Goal: Task Accomplishment & Management: Manage account settings

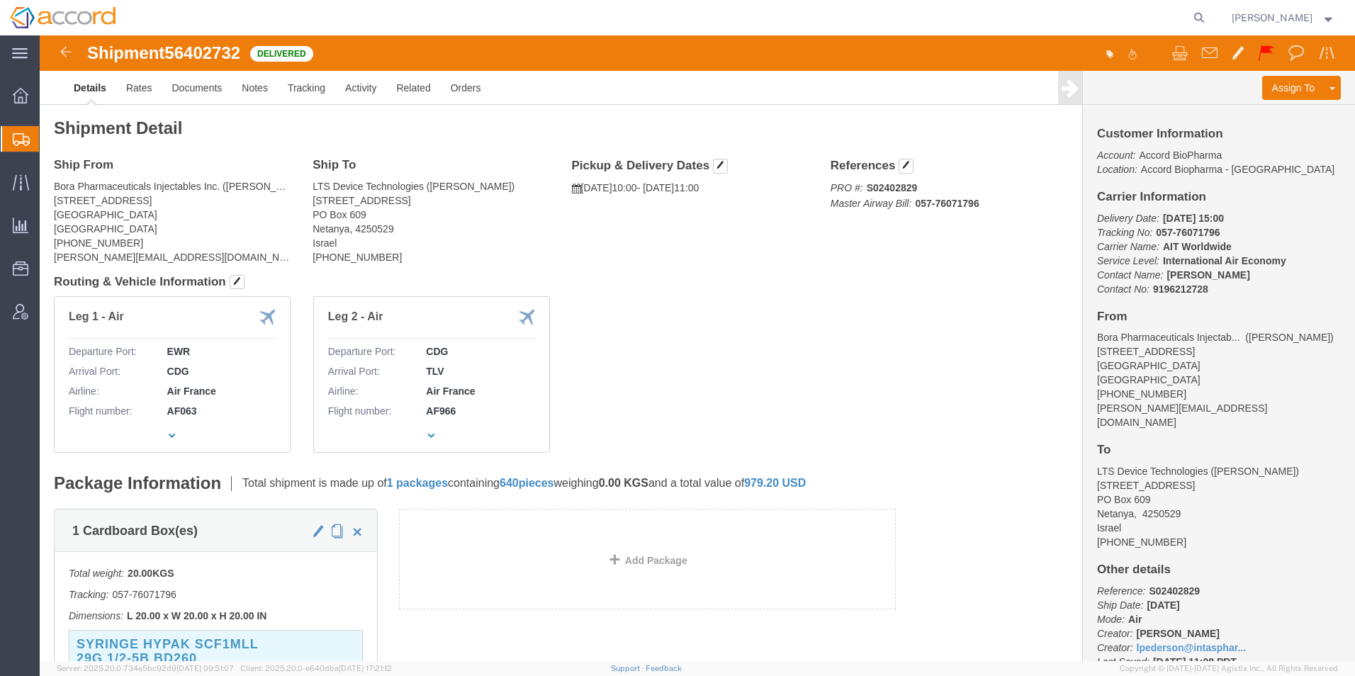
scroll to position [142, 0]
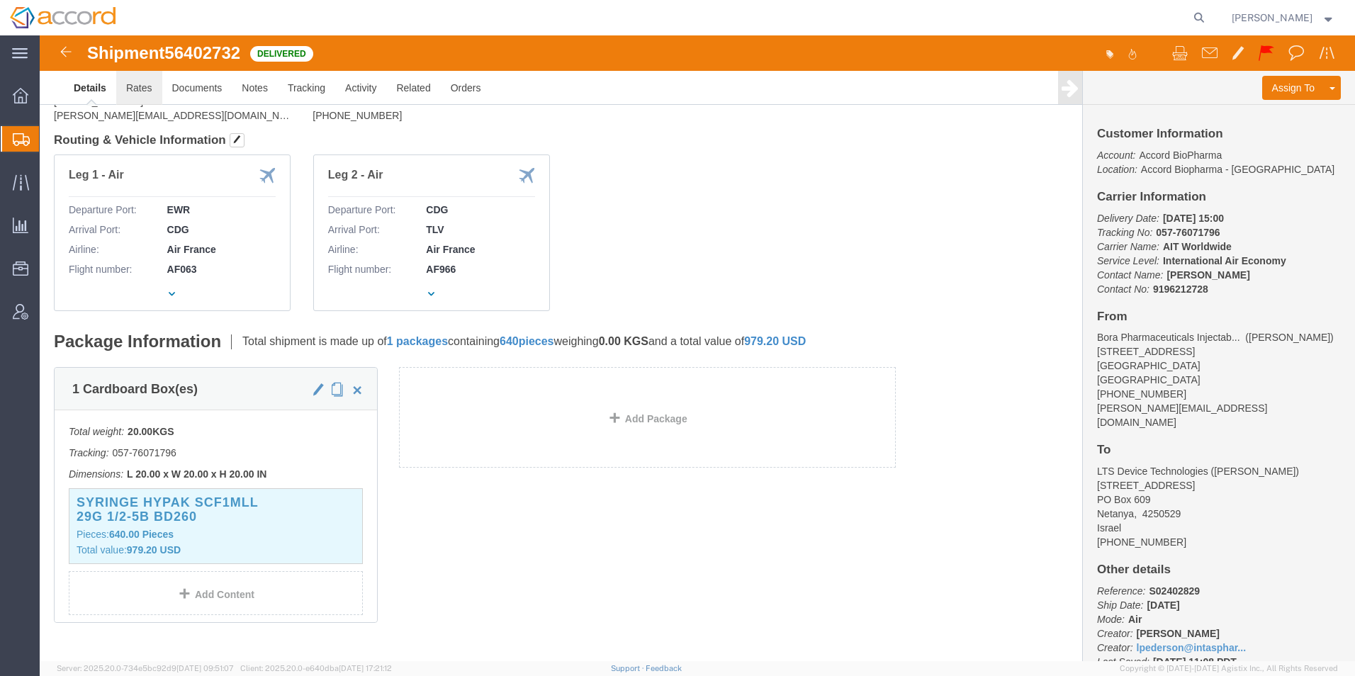
click link "Rates"
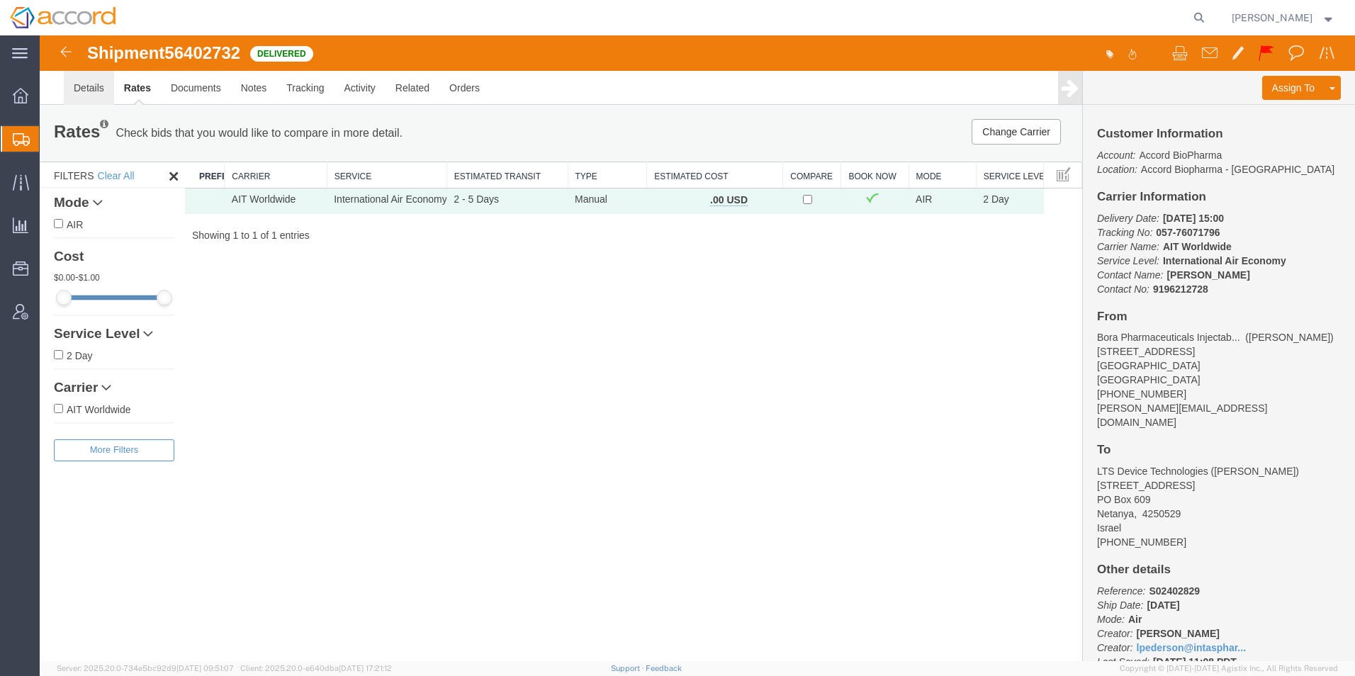
click at [89, 85] on link "Details" at bounding box center [89, 88] width 50 height 34
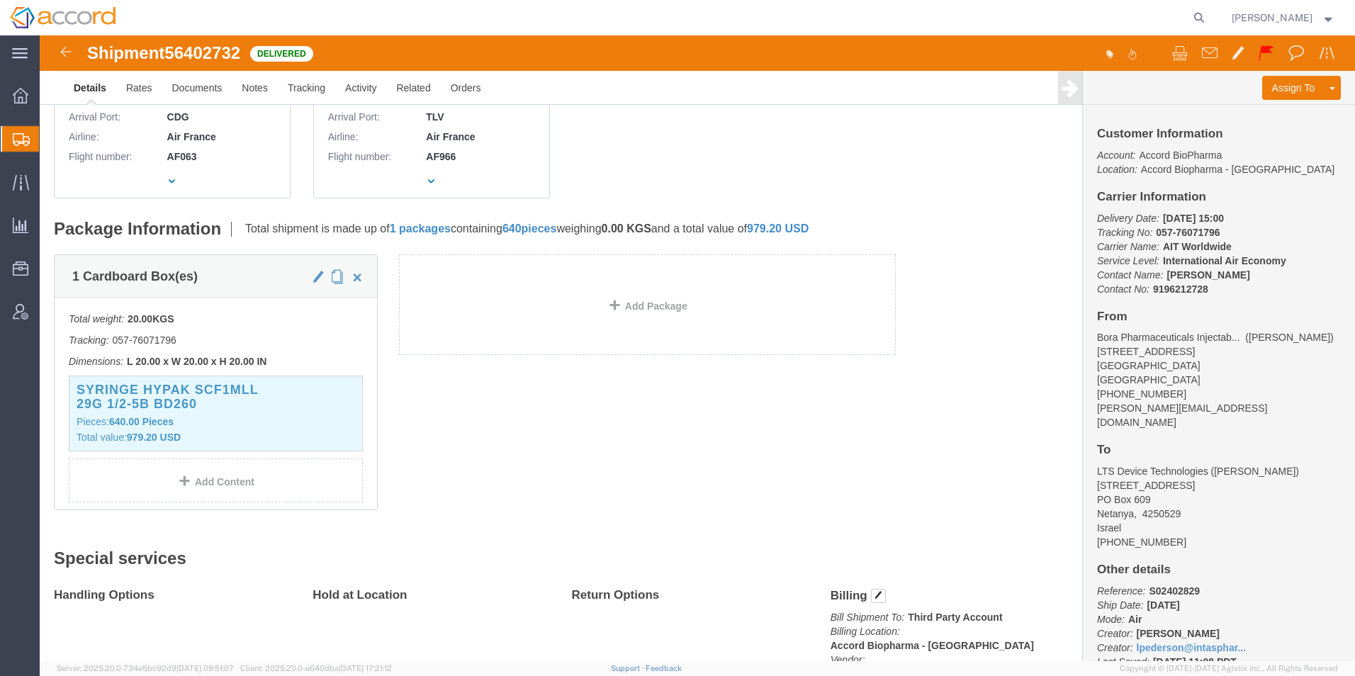
scroll to position [354, 0]
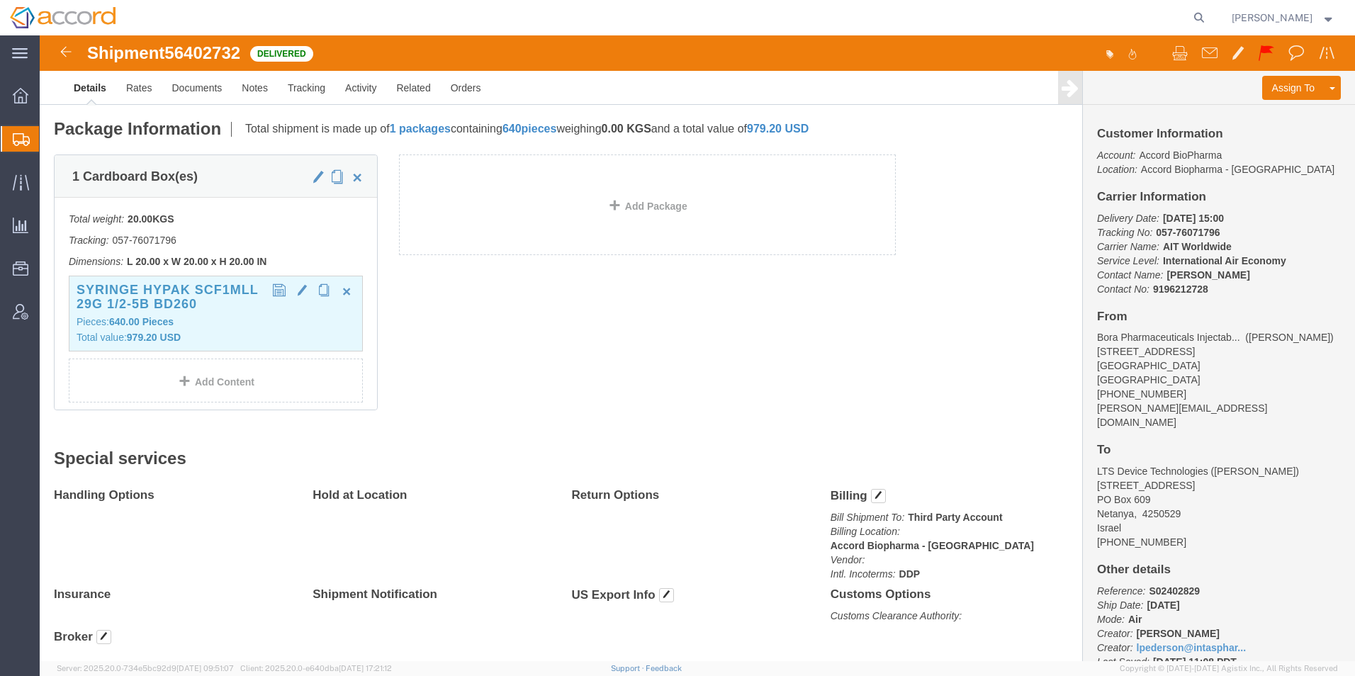
click b "Pieces"
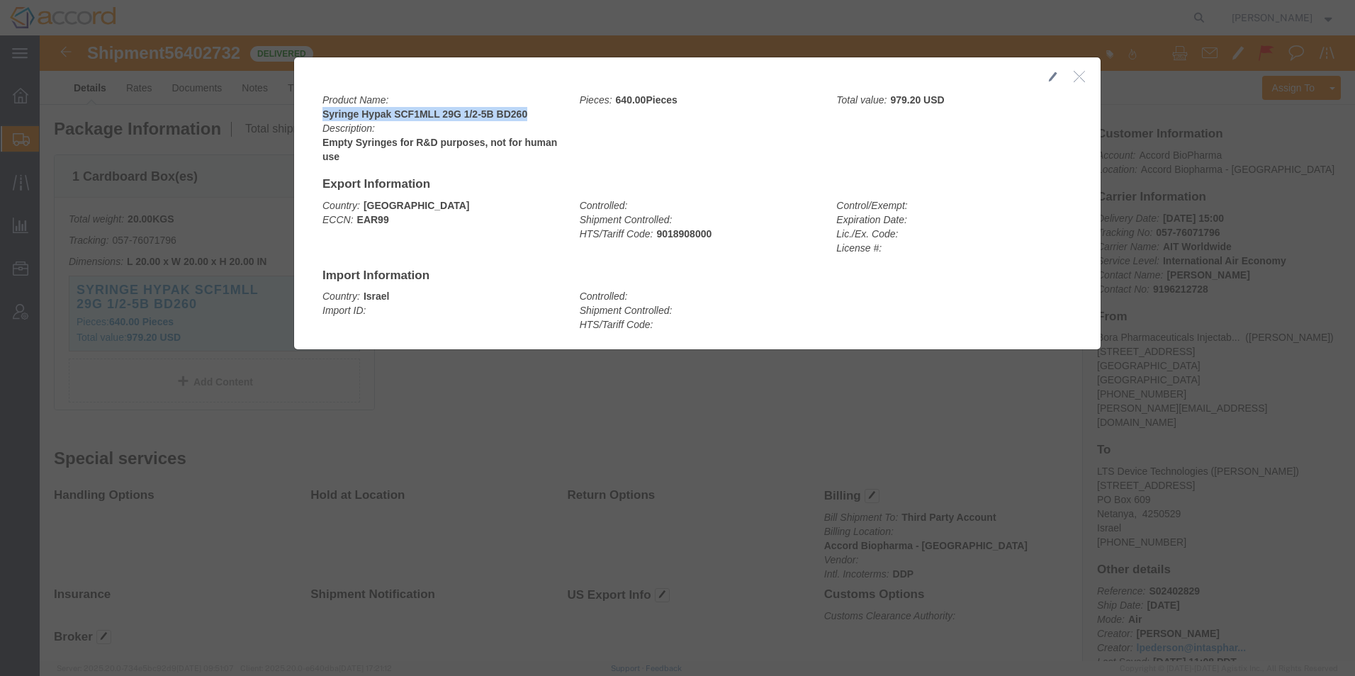
drag, startPoint x: 485, startPoint y: 77, endPoint x: 278, endPoint y: 79, distance: 206.9
click div "Product Name: Syringe Hypak SCF1MLL 29G 1/2-5B BD260 Description: Empty Syringe…"
copy b "Syringe Hypak SCF1MLL 29G 1/2-5B BD260"
drag, startPoint x: 304, startPoint y: 120, endPoint x: 273, endPoint y: 111, distance: 32.3
click div "Product Name: Syringe Hypak SCF1MLL 29G 1/2-5B BD260 Description: Empty Syringe…"
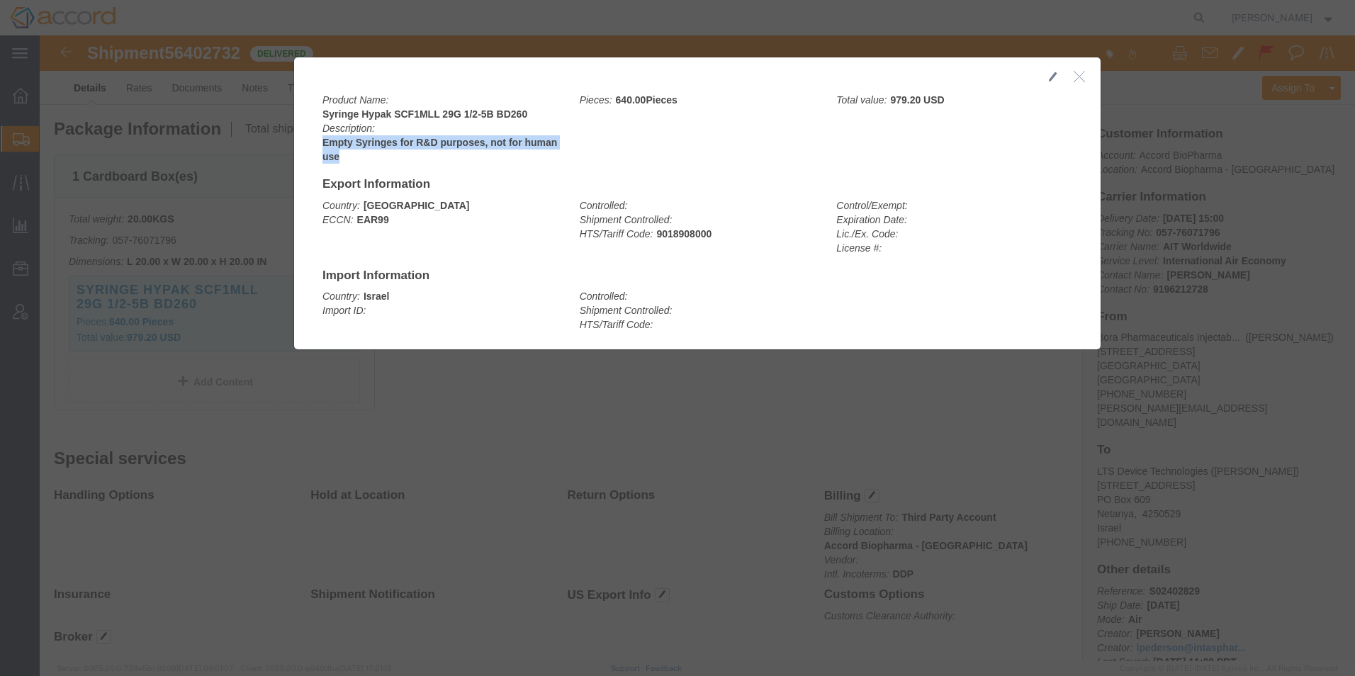
copy b "Empty Syringes for R&D purposes, not for human use"
drag, startPoint x: 670, startPoint y: 203, endPoint x: 614, endPoint y: 198, distance: 55.6
click div "Controlled: Shipment Controlled: HTS/Tariff Code: 9018908000"
copy b "9018908000"
click icon "button"
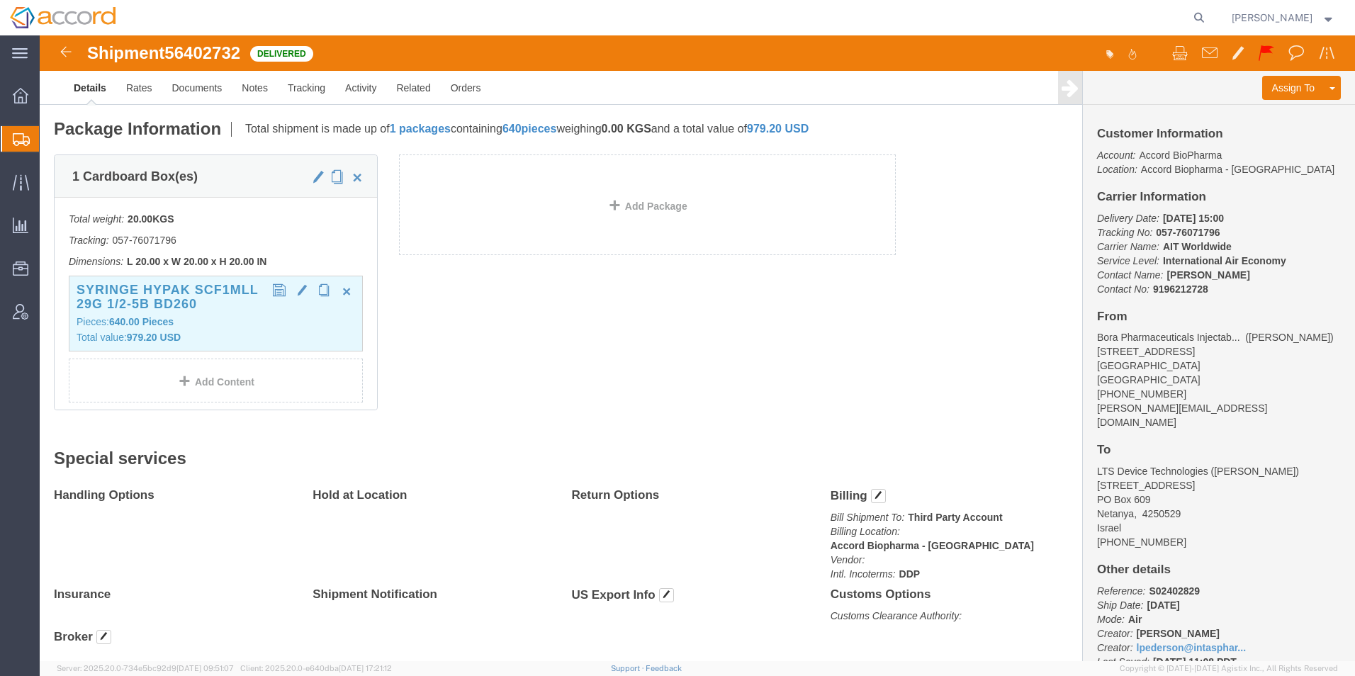
click p "Pieces: 640.00 Pieces"
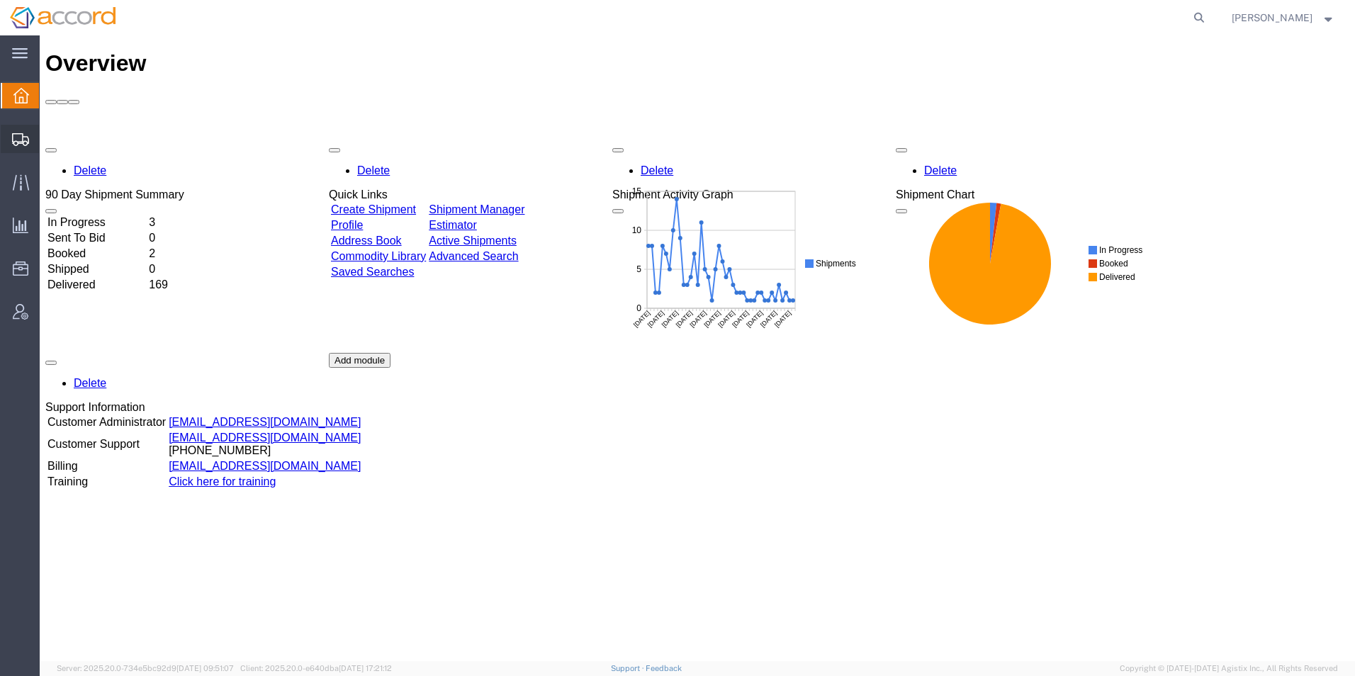
click at [0, 0] on span "Shipment Manager" at bounding box center [0, 0] width 0 height 0
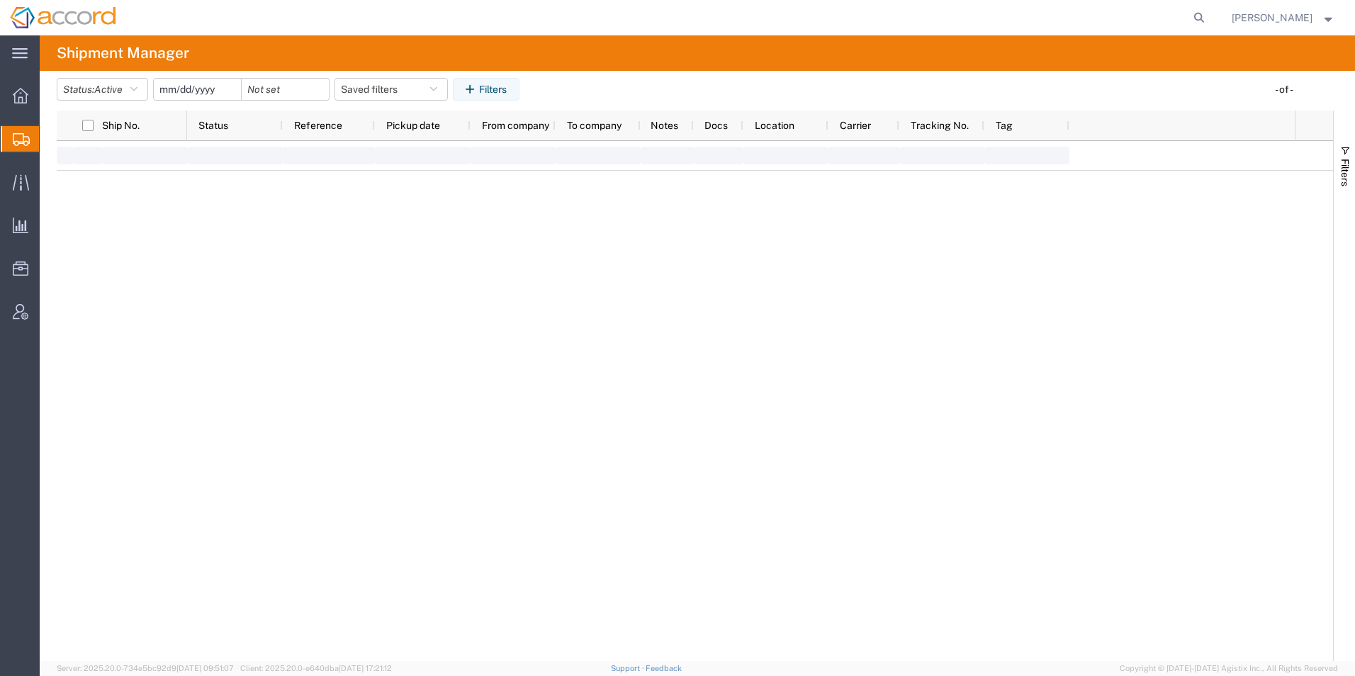
type input "2025-06-30"
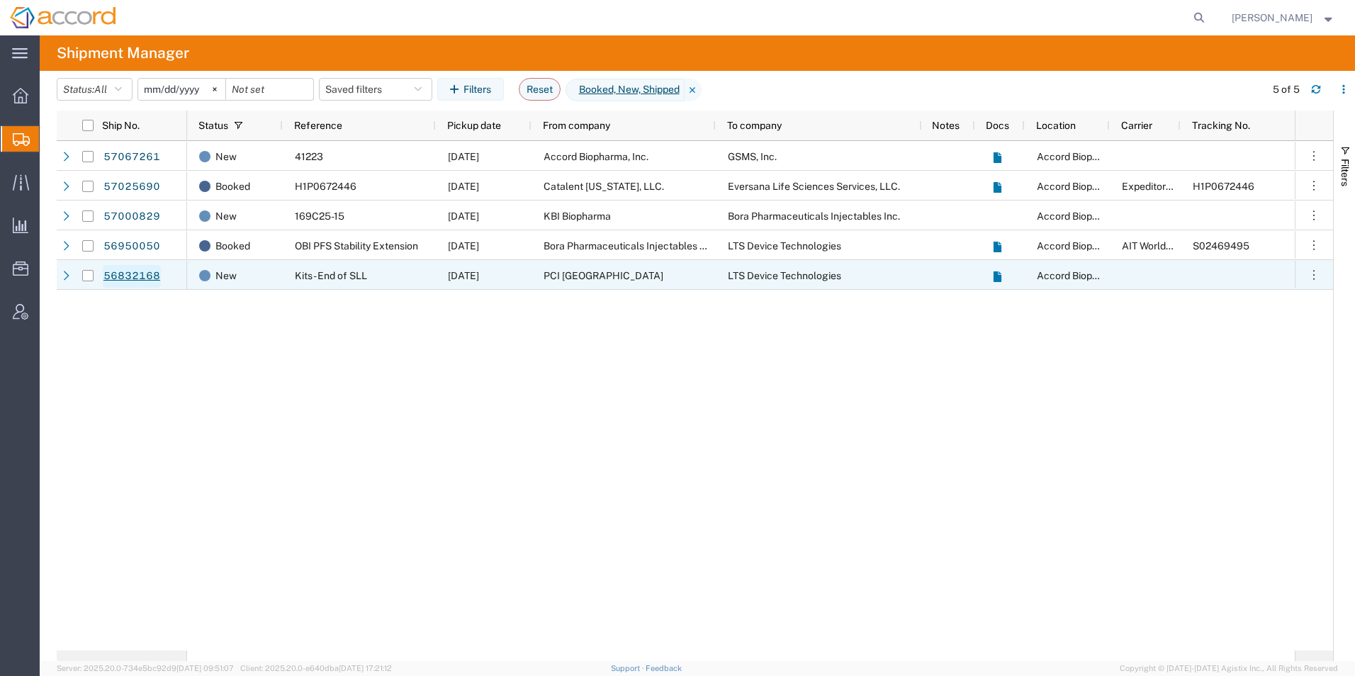
click at [138, 275] on link "56832168" at bounding box center [132, 276] width 58 height 23
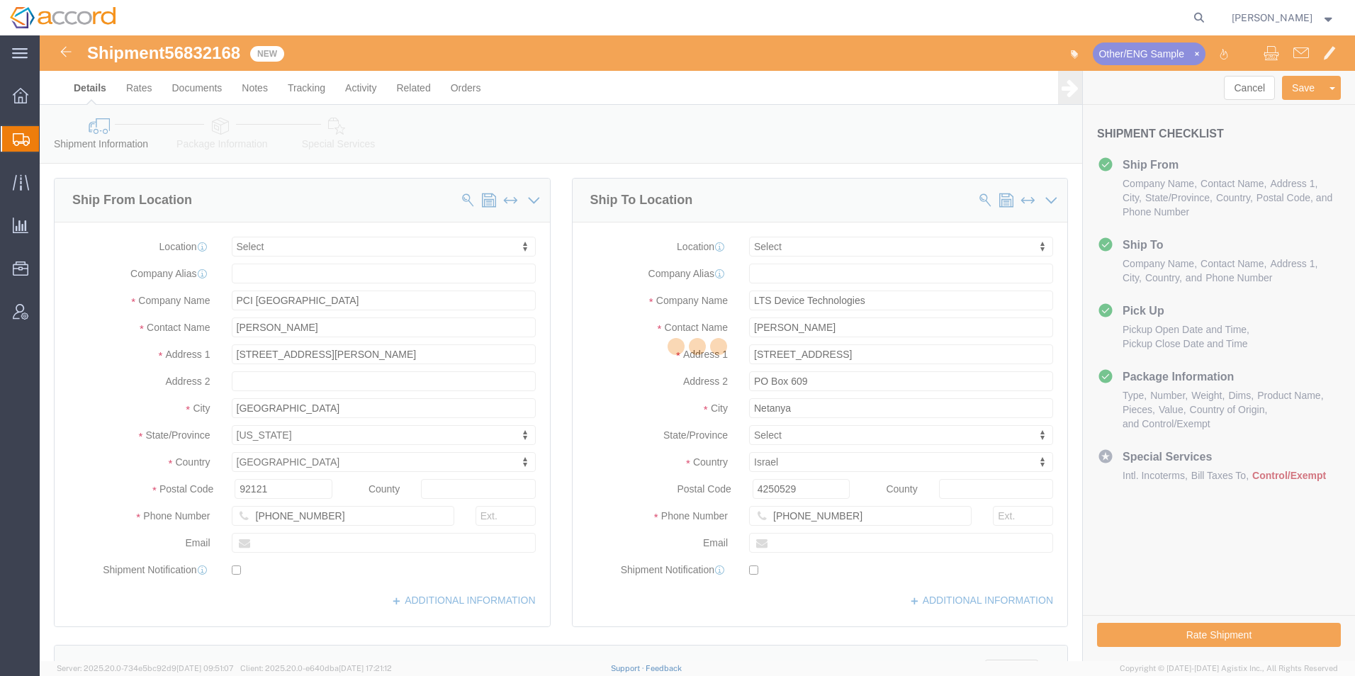
select select
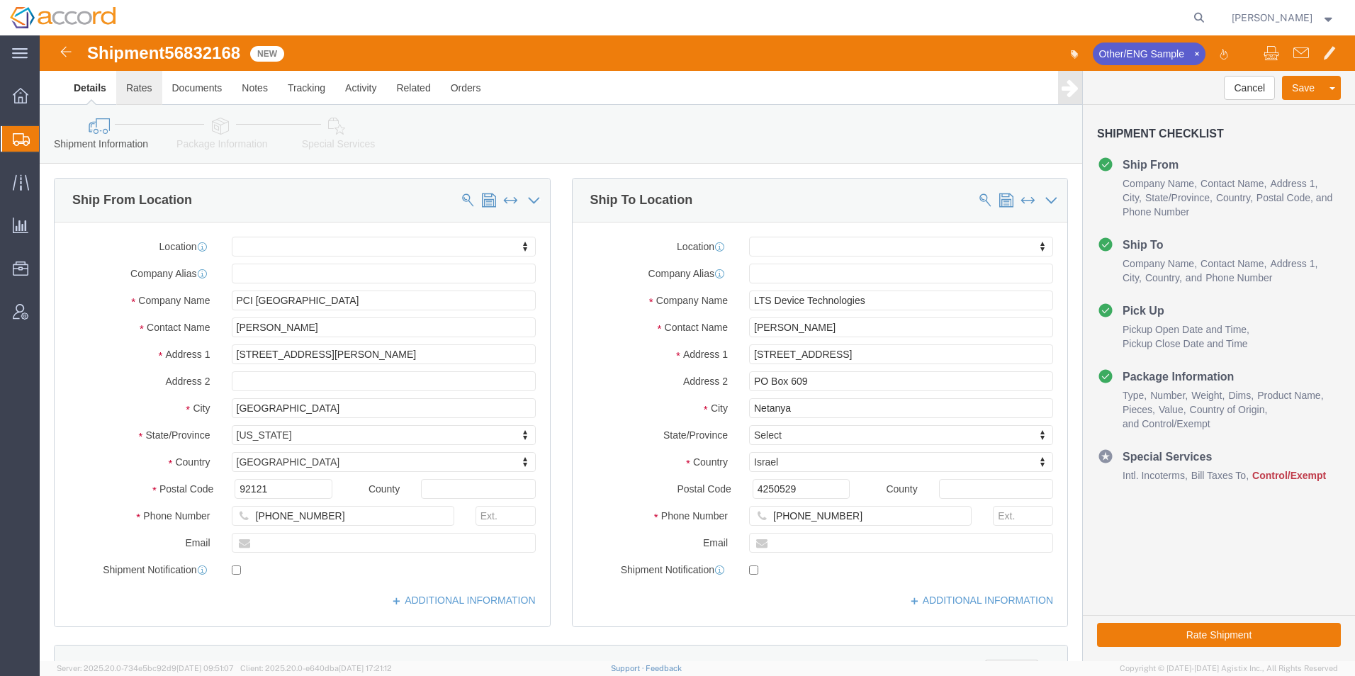
click link "Rates"
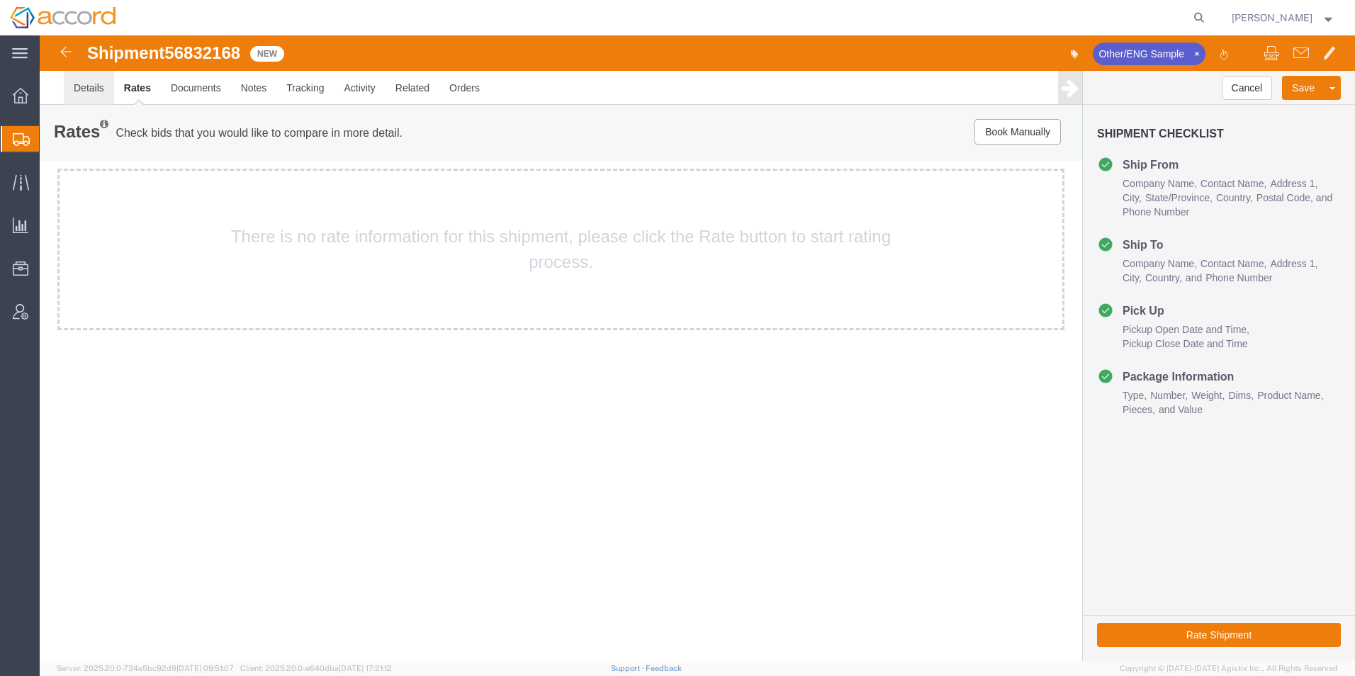
click at [95, 91] on link "Details" at bounding box center [89, 88] width 50 height 34
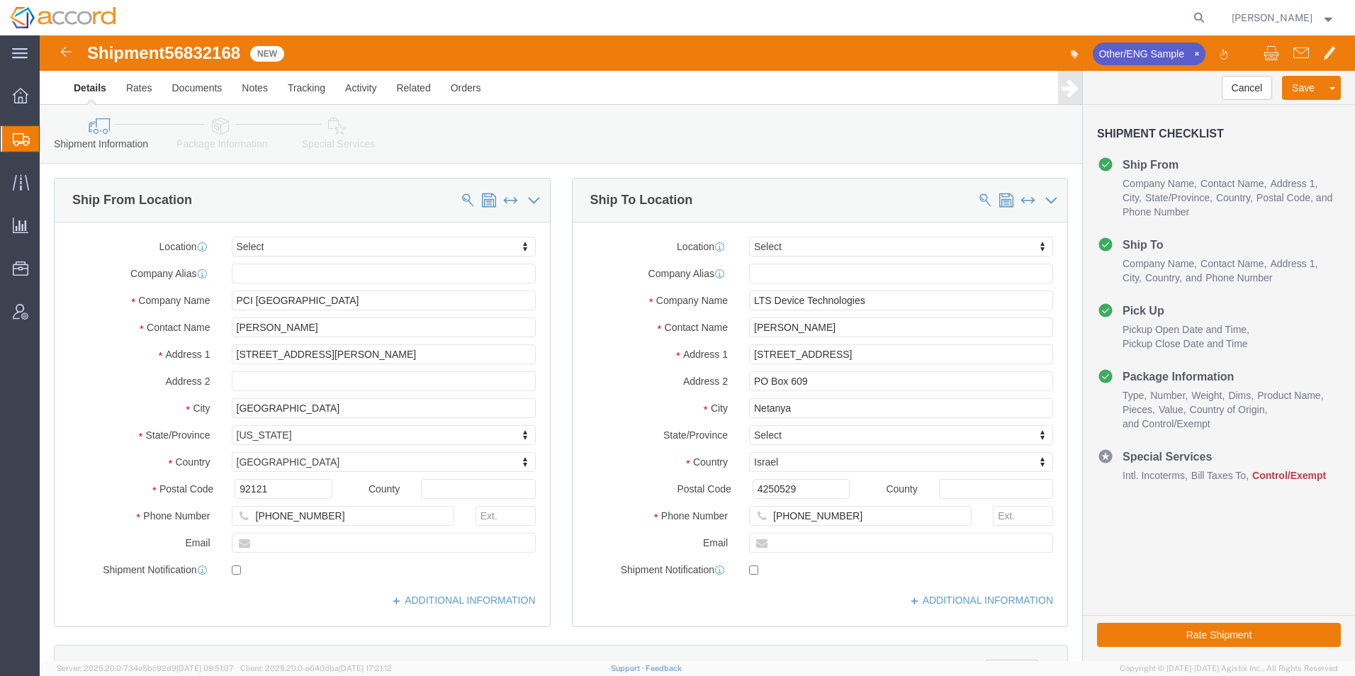
click link "Package Information"
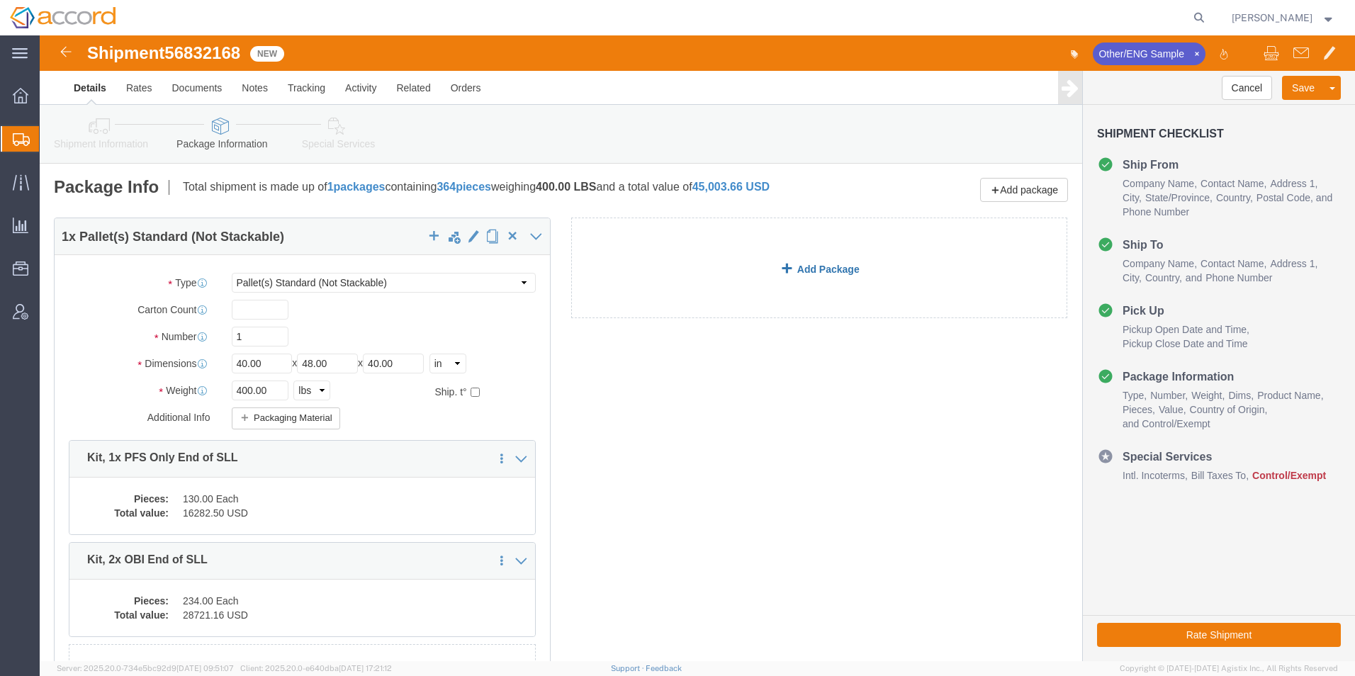
click link "Add Package"
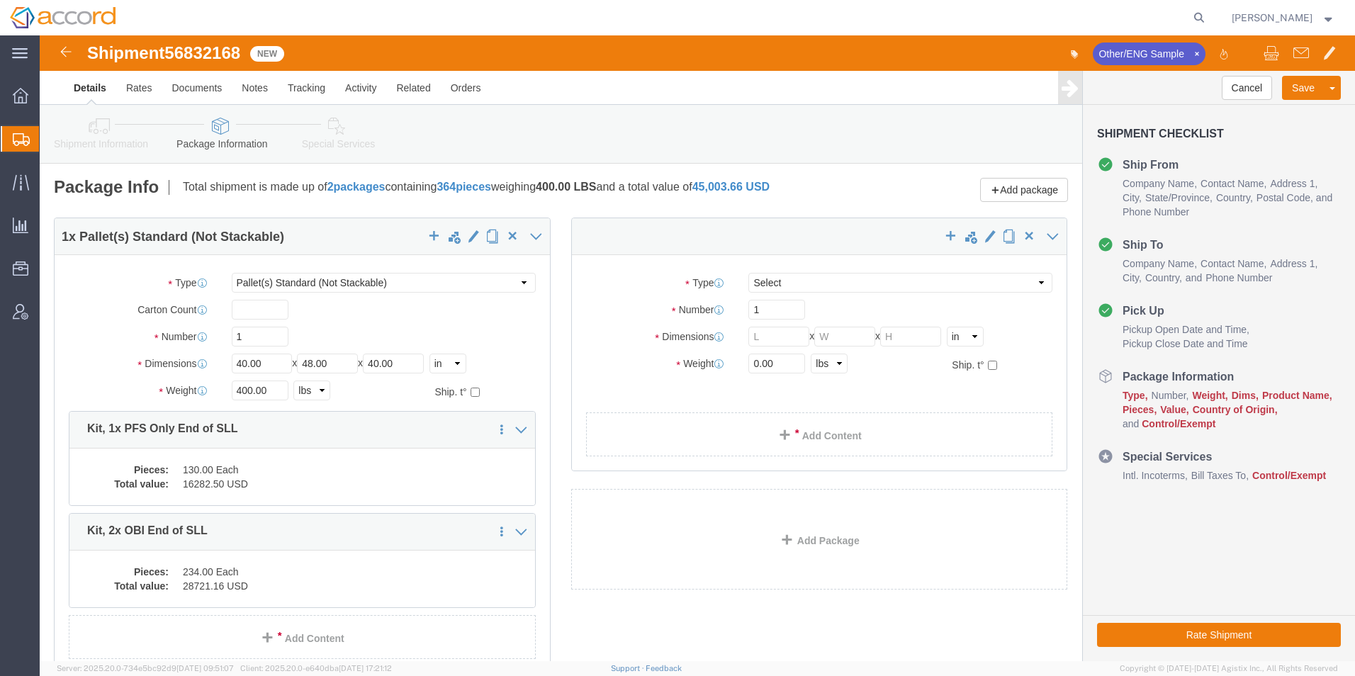
select select "PSNS"
select select "CBOX"
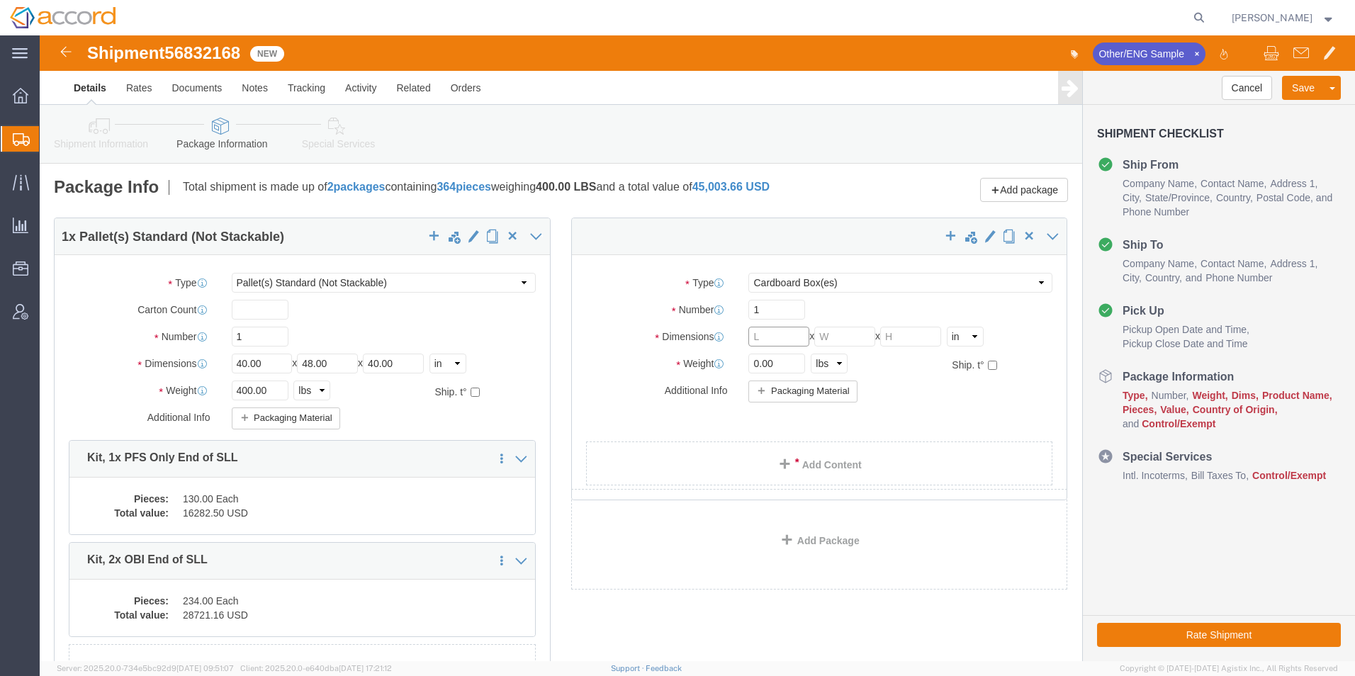
click input "text"
type input "20"
click input "text"
type input "20"
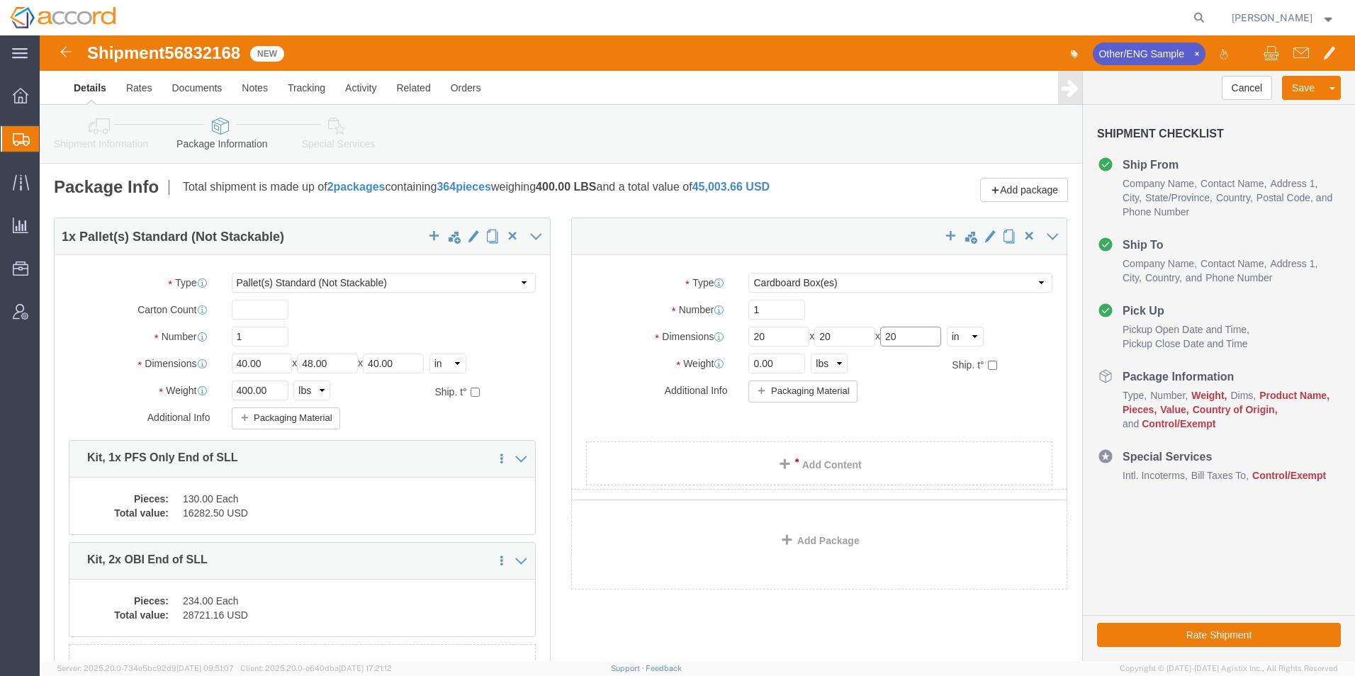
type input "20"
click input "0.00"
drag, startPoint x: 737, startPoint y: 332, endPoint x: 672, endPoint y: 324, distance: 65.0
click div "Weight Total weight of packages in pounds or kilograms 0.00 Select kgs lbs Ship…"
type input "22"
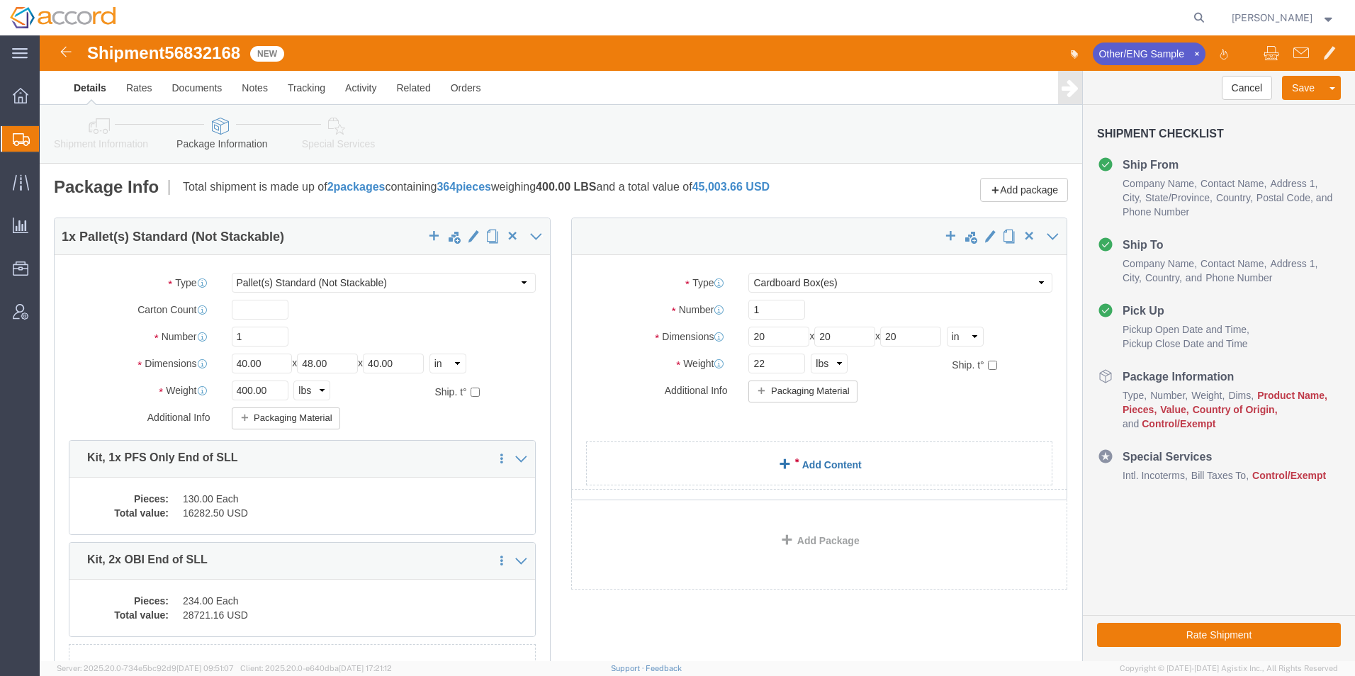
click div "1 x Pallet(s) Standard (Not Stackable) Package Type Select Bale(s) Basket(s) Bo…"
click link "Add Content"
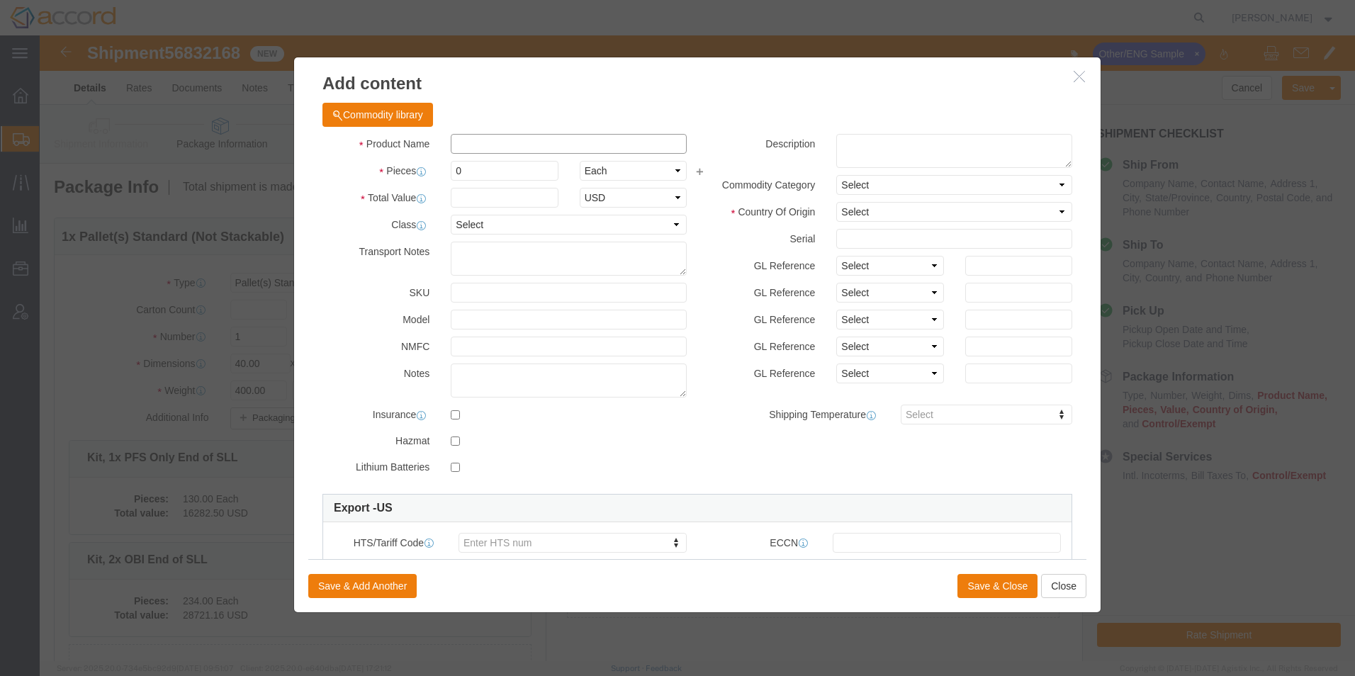
click input "text"
paste input "Syringe Hypak SCF1MLL 29G 1/2-5B BD260"
paste input "Empty Syringes for R&D purposes, not for human use"
type input "Syringe Hypak SCF1MLL 29G 1/2-5B BD260Empty Syringes for R&D purposes, not for …"
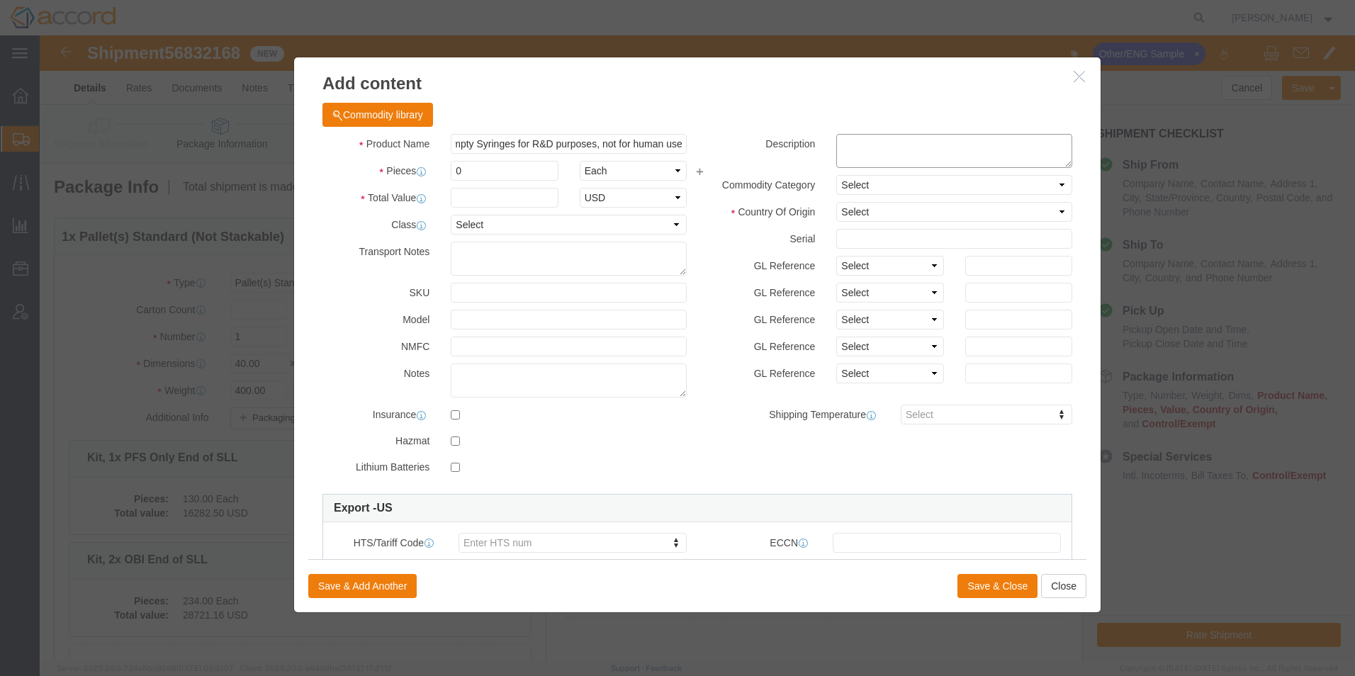
drag, startPoint x: 798, startPoint y: 118, endPoint x: 789, endPoint y: 111, distance: 11.2
click textarea
paste textarea "Empty Syringes for R&D purposes, not for human use"
type textarea "Empty Syringes for R&D purposes, not for human use"
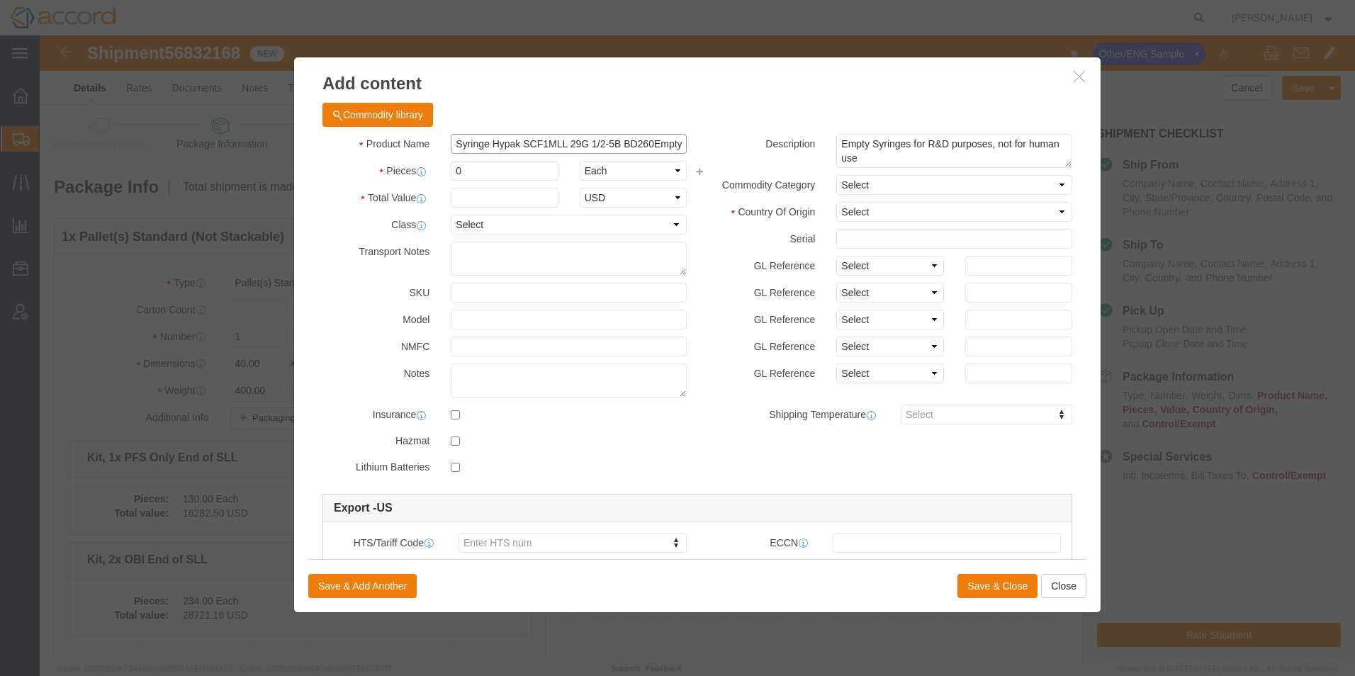
scroll to position [0, 211]
drag, startPoint x: 607, startPoint y: 108, endPoint x: 1034, endPoint y: 108, distance: 426.5
click div "Commodity library Product Name Syringe Hypak SCF1MLL 29G 1/2-5B BD260Empty Syri…"
type input "Syringe Hypak SCF1MLL 29G 1/2-5B BD260"
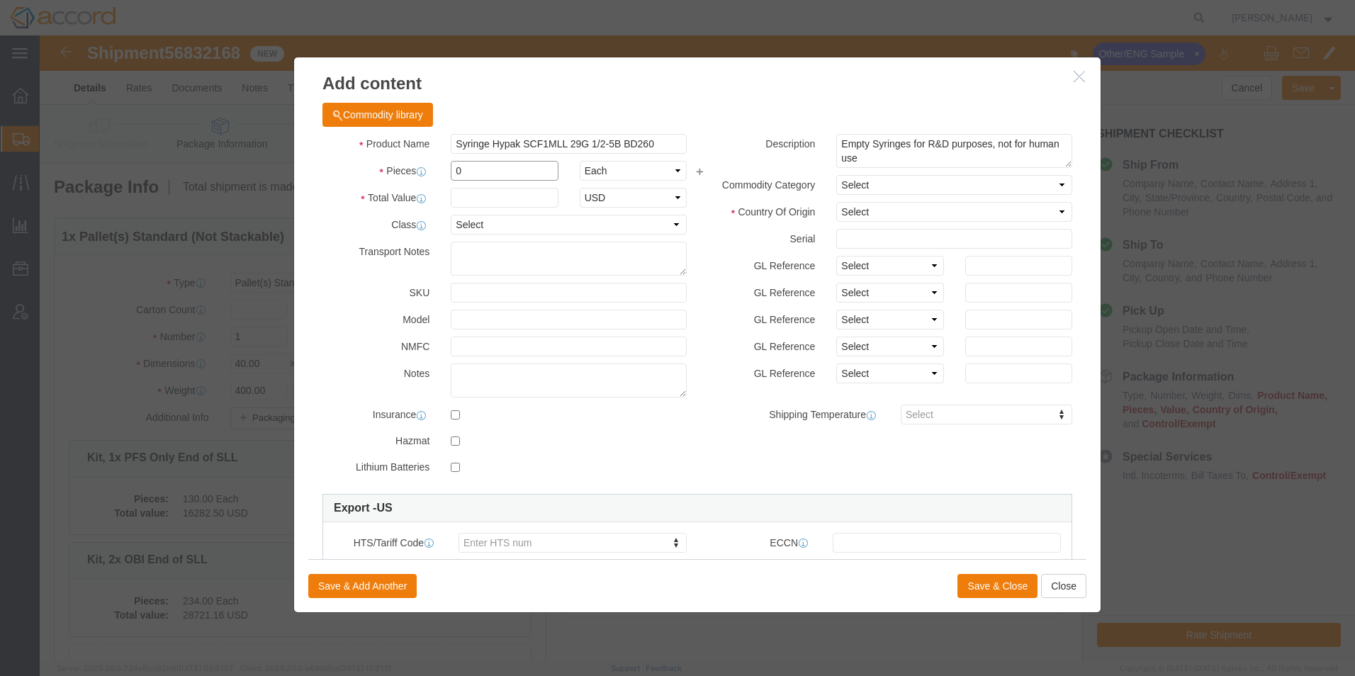
drag, startPoint x: 417, startPoint y: 136, endPoint x: 379, endPoint y: 132, distance: 38.4
click div "Pieces 0 Select Bag Barrels 100Board Feet Bottle Box Blister Pack Carats Can Ca…"
type input "320"
click div "Product Name Syringe Hypak SCF1MLL 29G 1/2-5B BD260 Pieces 320 Select Bag Barre…"
click input "text"
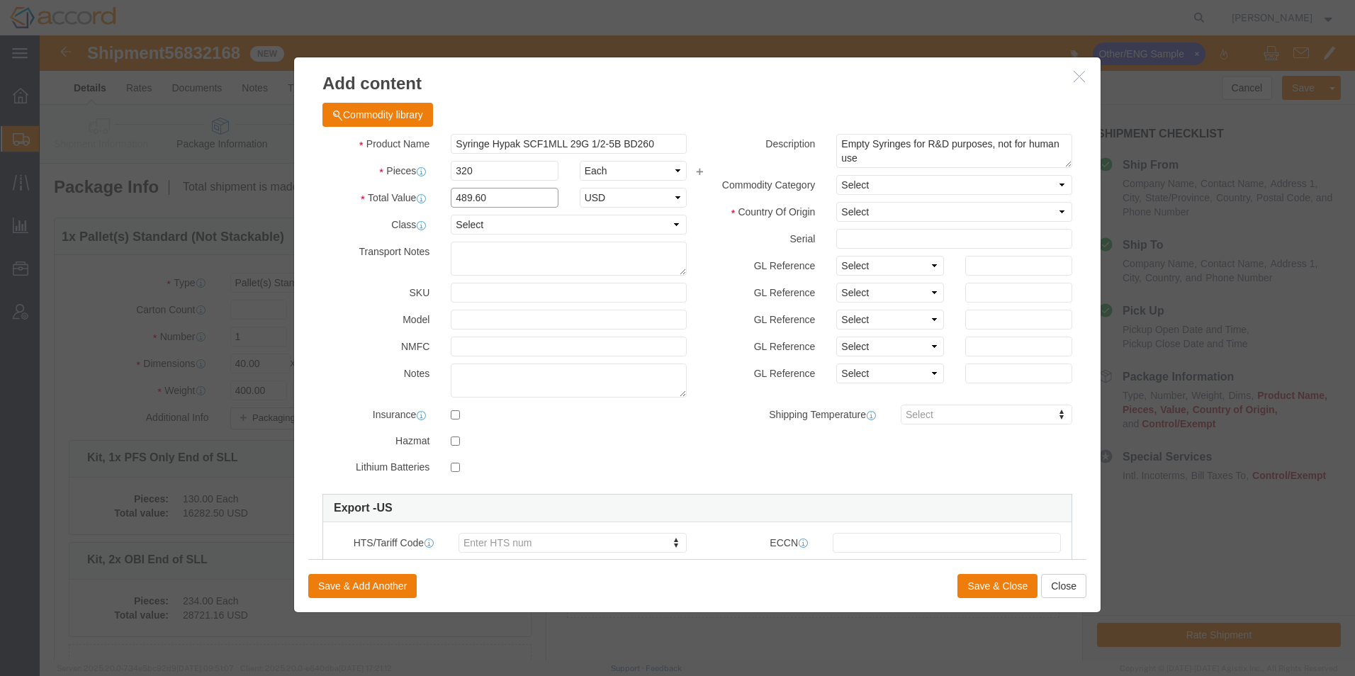
type input "489.60"
drag, startPoint x: 830, startPoint y: 152, endPoint x: 830, endPoint y: 160, distance: 8.5
click select "Select Pharma Information"
click div "Description Empty Syringes for R&D purposes, not for human use Commodity Catego…"
click select "Select Afghanistan Åland Islands Albania Algeria American Samoa Andorra Angola …"
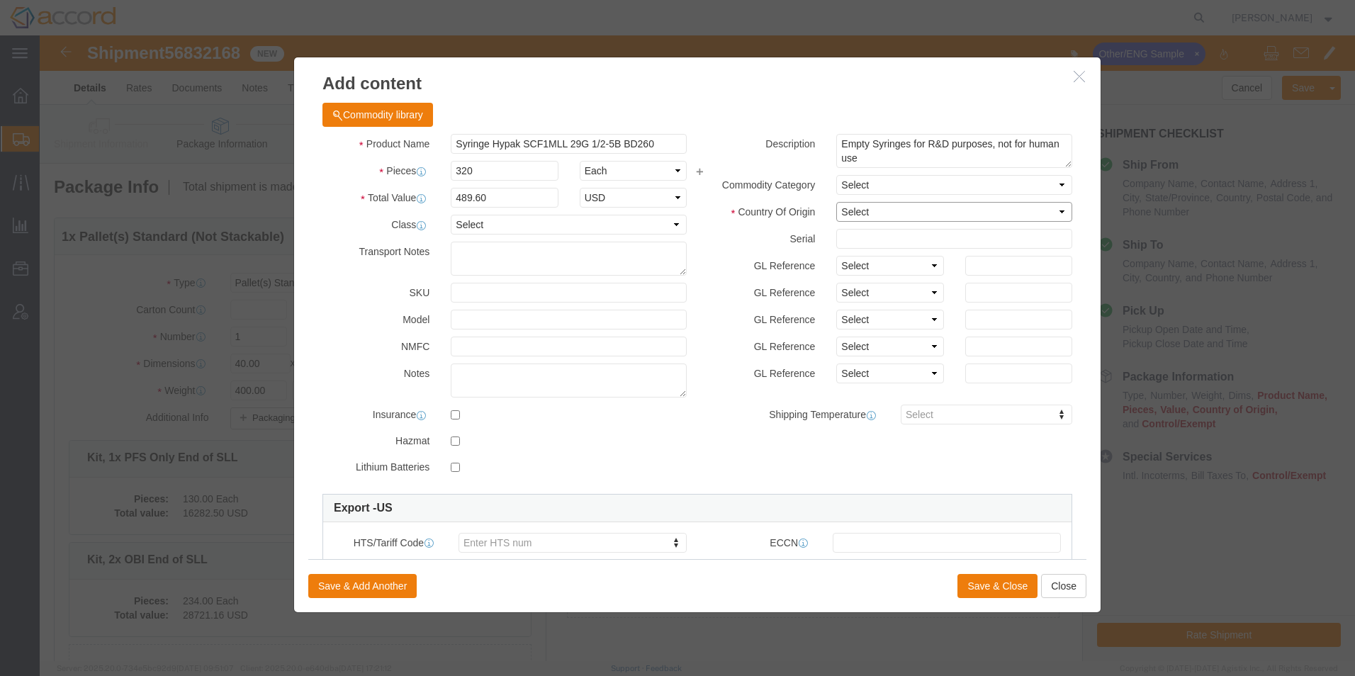
select select "US"
click select "Select Afghanistan Åland Islands Albania Algeria American Samoa Andorra Angola …"
click select "Select Bag Barrels 100Board Feet Bottle Box Blister Pack Carats Can Capsule Car…"
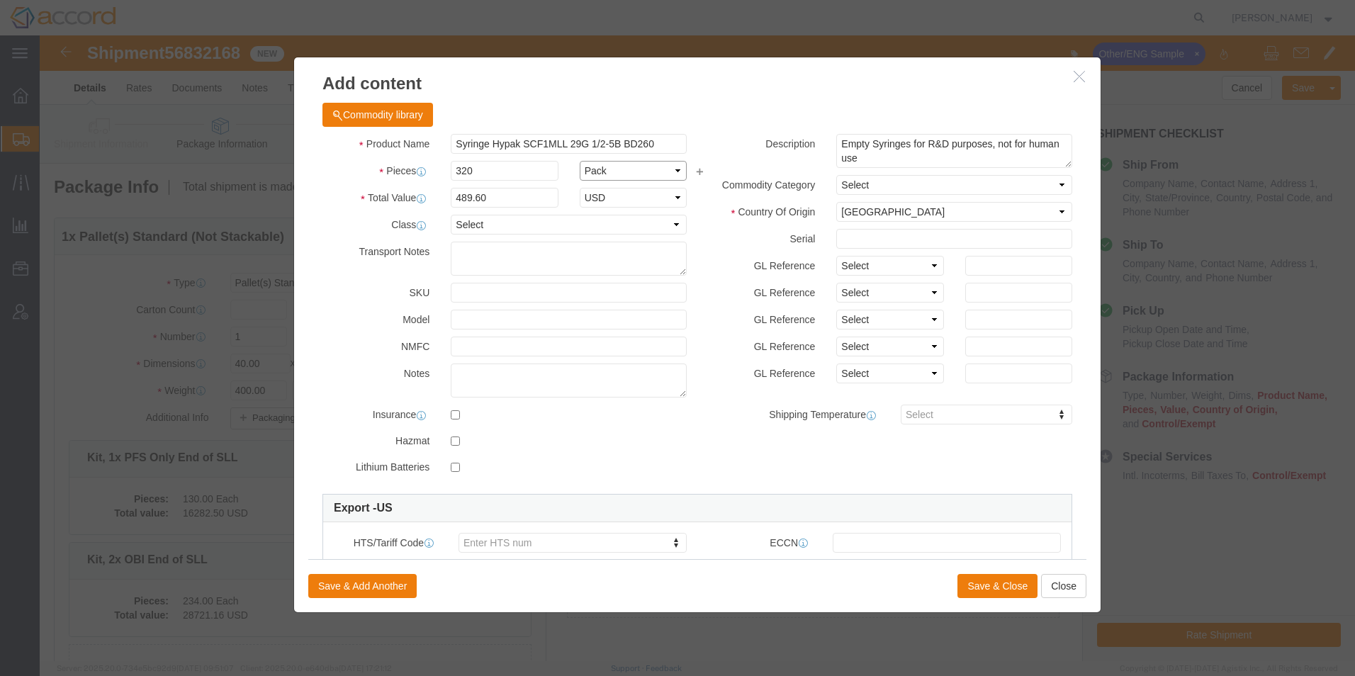
click select "Select Bag Barrels 100Board Feet Bottle Box Blister Pack Carats Can Capsule Car…"
select select "PC"
click select "Select Bag Barrels 100Board Feet Bottle Box Blister Pack Carats Can Capsule Car…"
click label
click input "checkbox"
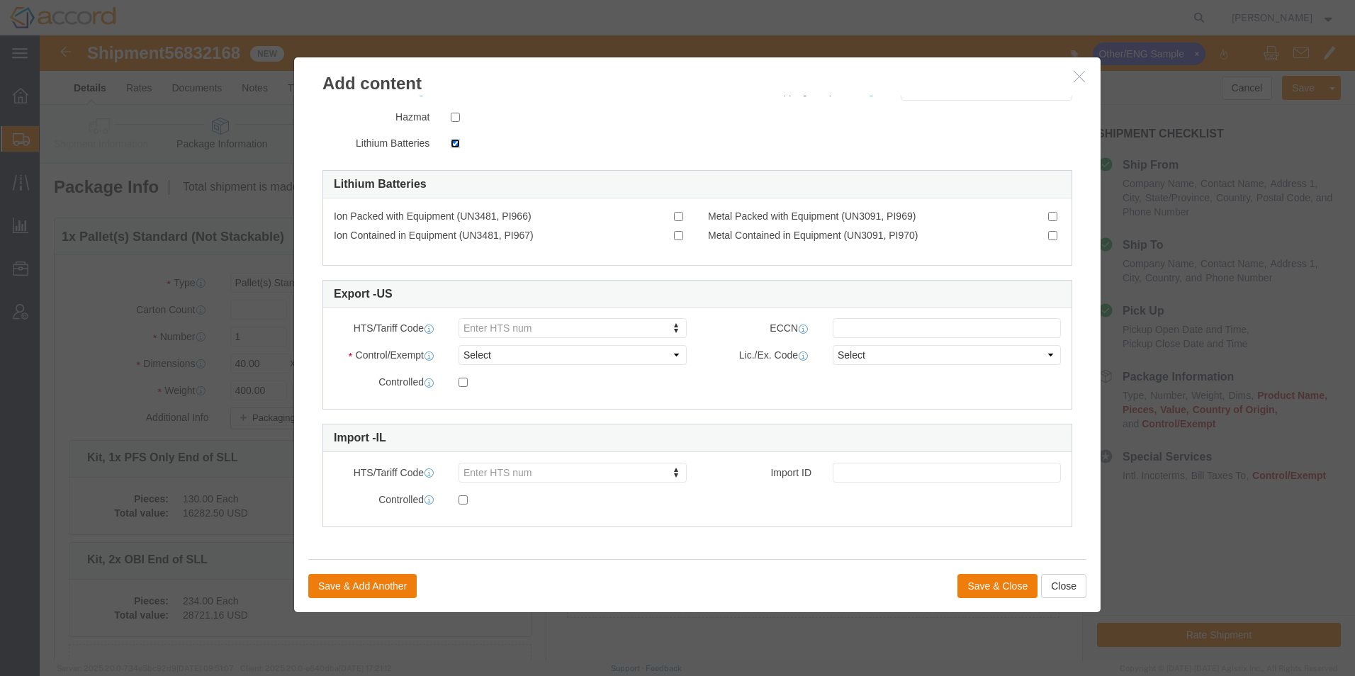
click input "checkbox"
checkbox input "false"
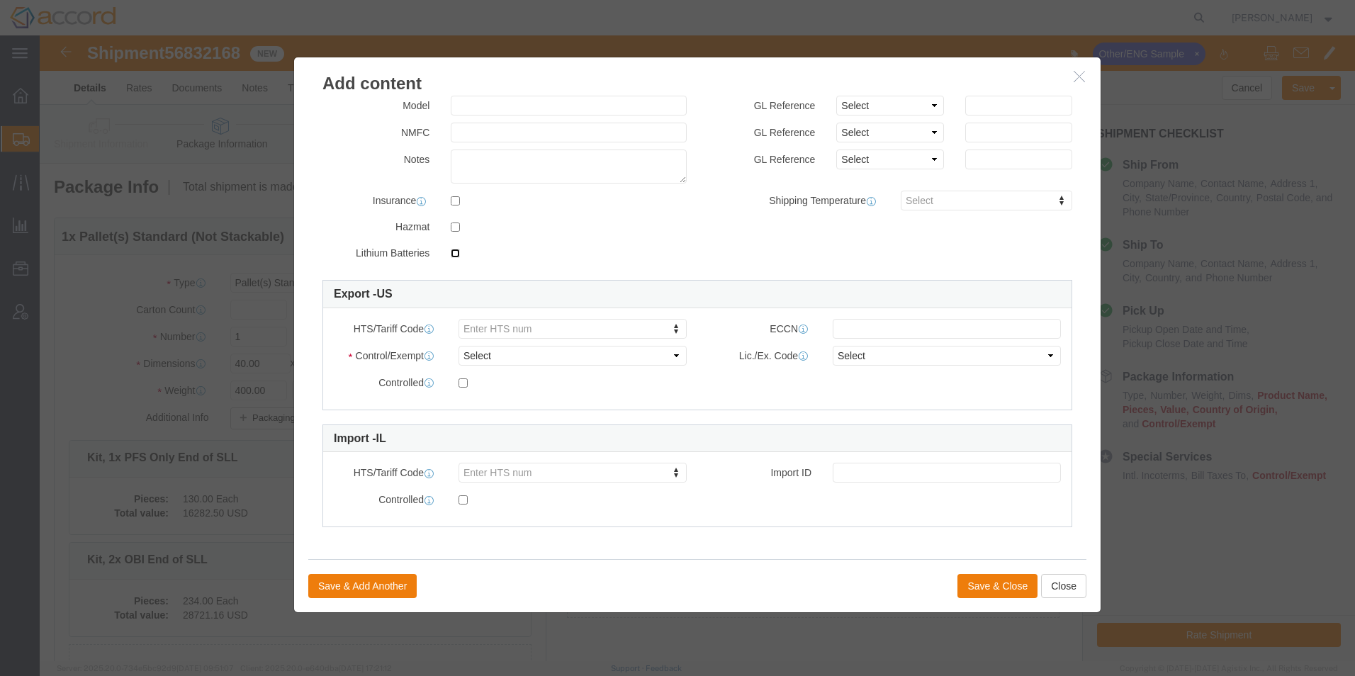
scroll to position [214, 0]
click label
click input "checkbox"
checkbox input "true"
click select "Select ATF BIS DEA EPA FDA FTR ITAR OFAC Other (OPA)"
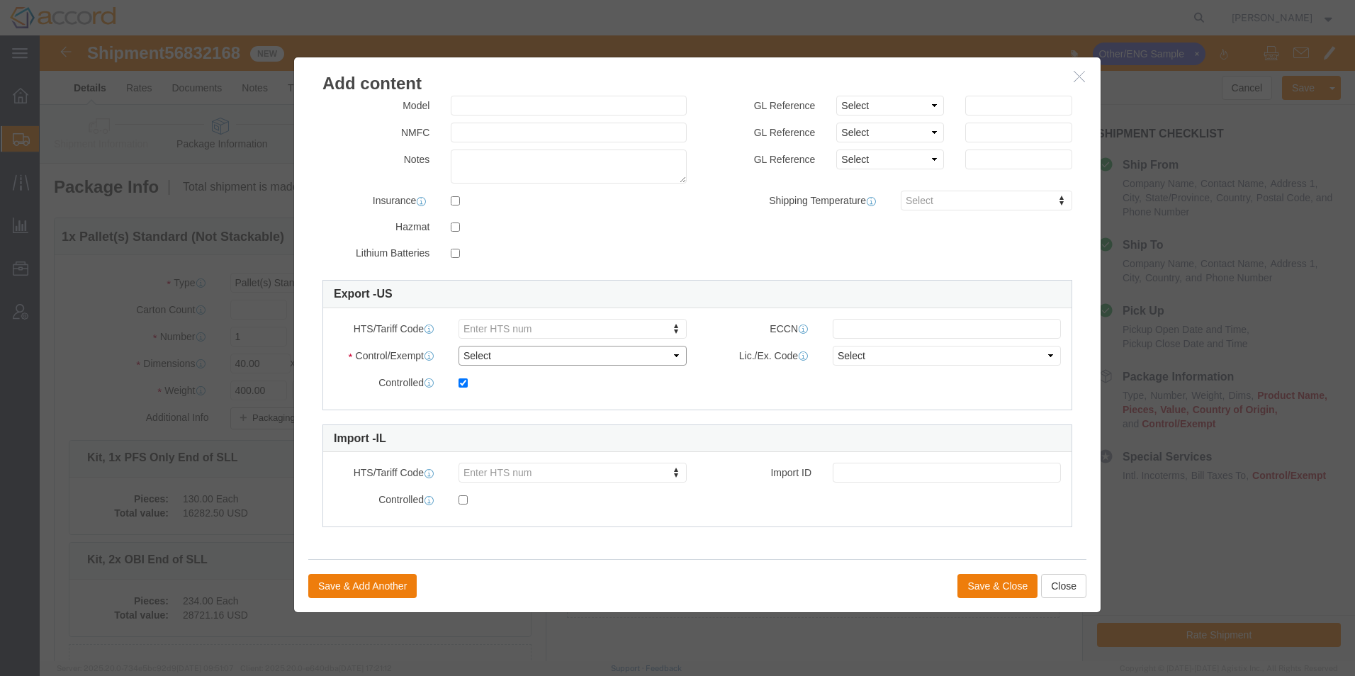
click select "Select ATF BIS DEA EPA FDA FTR ITAR OFAC Other (OPA)"
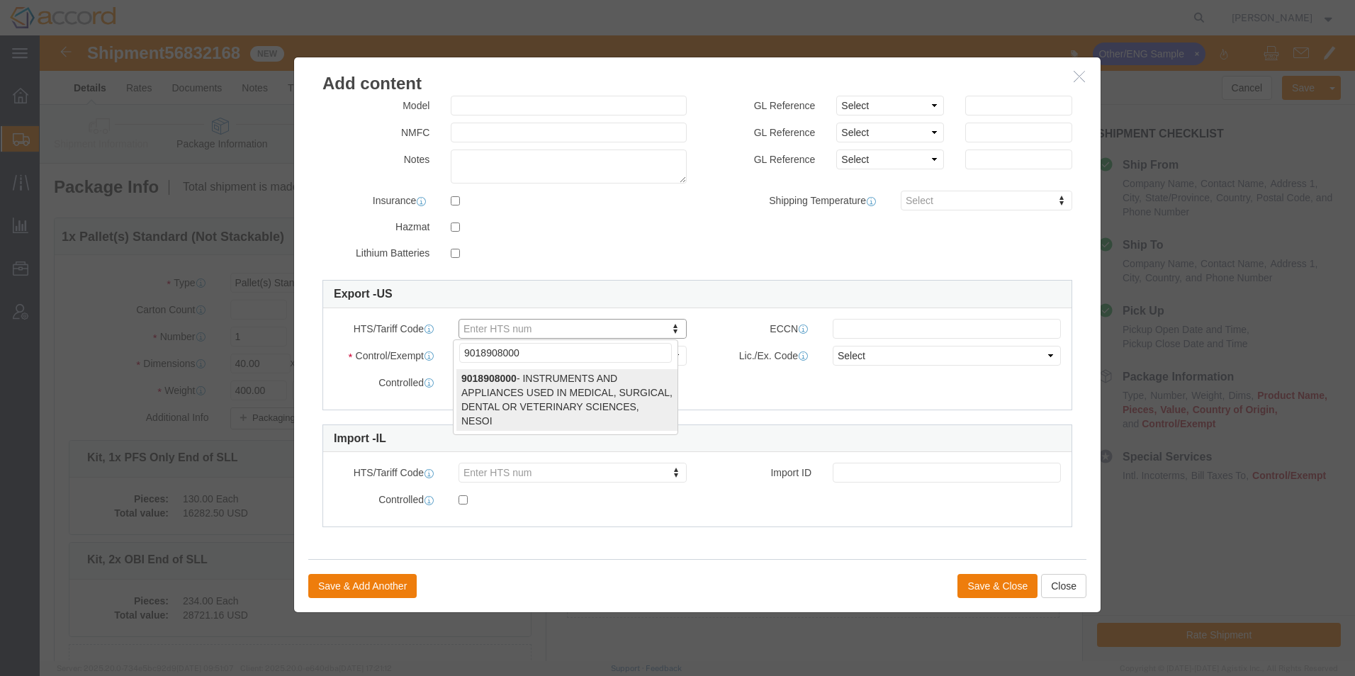
type input "9018908000"
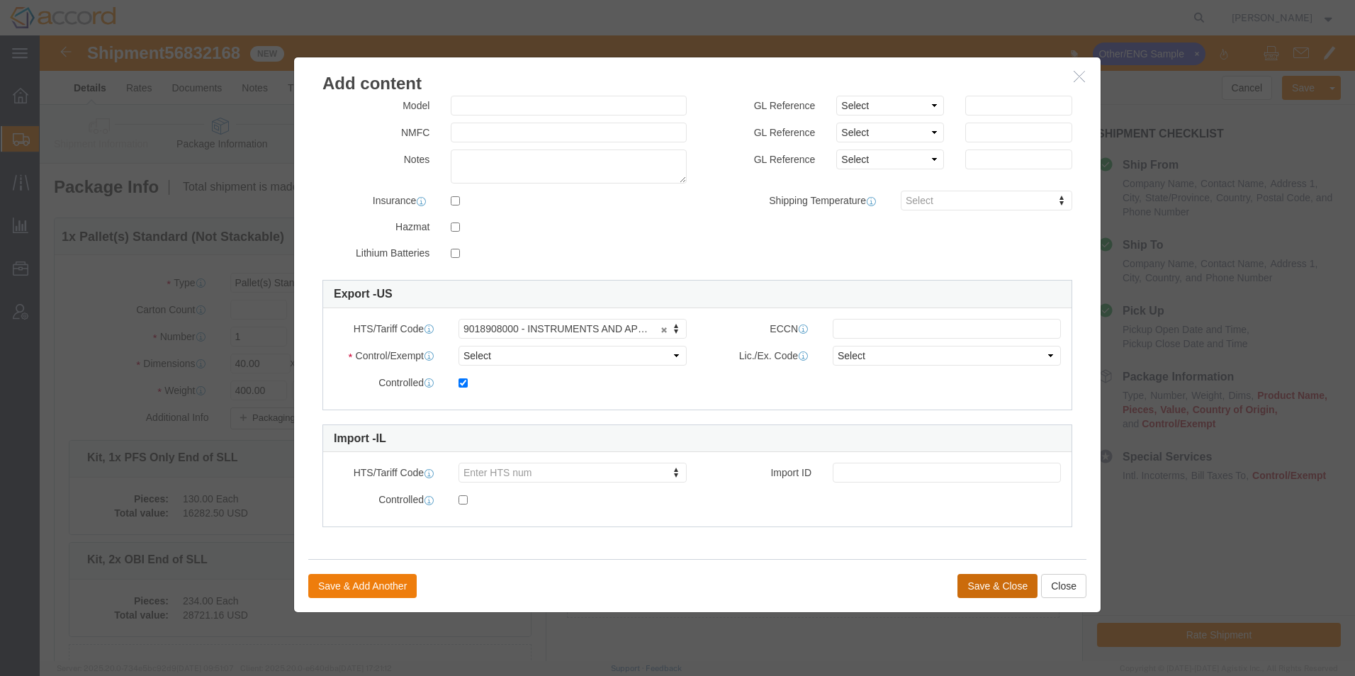
click button "Save & Close"
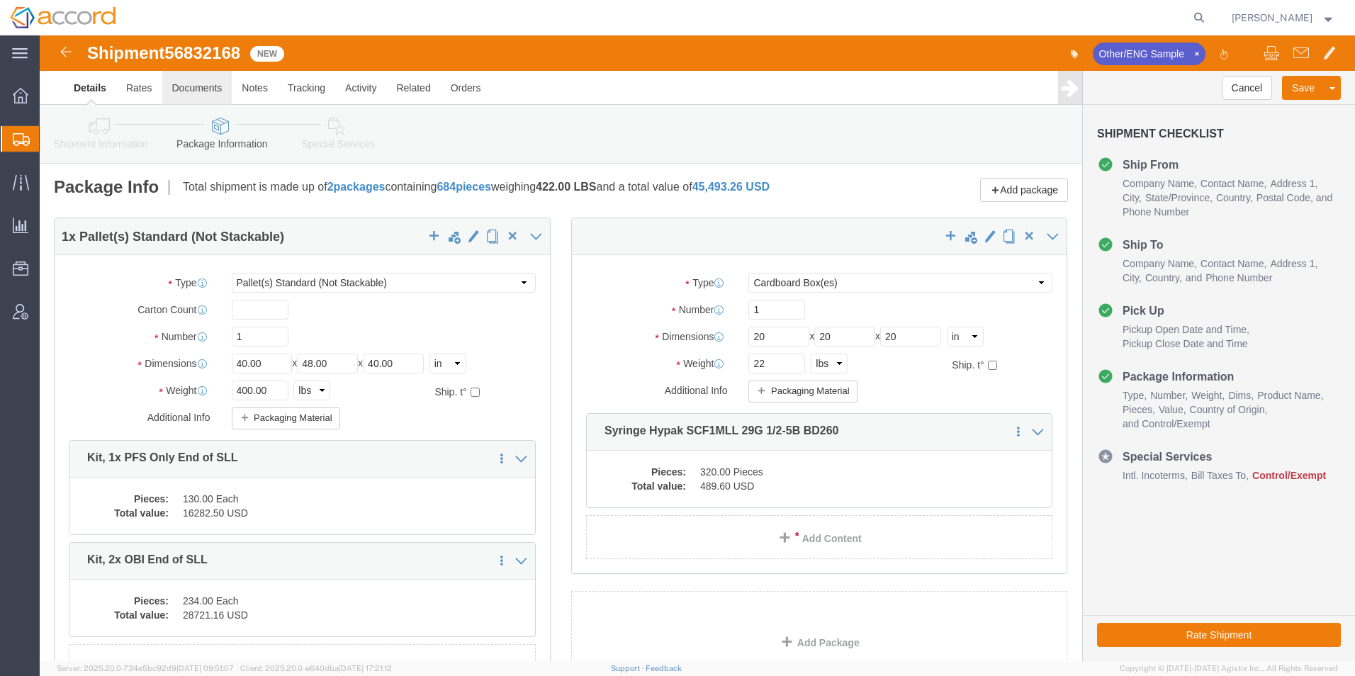
click link "Documents"
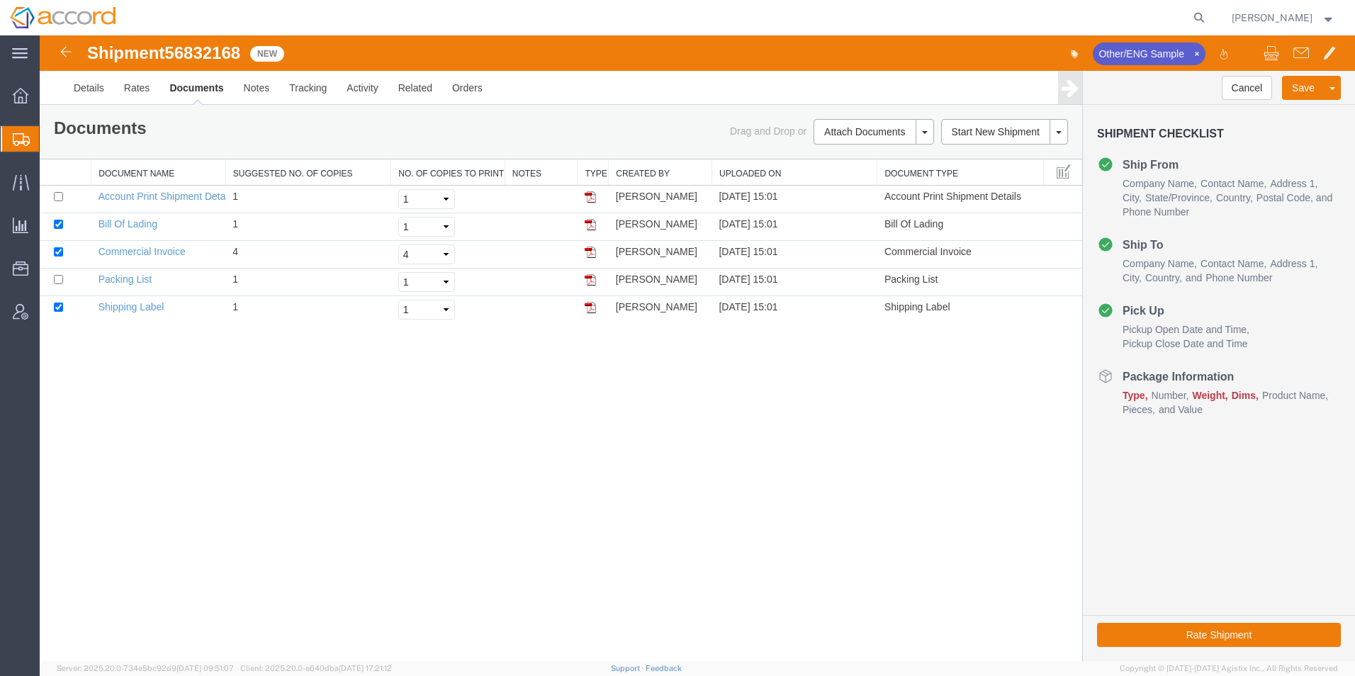
click at [40, 35] on link "Regenerate Documents" at bounding box center [40, 35] width 0 height 0
click at [109, 254] on link "Commercial Invoice" at bounding box center [141, 251] width 87 height 11
click at [95, 93] on link "Details" at bounding box center [89, 88] width 50 height 34
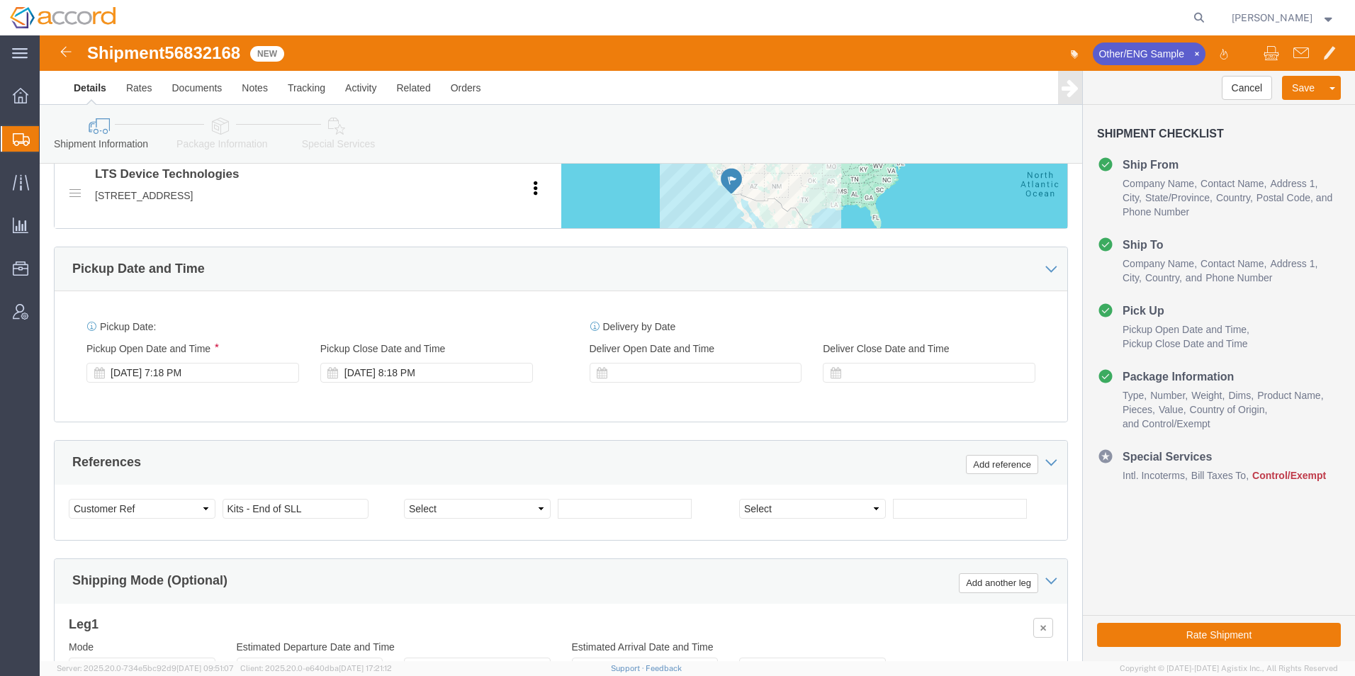
scroll to position [779, 0]
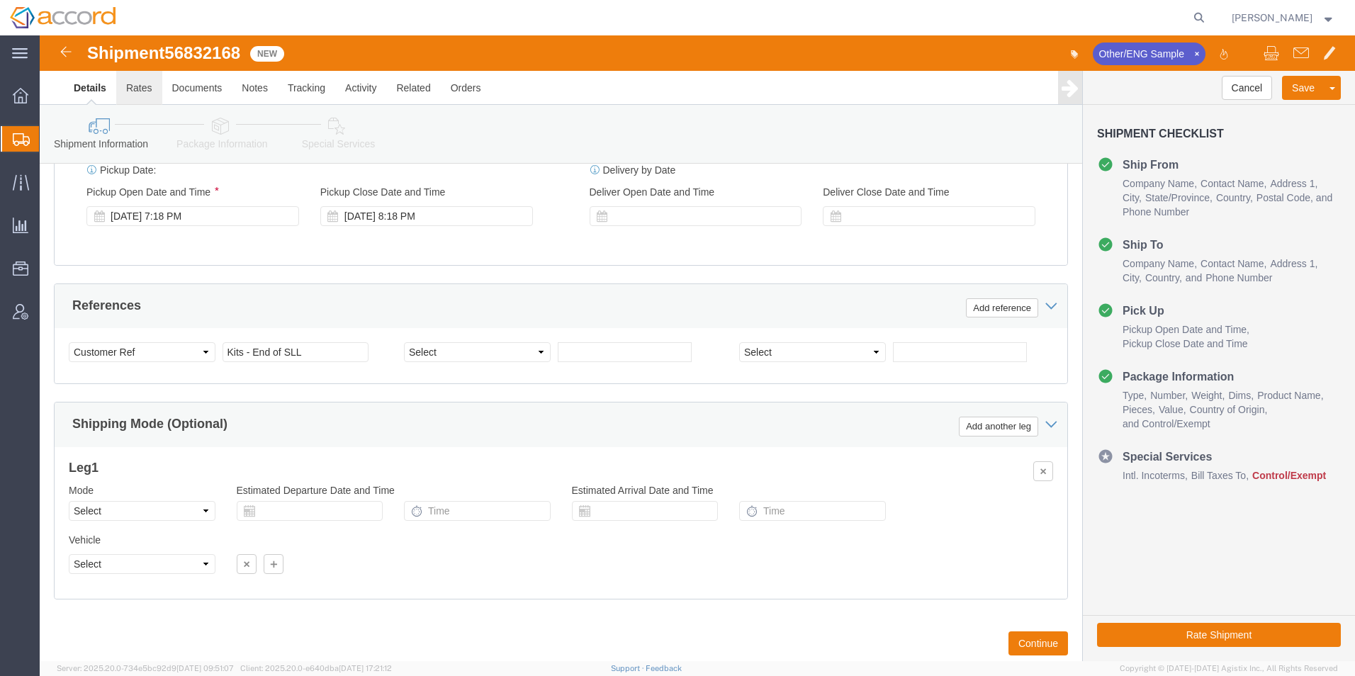
click link "Rates"
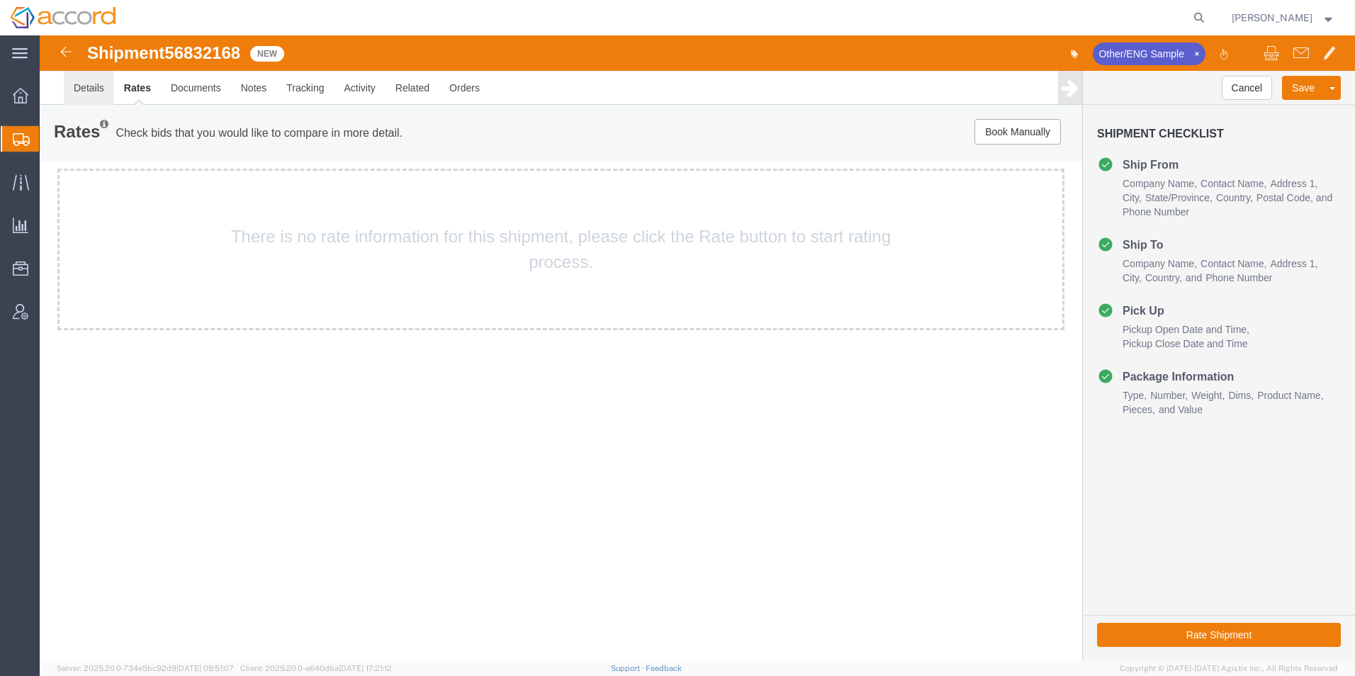
click at [89, 86] on link "Details" at bounding box center [89, 88] width 50 height 34
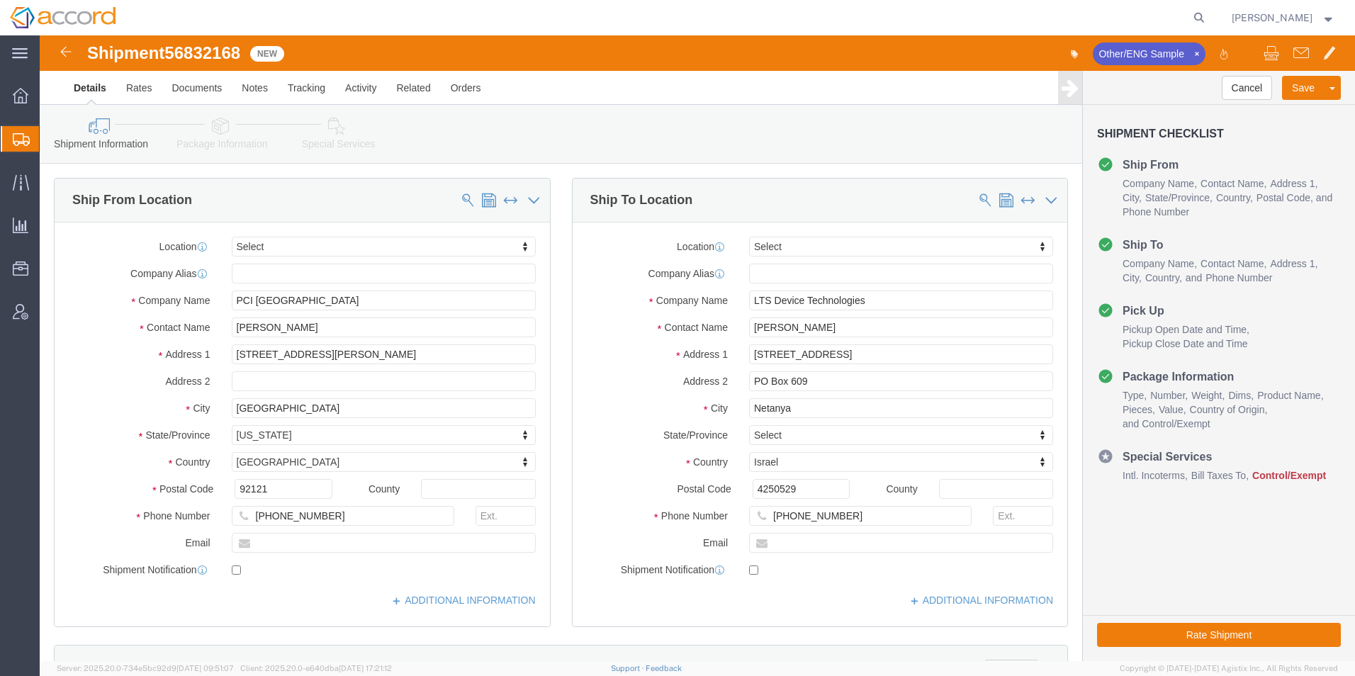
click link "Package Information"
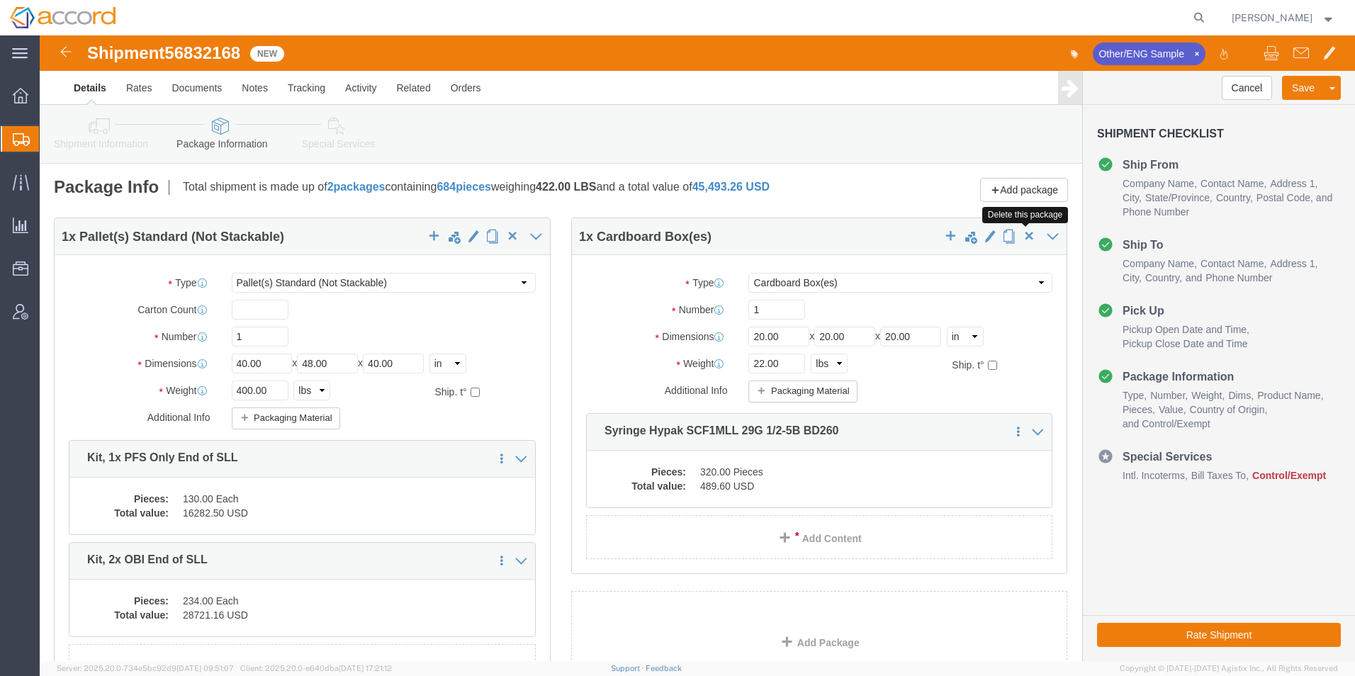
click span "button"
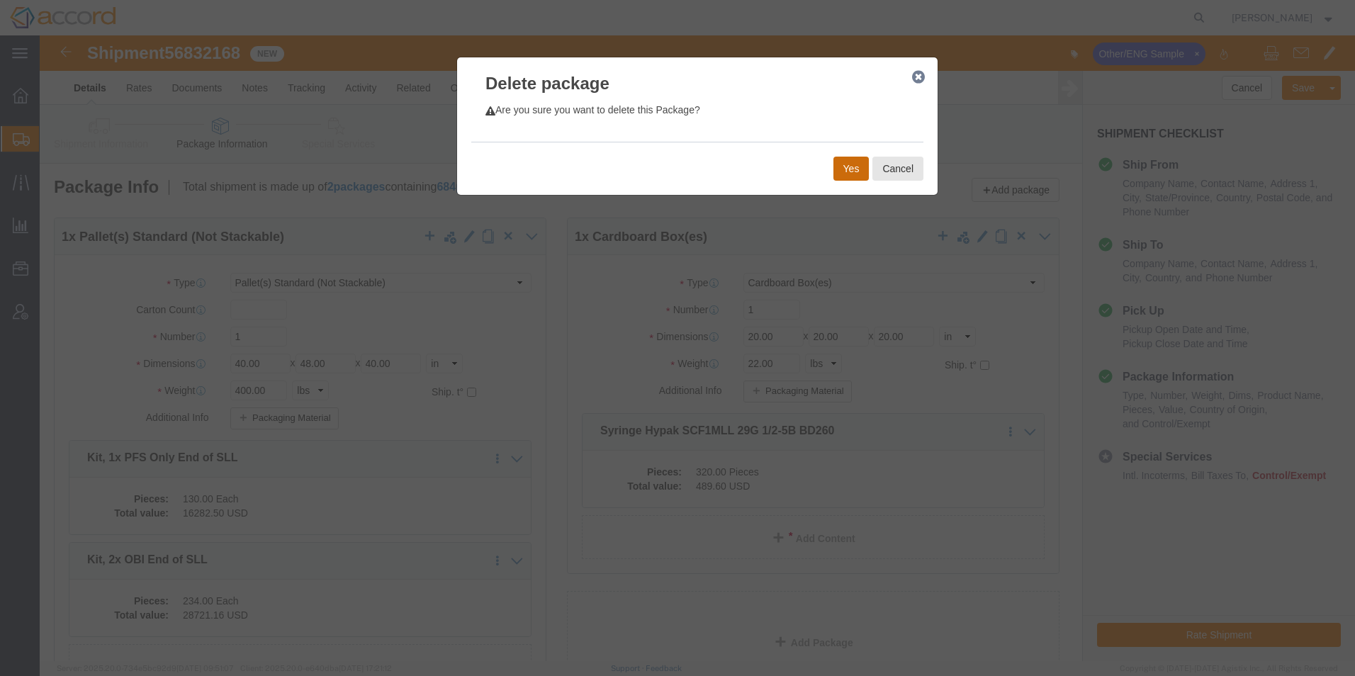
click button "Yes"
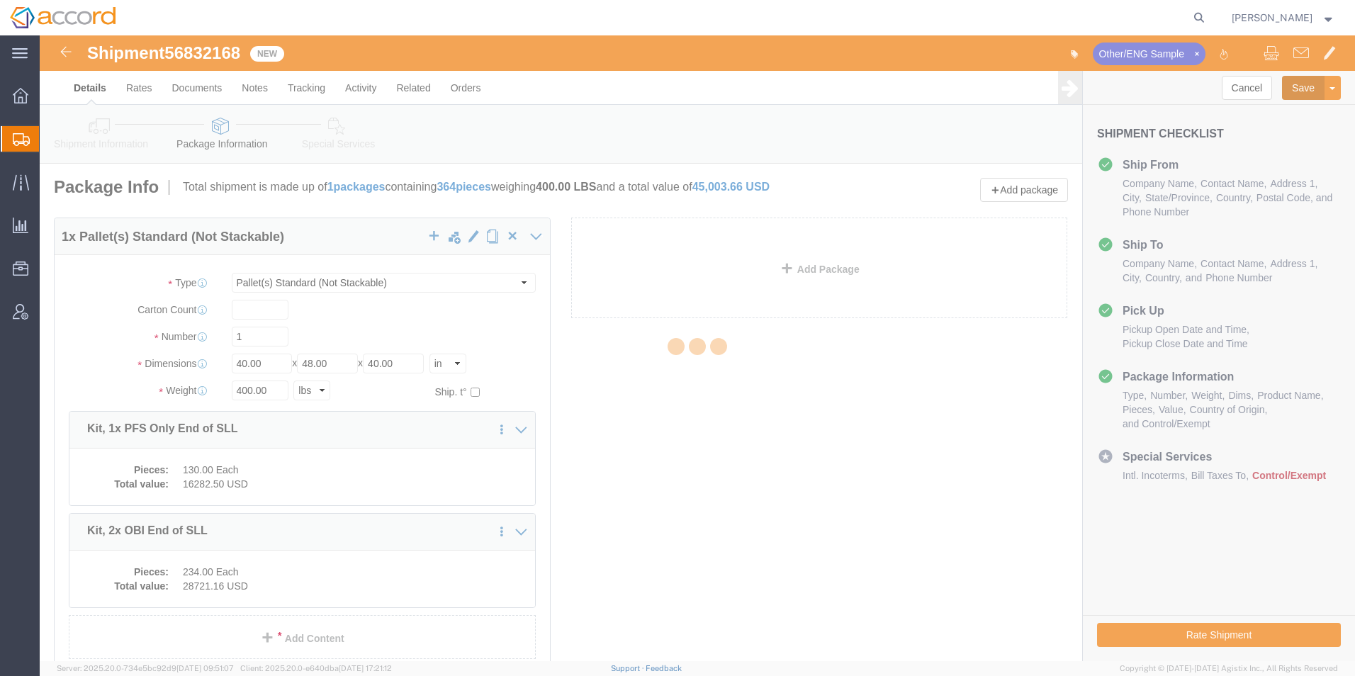
select select "PSNS"
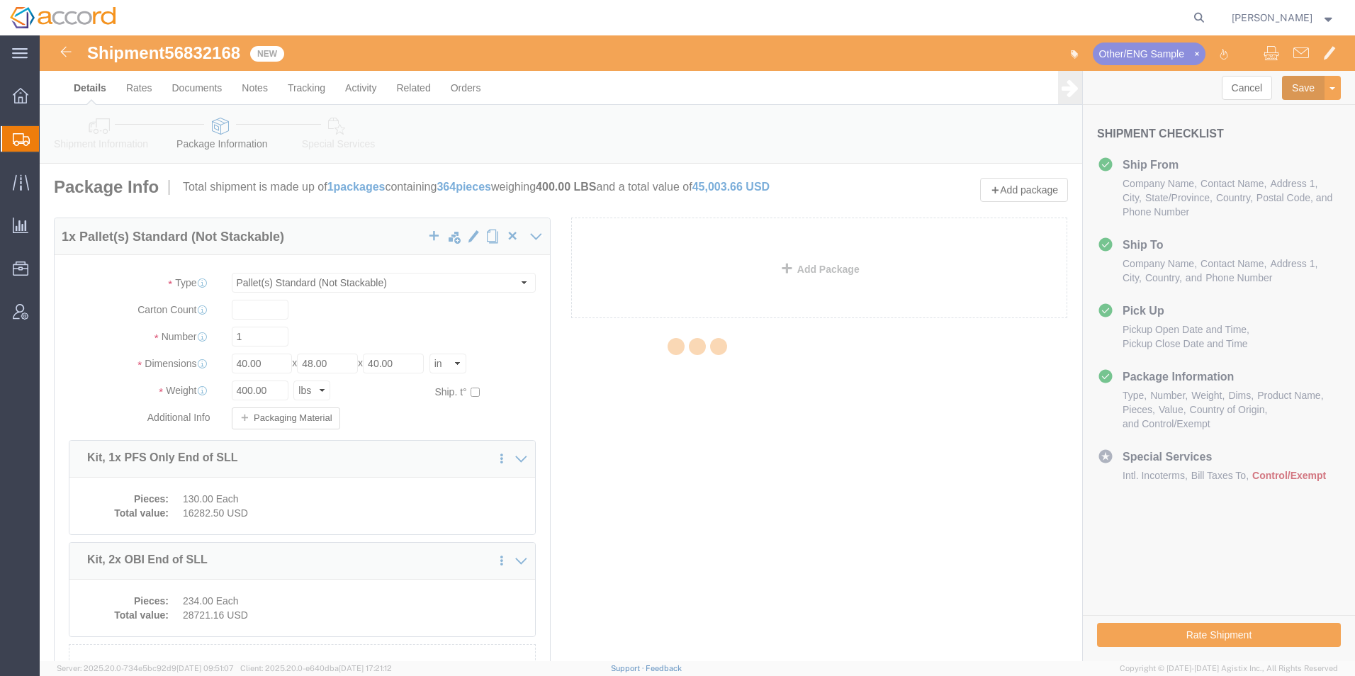
click button "Save"
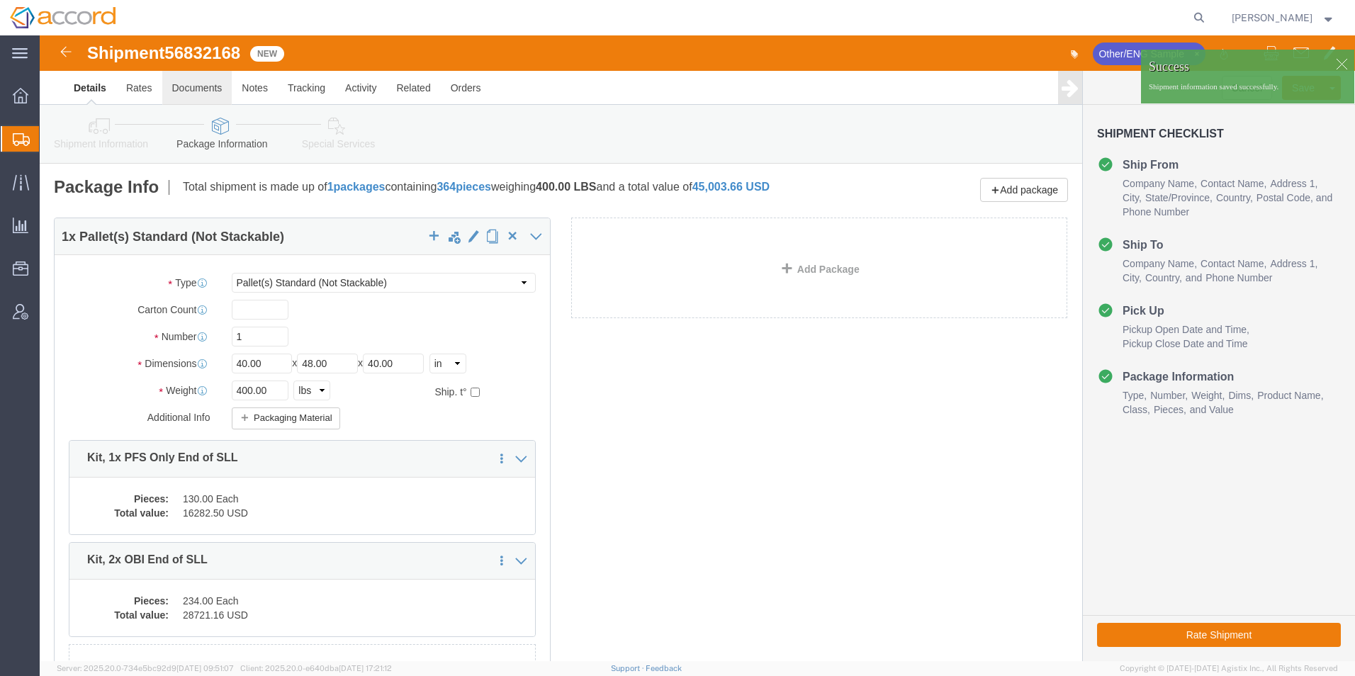
click link "Documents"
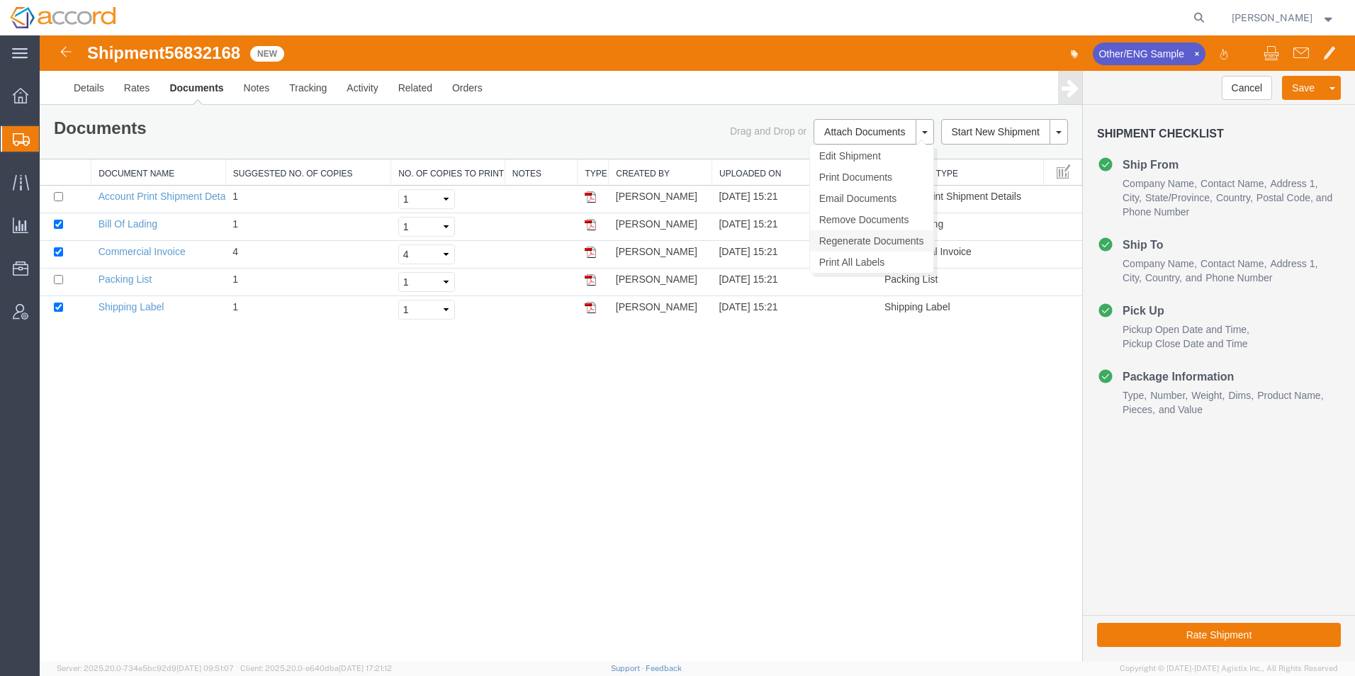
click at [866, 238] on link "Regenerate Documents" at bounding box center [871, 240] width 123 height 21
click at [749, 468] on div "Shipment 56832168 5 of 5 New Other/ENG Sample Details Rates Documents Notes Tra…" at bounding box center [697, 348] width 1315 height 626
click at [851, 425] on div "Shipment 56832168 5 of 5 New Other/ENG Sample Details Rates Documents Notes Tra…" at bounding box center [697, 348] width 1315 height 626
click at [949, 404] on div "Shipment 56832168 5 of 5 New Other/ENG Sample Details Rates Documents Notes Tra…" at bounding box center [697, 348] width 1315 height 626
click at [966, 421] on div "Shipment 56832168 5 of 5 New Other/ENG Sample Details Rates Documents Notes Tra…" at bounding box center [697, 348] width 1315 height 626
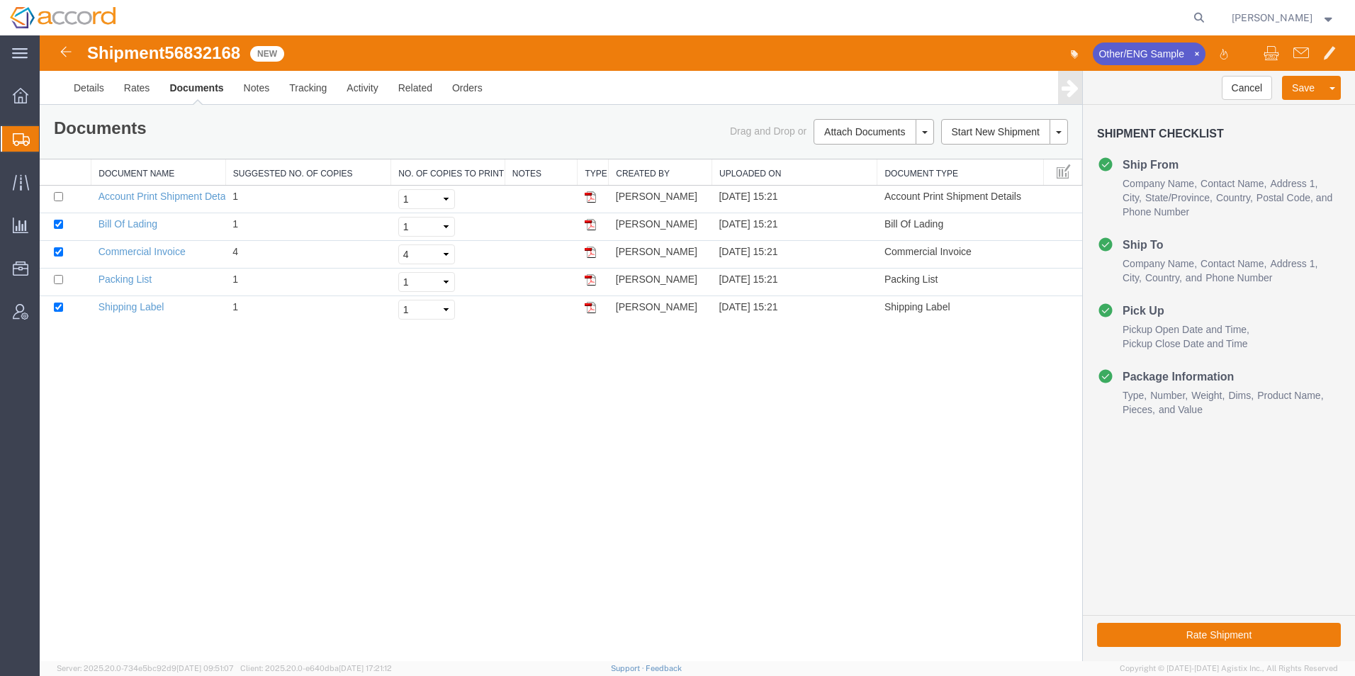
click at [966, 421] on div "Shipment 56832168 5 of 5 New Other/ENG Sample Details Rates Documents Notes Tra…" at bounding box center [697, 348] width 1315 height 626
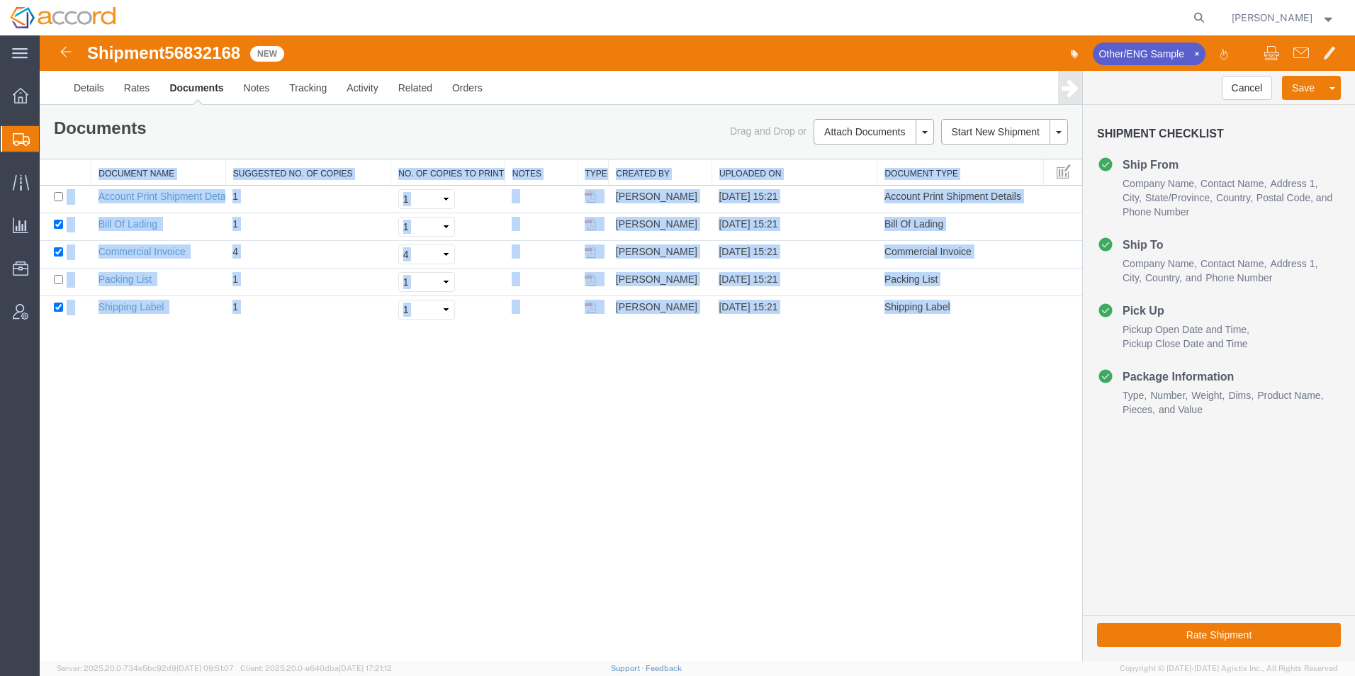
click at [575, 463] on div "Shipment 56832168 5 of 5 New Other/ENG Sample Details Rates Documents Notes Tra…" at bounding box center [697, 348] width 1315 height 626
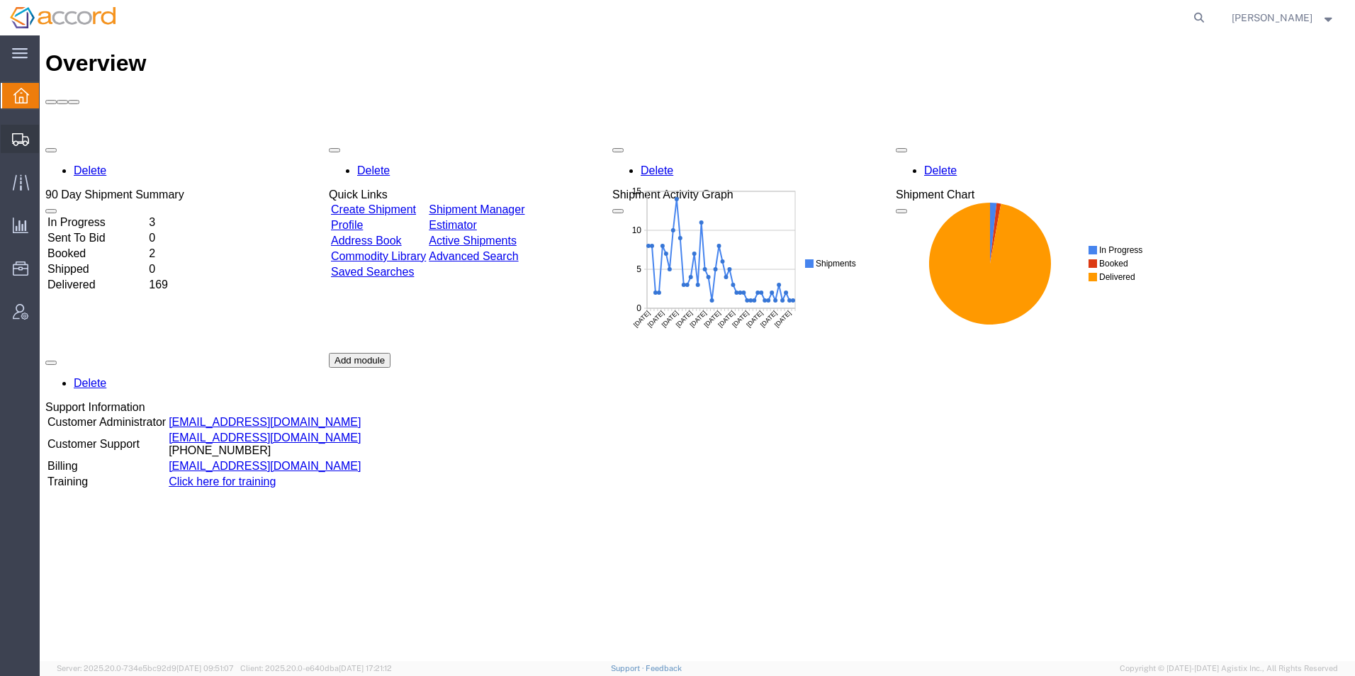
click at [0, 0] on span "Shipment Manager" at bounding box center [0, 0] width 0 height 0
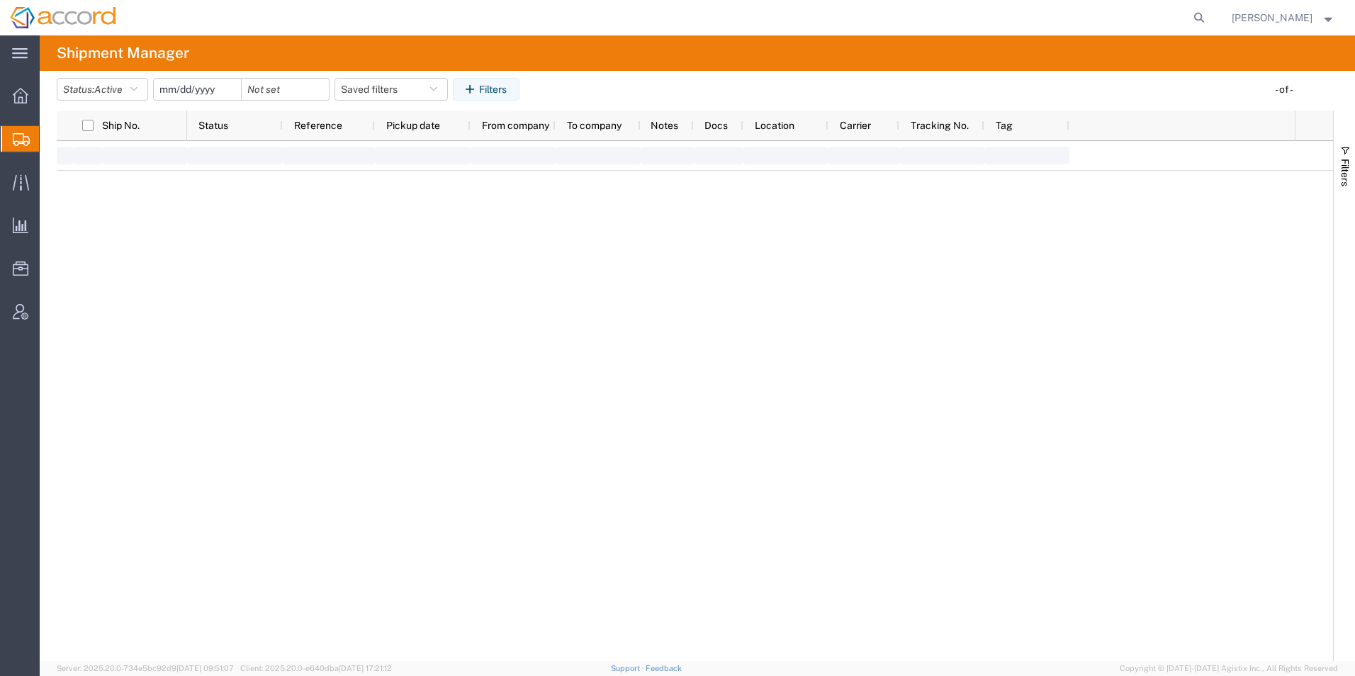
type input "2025-06-30"
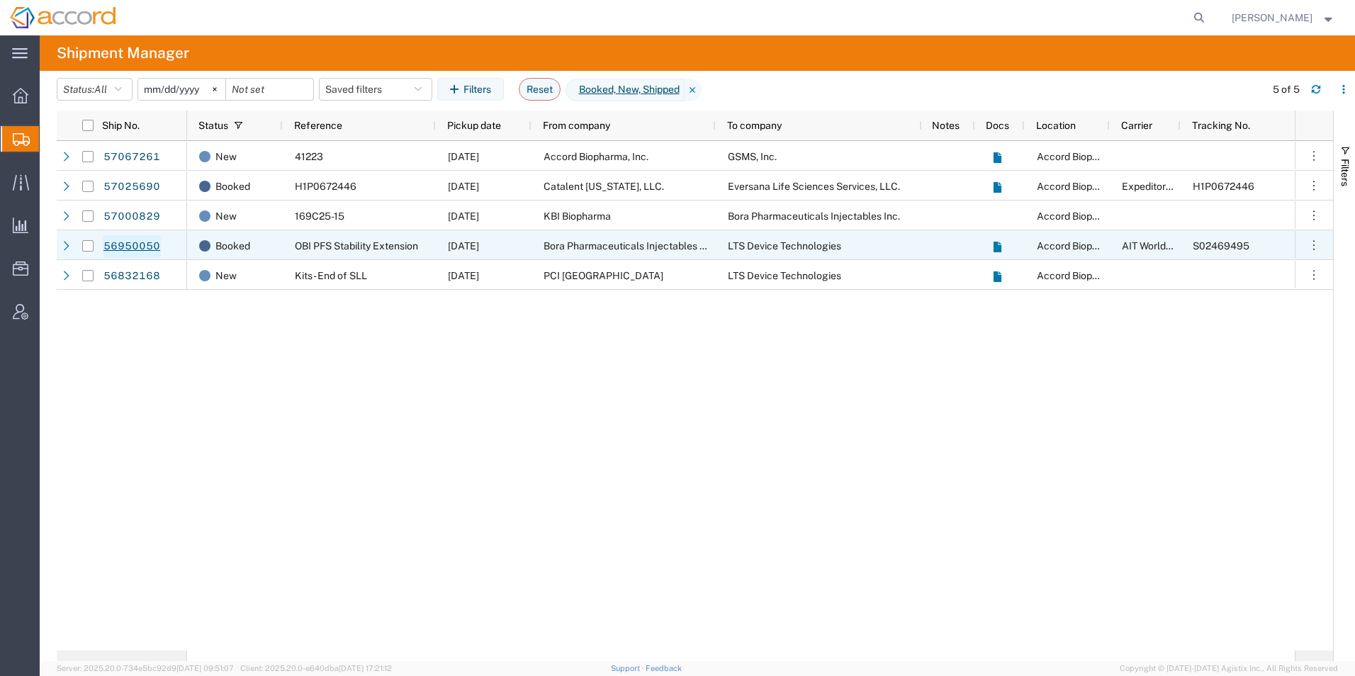
click at [134, 244] on link "56950050" at bounding box center [132, 246] width 58 height 23
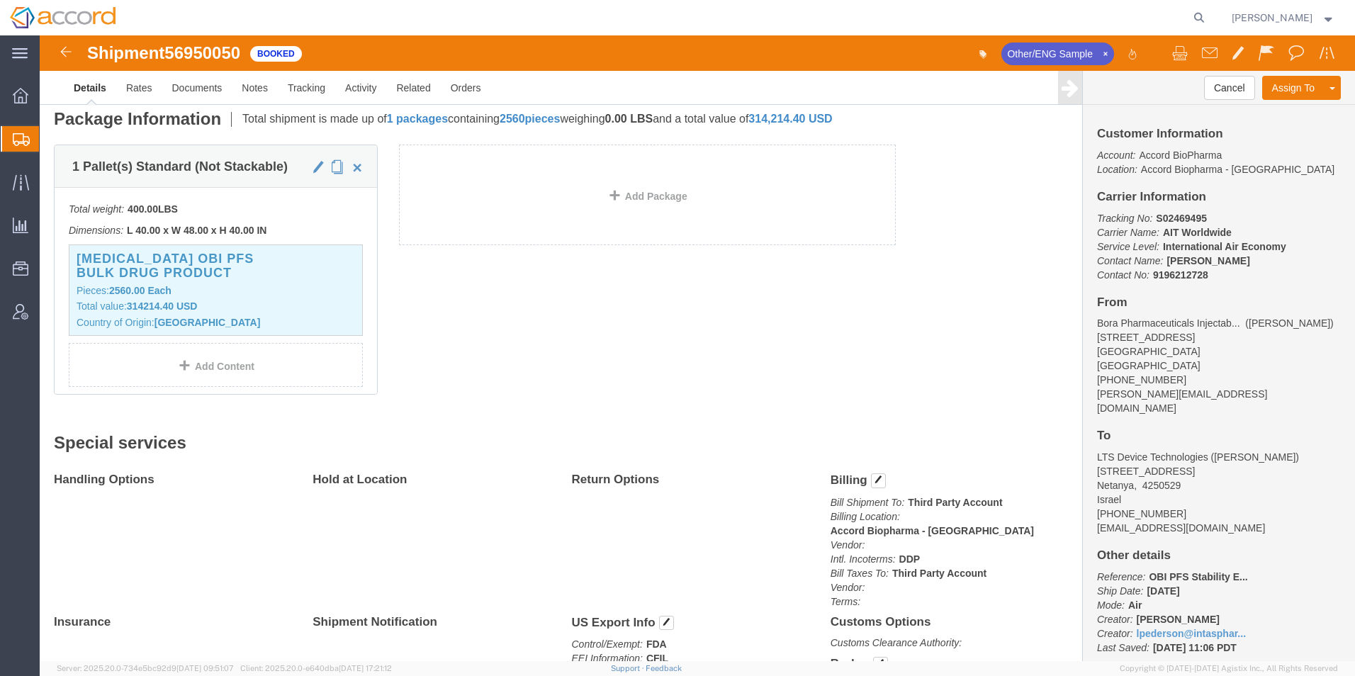
scroll to position [283, 0]
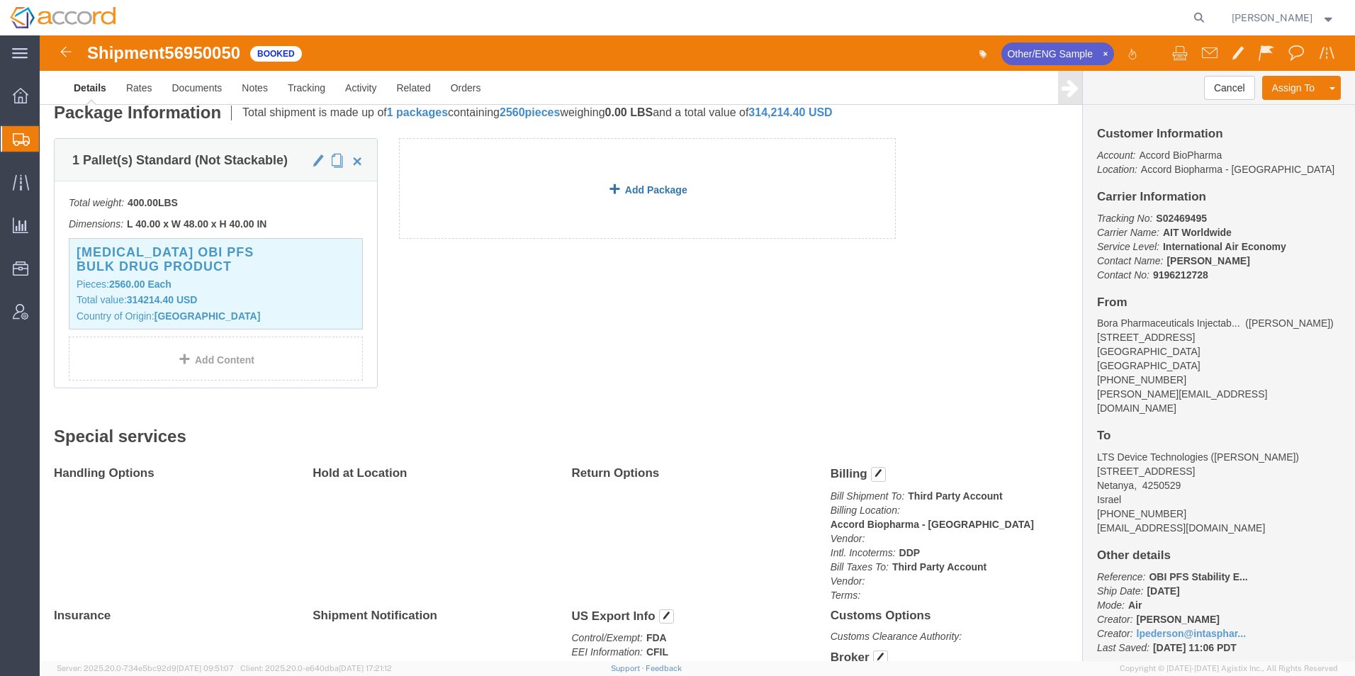
click link "Add Package"
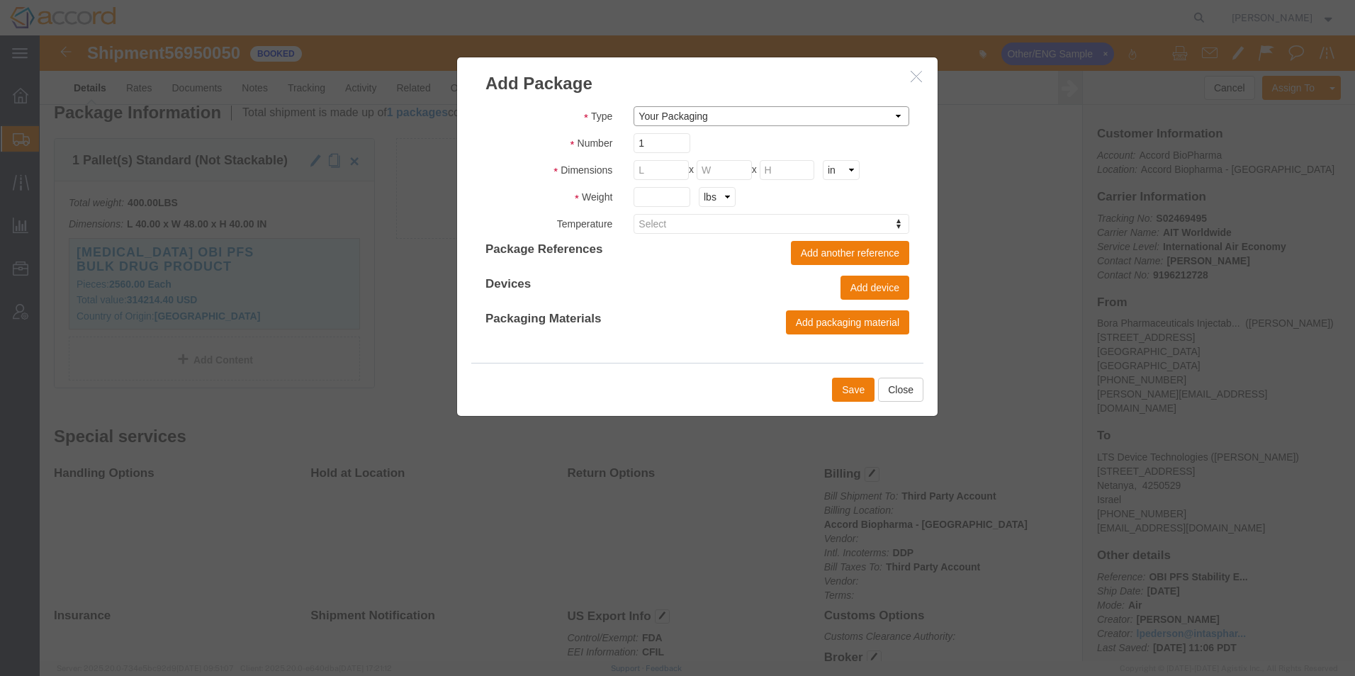
click select "Bale(s) Basket(s) Bolt(s) Bottle(s) Buckets Bulk Bundle(s) Can(s) Cardboard Box…"
click button "button"
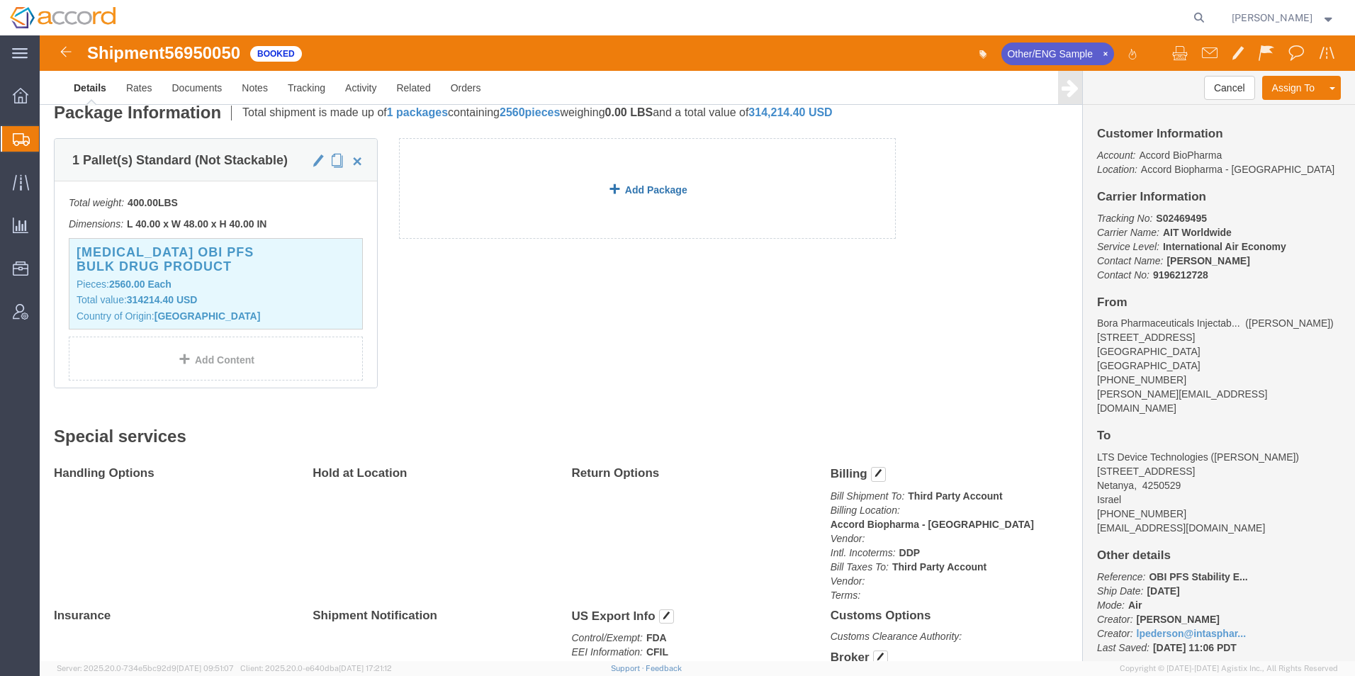
click link "Add Package"
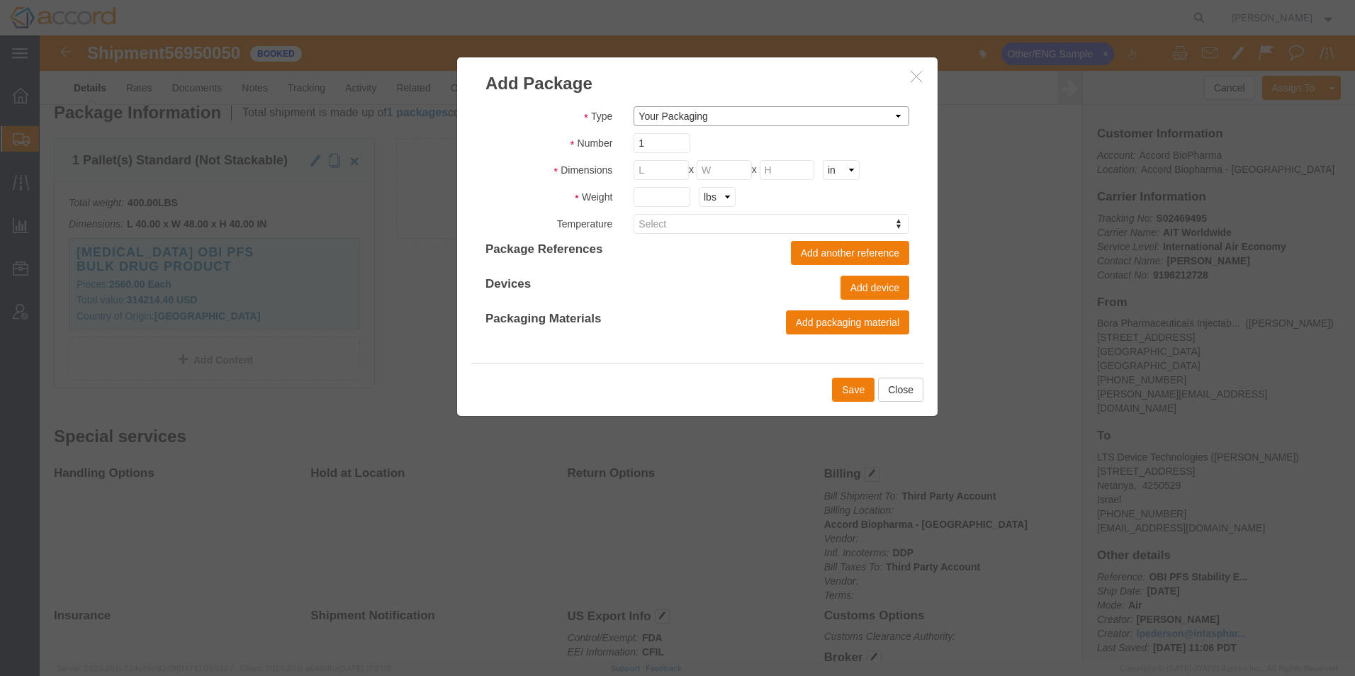
click select "Bale(s) Basket(s) Bolt(s) Bottle(s) Buckets Bulk Bundle(s) Can(s) Cardboard Box…"
select select "CBOX"
click select "Bale(s) Basket(s) Bolt(s) Bottle(s) Buckets Bulk Bundle(s) Can(s) Cardboard Box…"
click input "text"
type input "20"
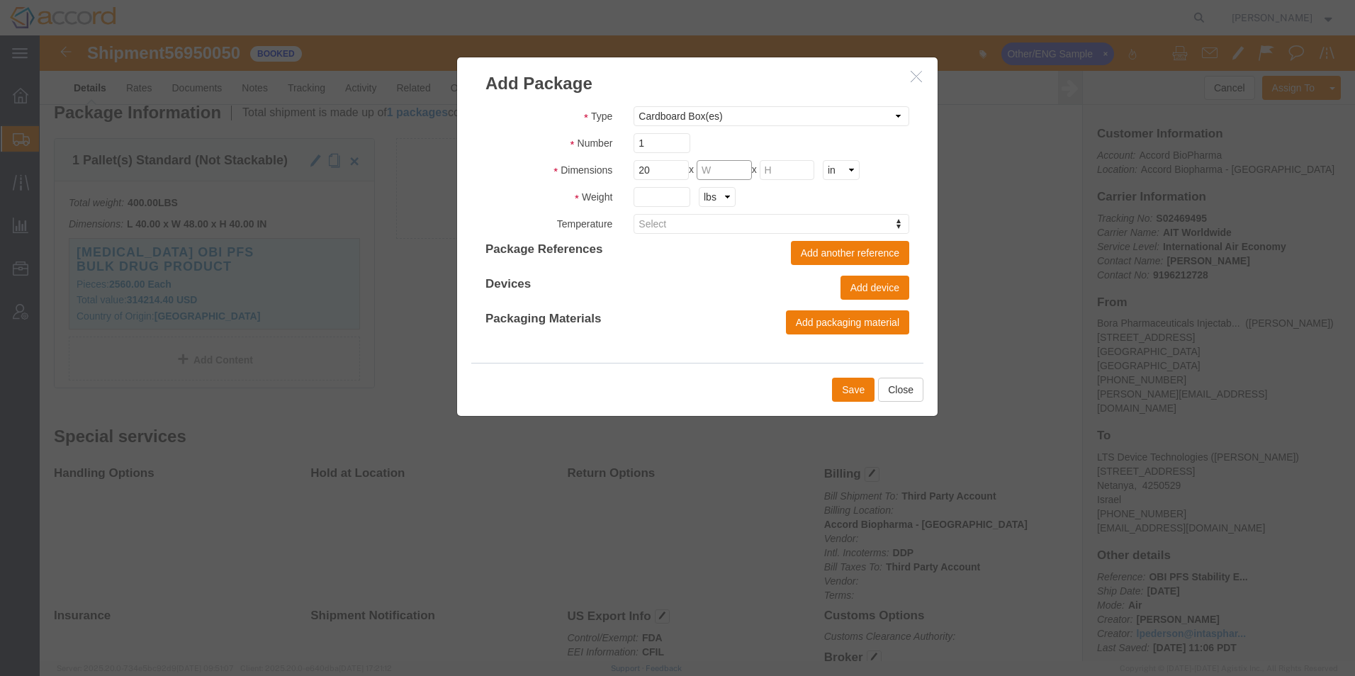
click input "text"
type input "20"
click input "text"
type input "20"
click input "text"
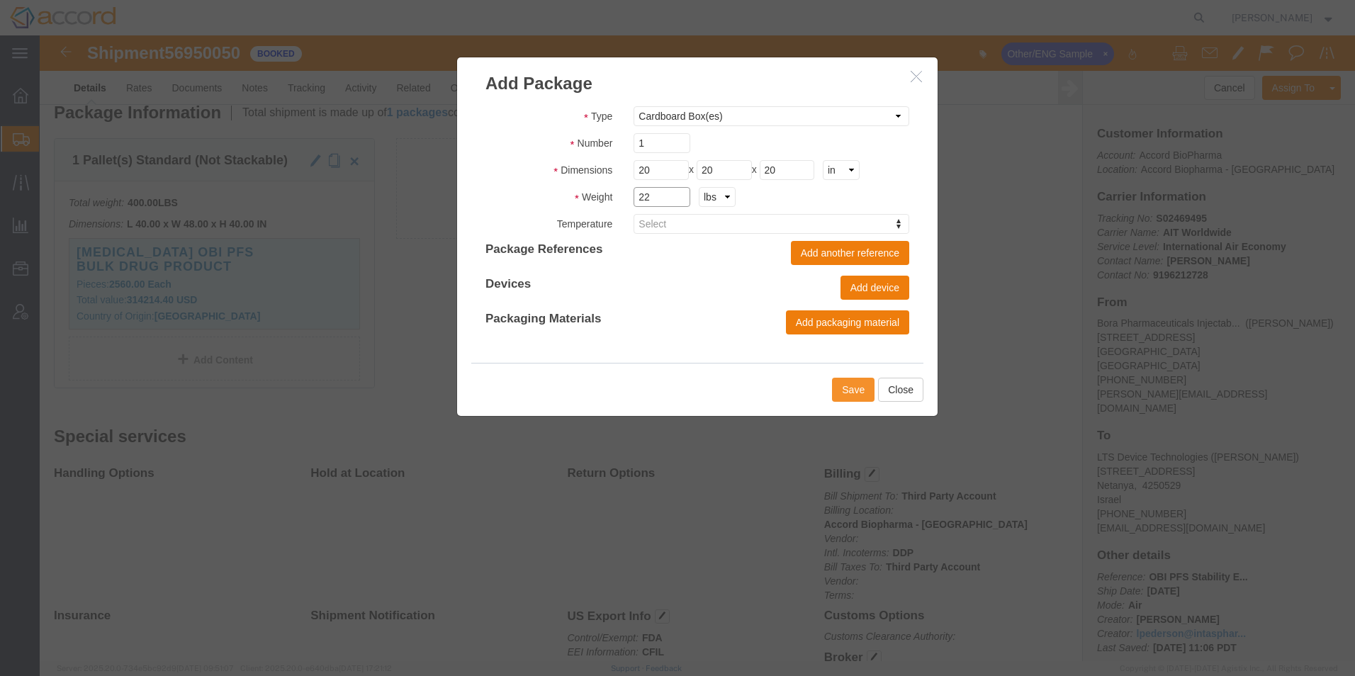
type input "22"
click button "Save"
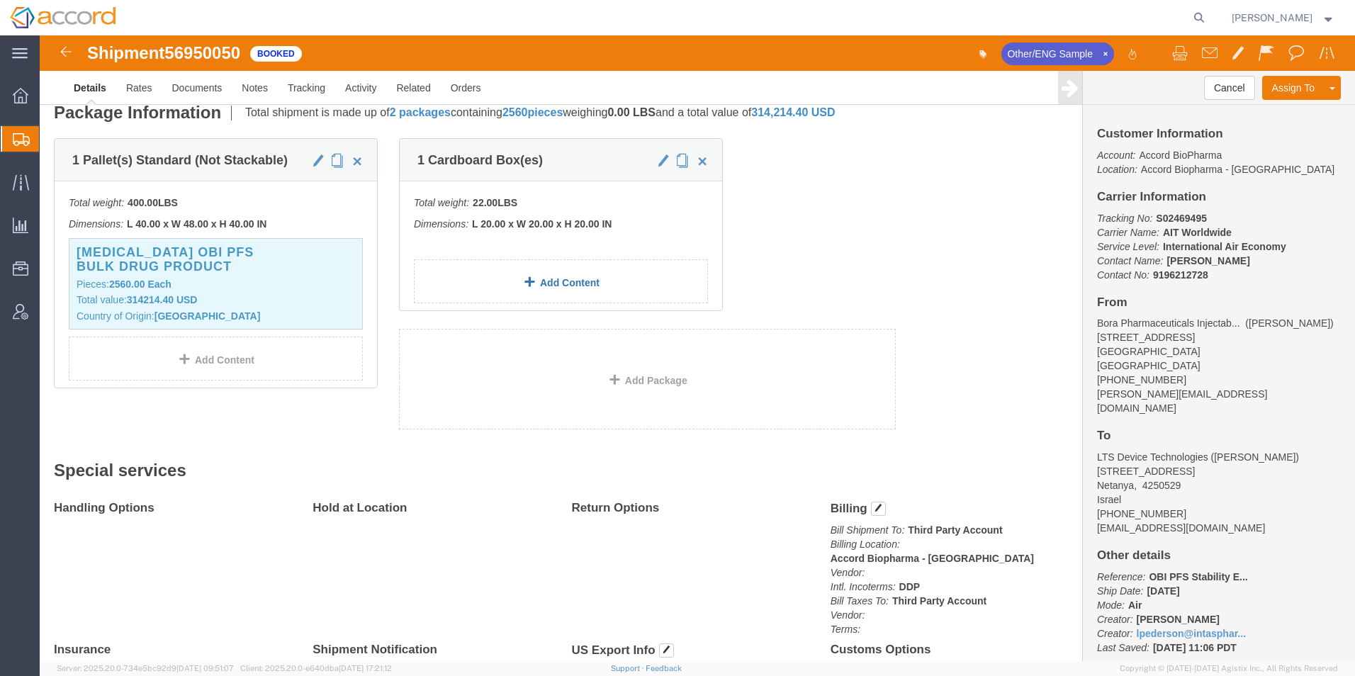
click link "Add Content"
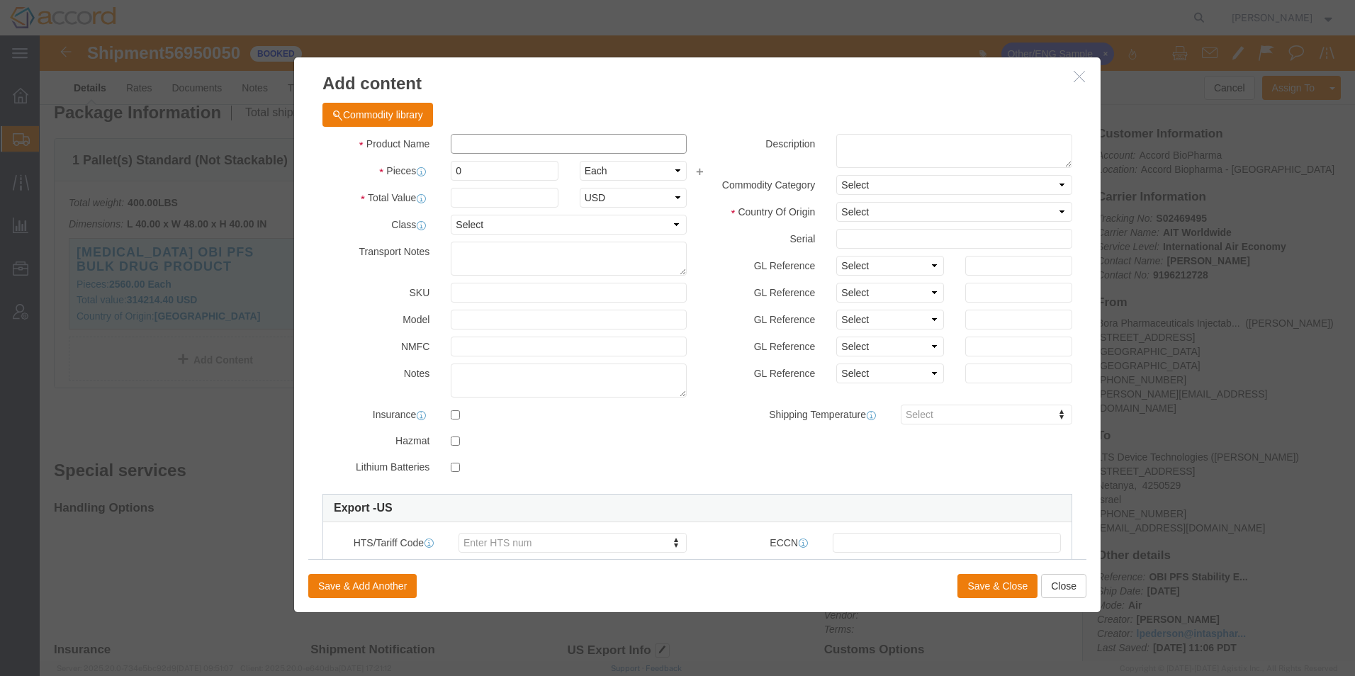
click input "text"
type input "Syringe Hypak SCF1MLL 29G 1/2-5B BD260"
type input "489.60"
select select "US"
type input "9018908000"
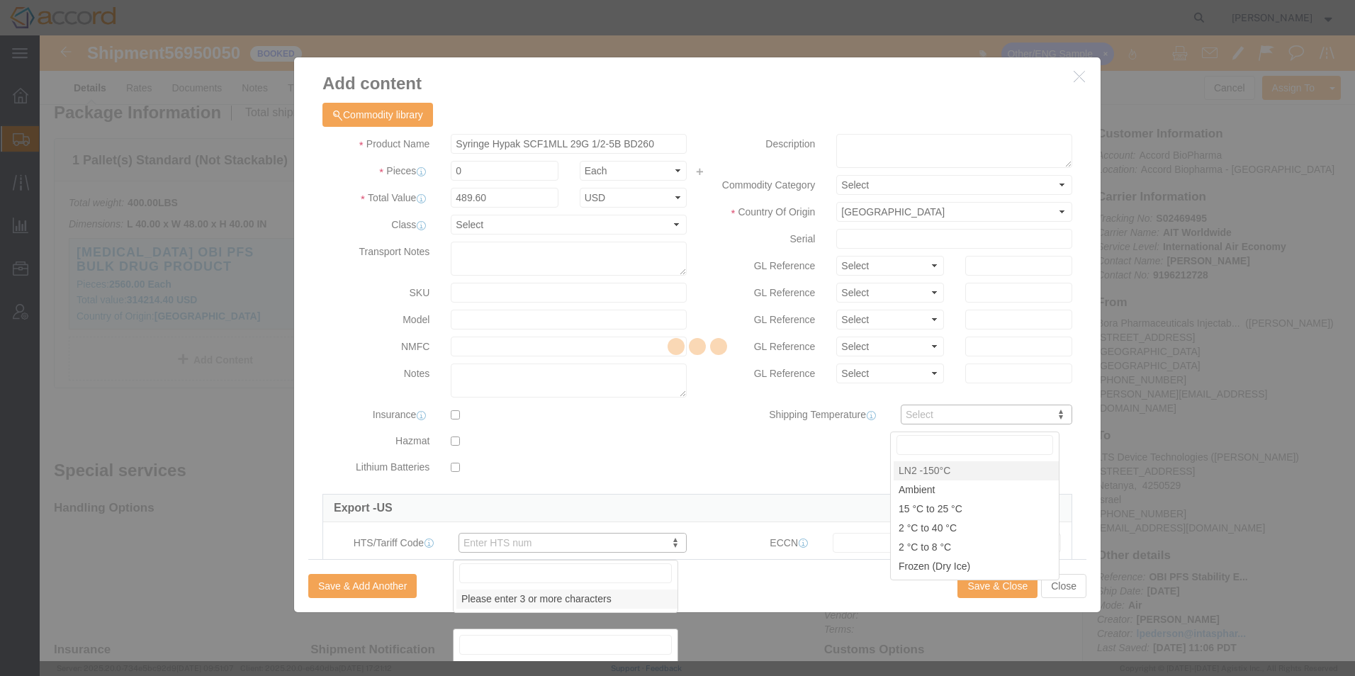
scroll to position [290, 0]
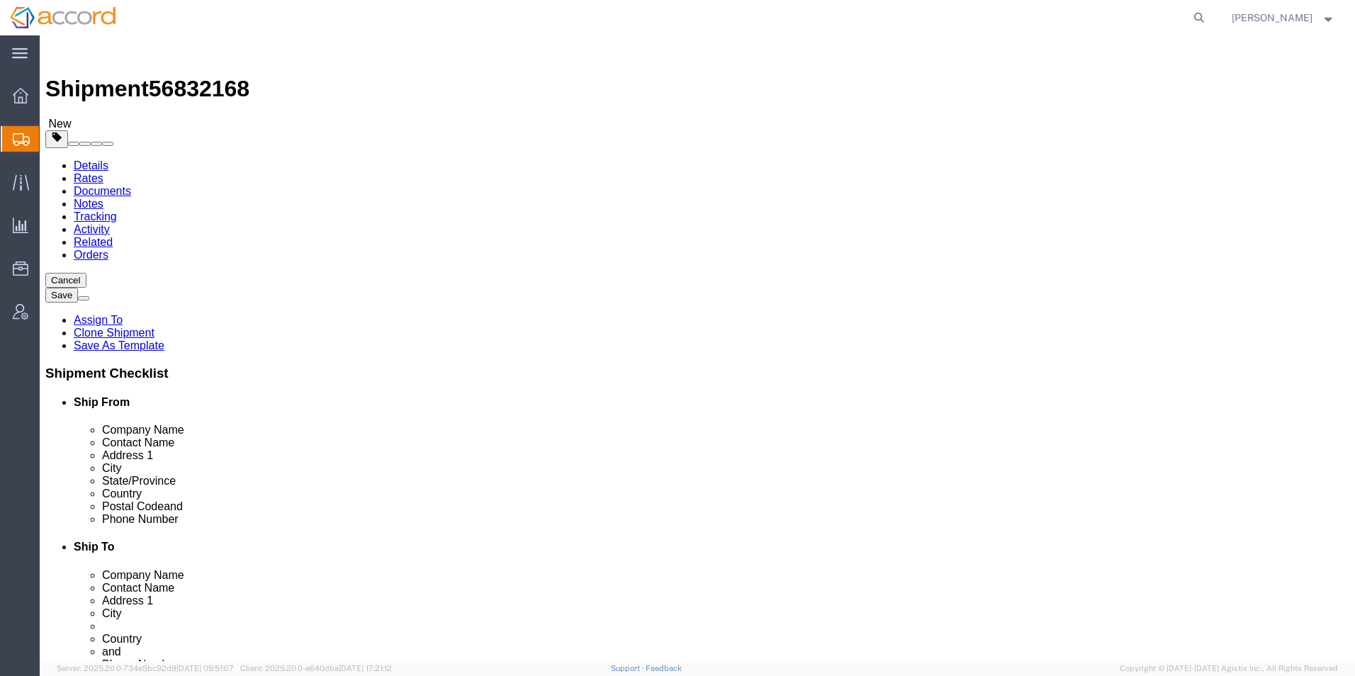
select select
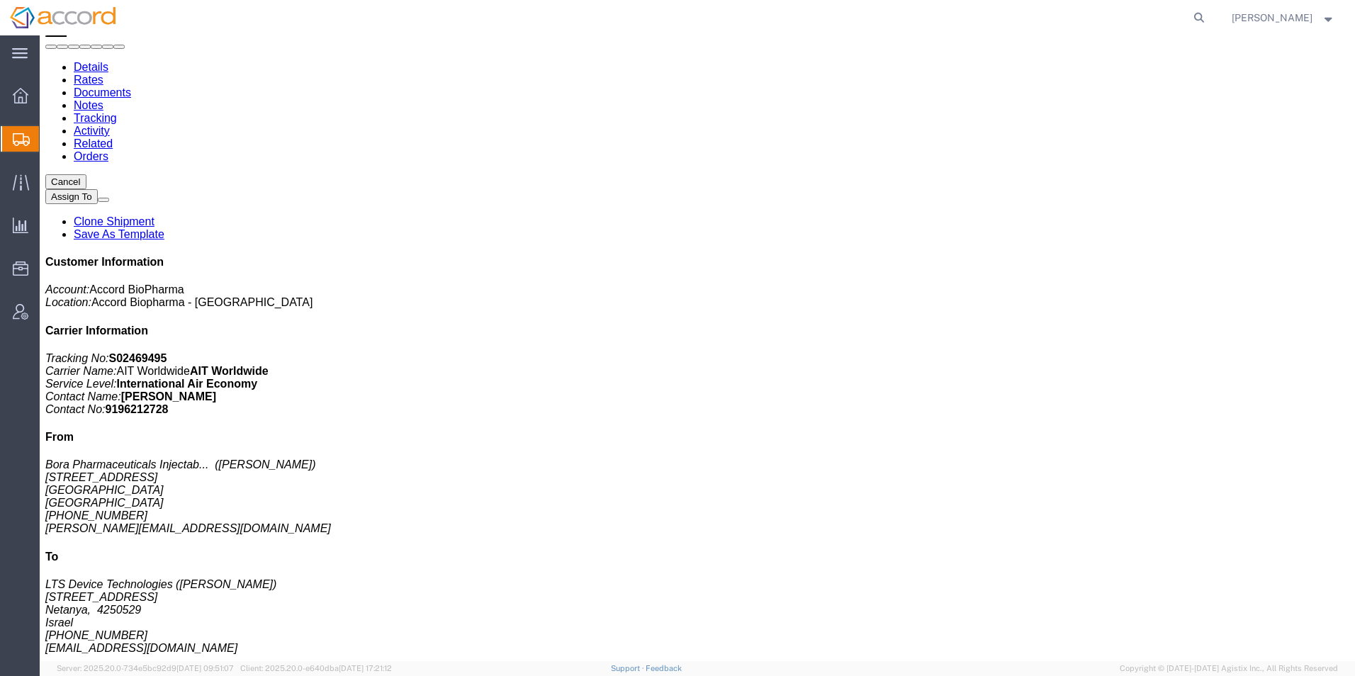
scroll to position [142, 0]
click link "Add Content"
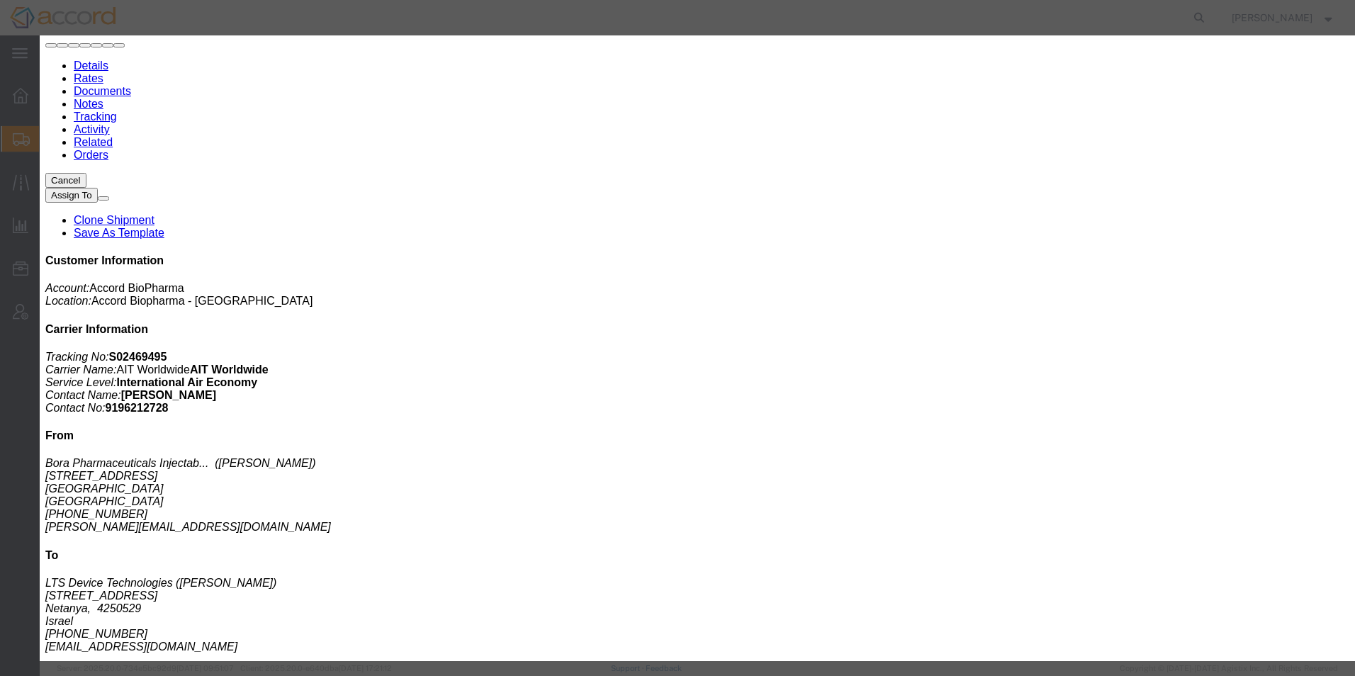
click input "text"
paste input "Syringe Hypak SCF1MLL 29G 1/2-5B BD260"
type input "Syringe Hypak SCF1MLL 29G 1/2-5B BD260"
click textarea
paste textarea "Empty Syringes for R&D purposes, not for human use"
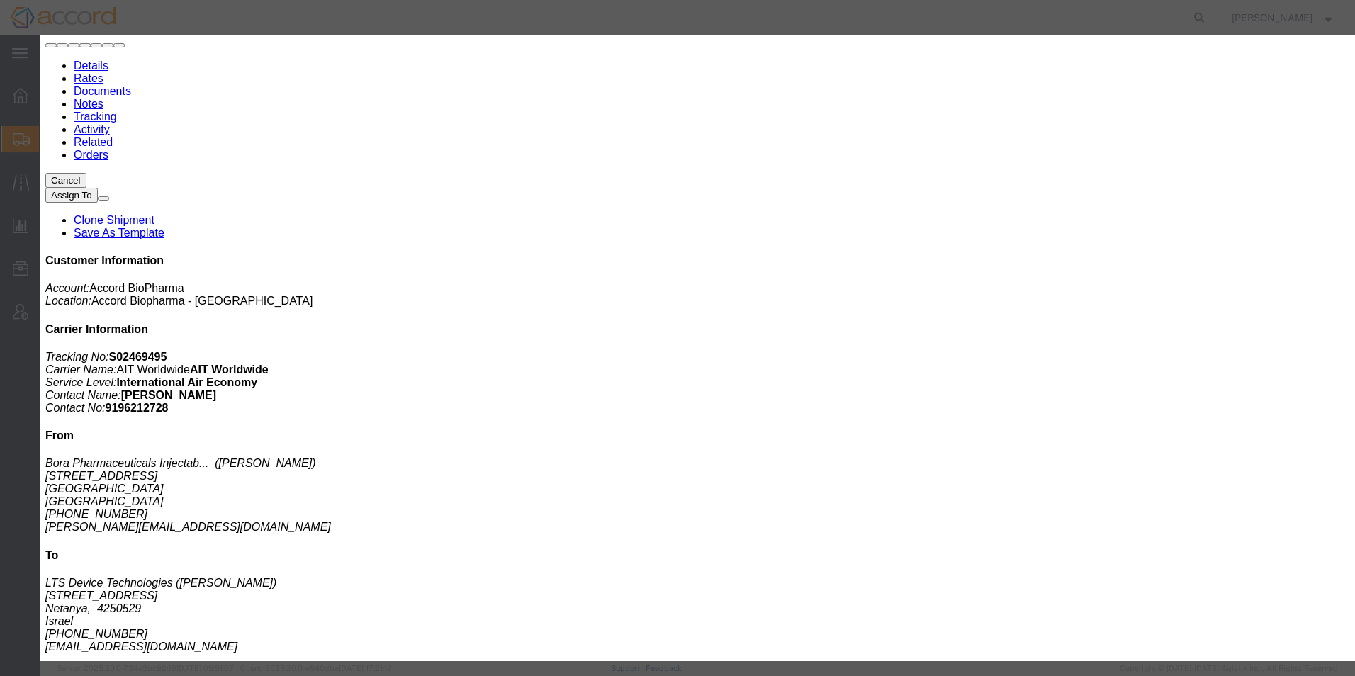
type textarea "Empty Syringes for R&D purposes, not for human use"
click input "0"
type input "320"
click select "Select Bag Barrels 100Board Feet Bottle Box Blister Pack Carats Can Capsule Car…"
select select "PC"
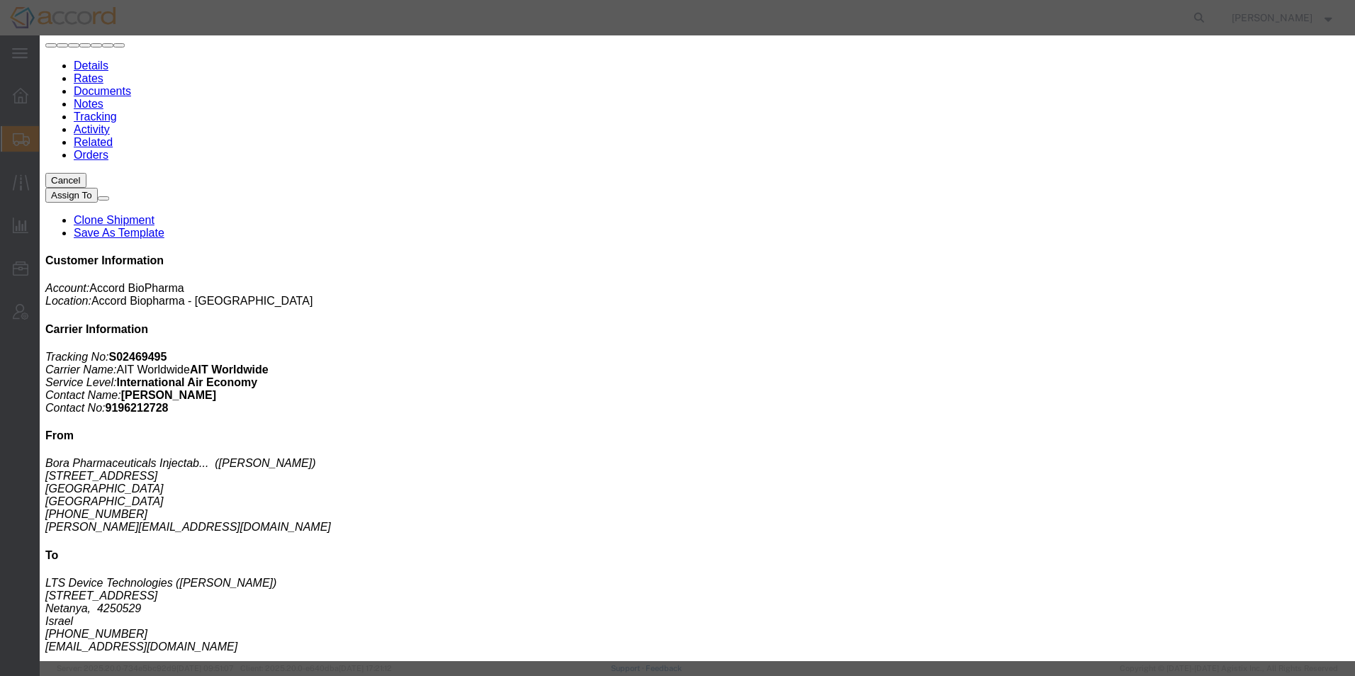
click select "Select Bag Barrels 100Board Feet Bottle Box Blister Pack Carats Can Capsule Car…"
click input "text"
type input "489.60"
drag, startPoint x: 804, startPoint y: 171, endPoint x: 811, endPoint y: 188, distance: 18.2
click select "Select Afghanistan Åland Islands Albania Algeria American Samoa Andorra Angola …"
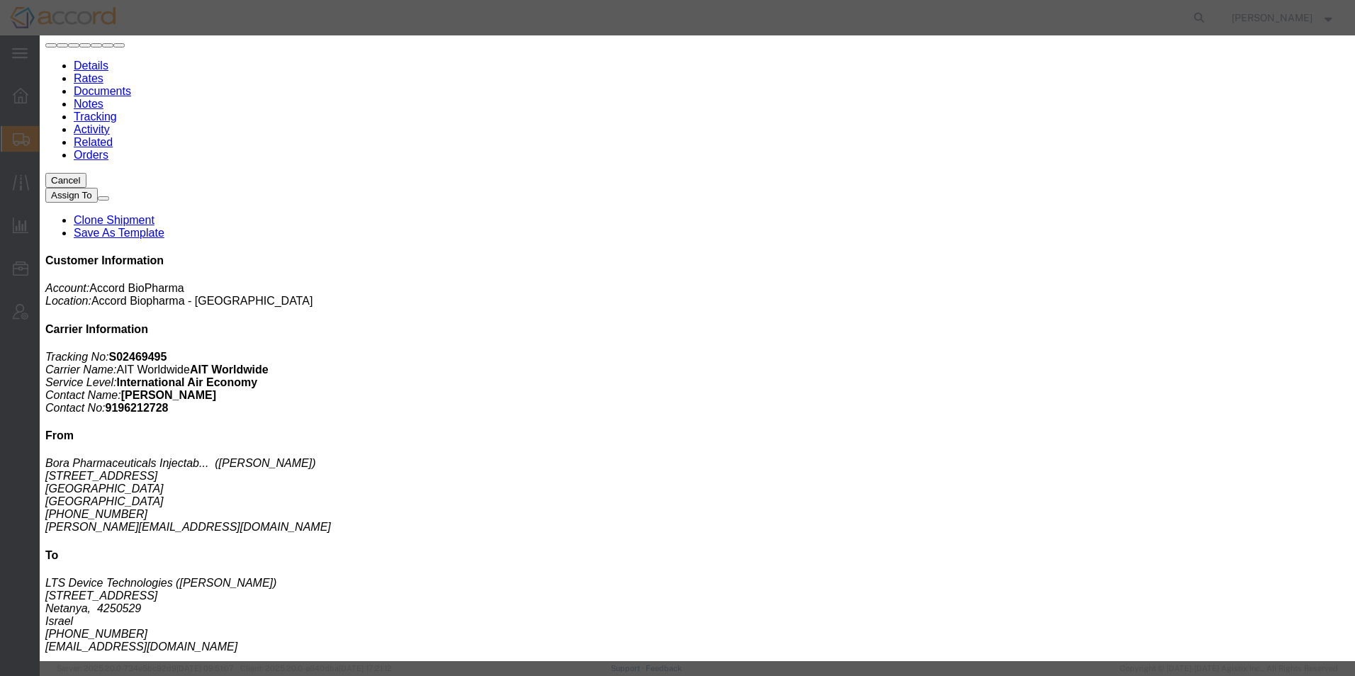
click select "Select Afghanistan Åland Islands Albania Algeria American Samoa Andorra Angola …"
select select "US"
paste input "9018908000"
type input "9018908000"
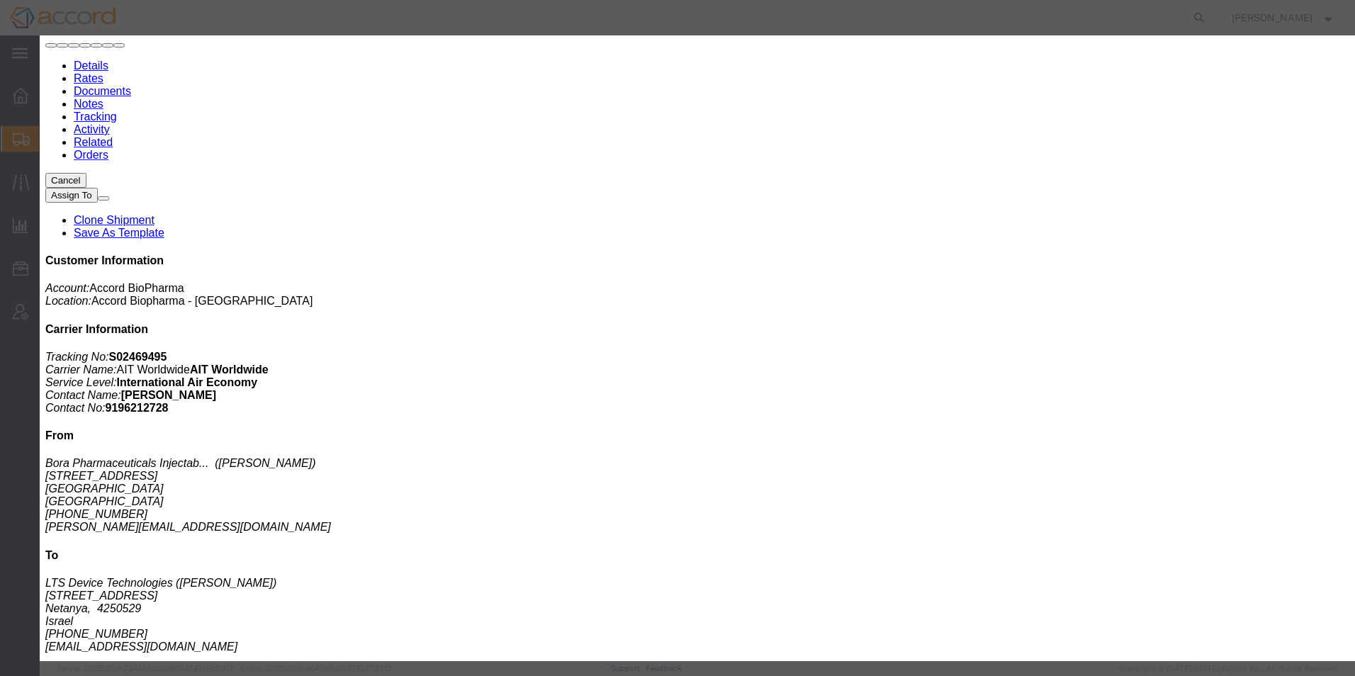
click input "text"
type input "EAR99"
click input "text"
paste input "9018908000"
type input "9018908000"
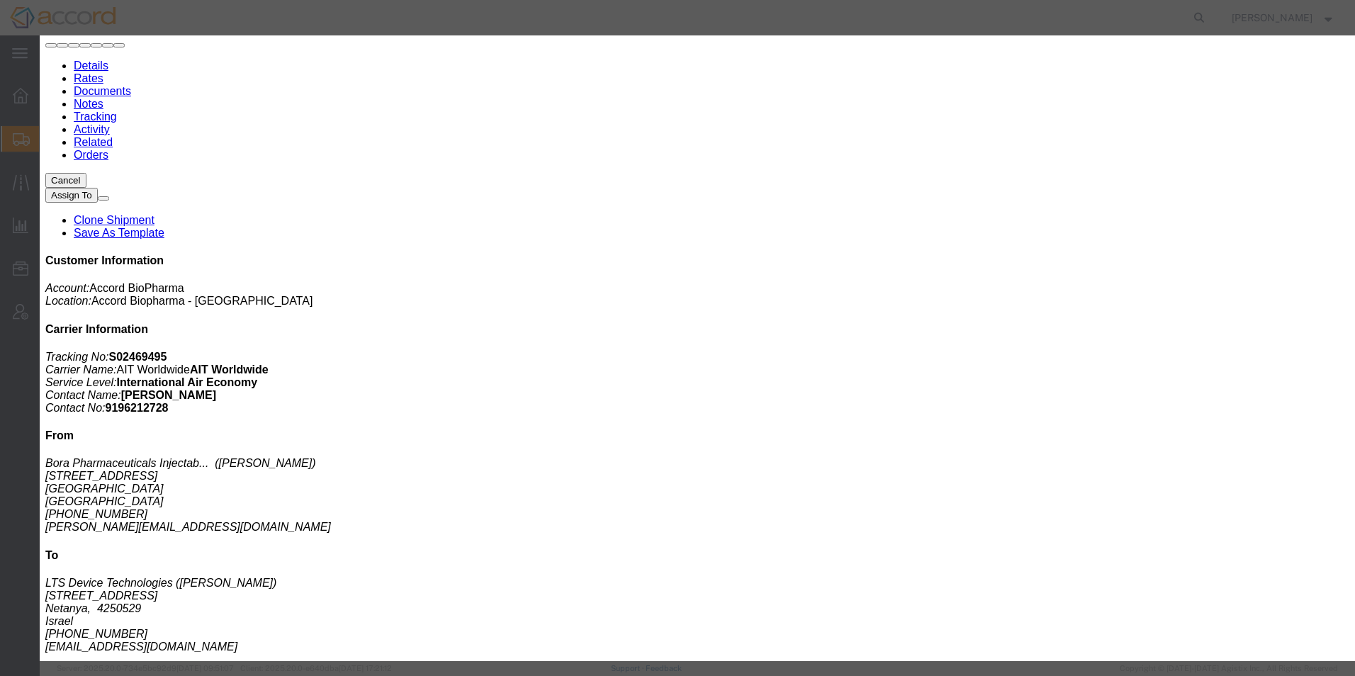
type input "9018908000"
click button "Save & Close"
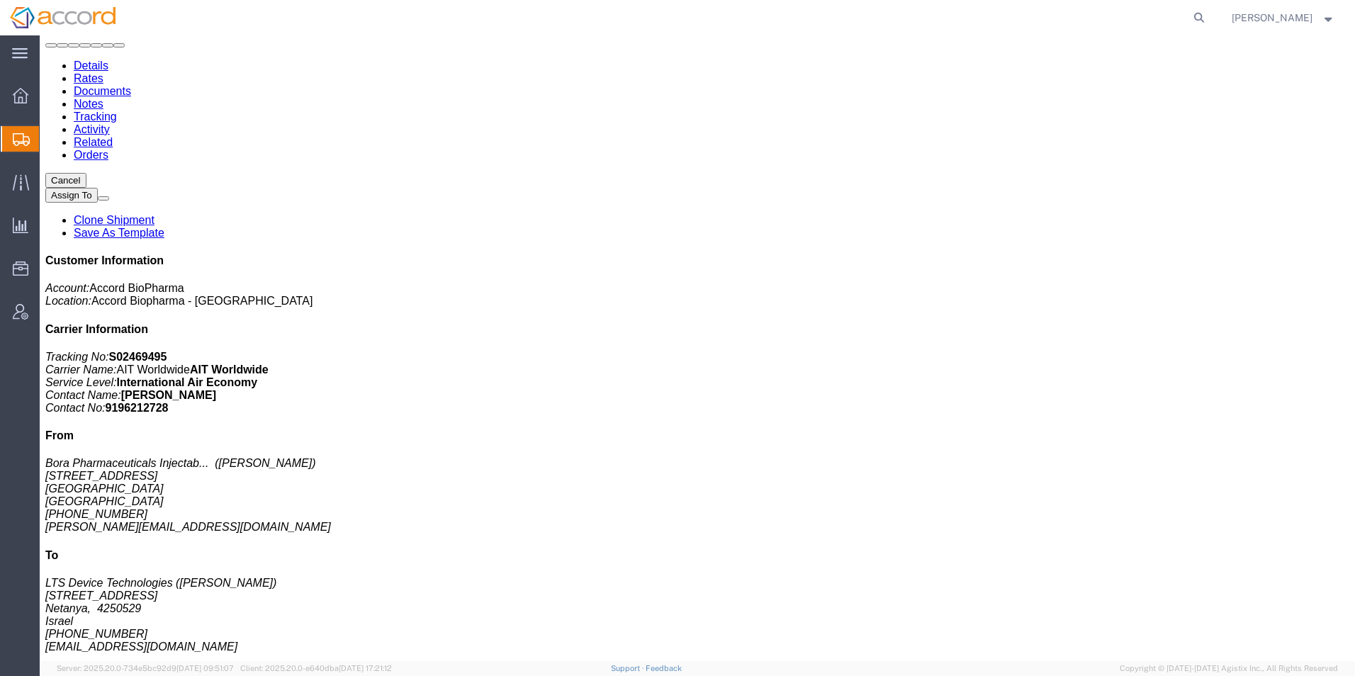
click p "Pieces: 320.00 Pieces"
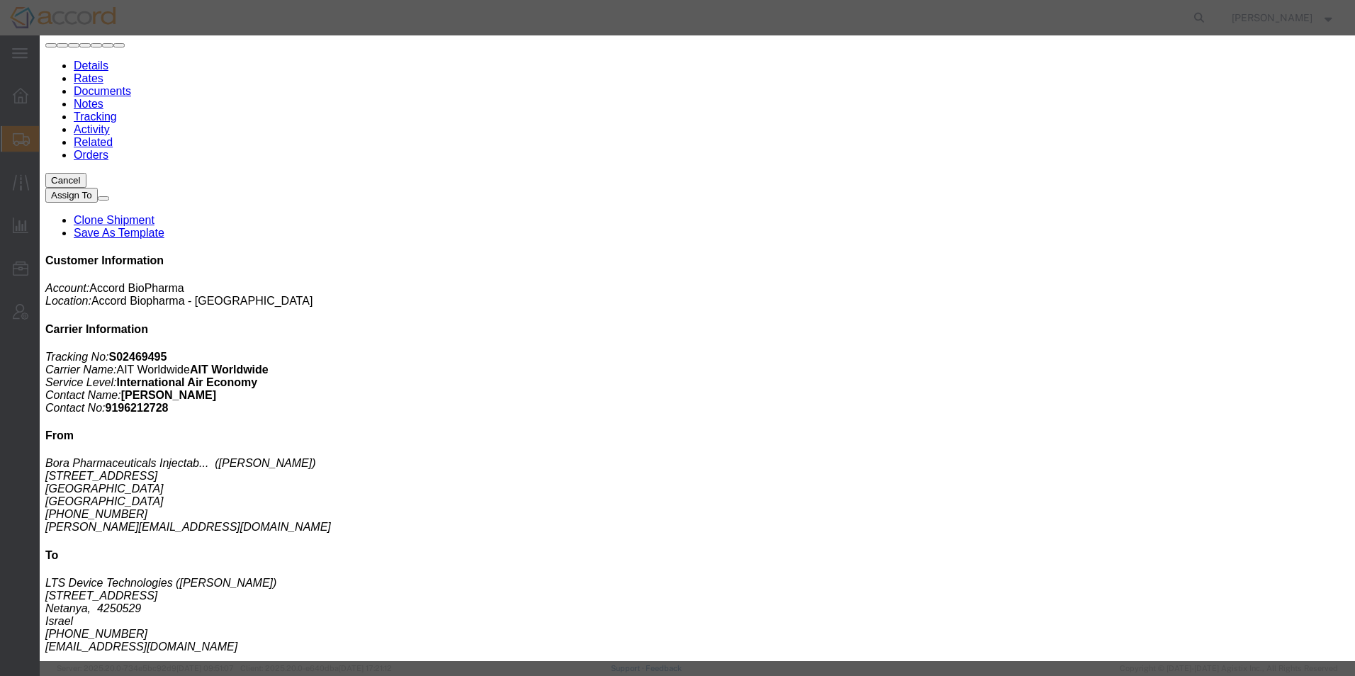
click button "button"
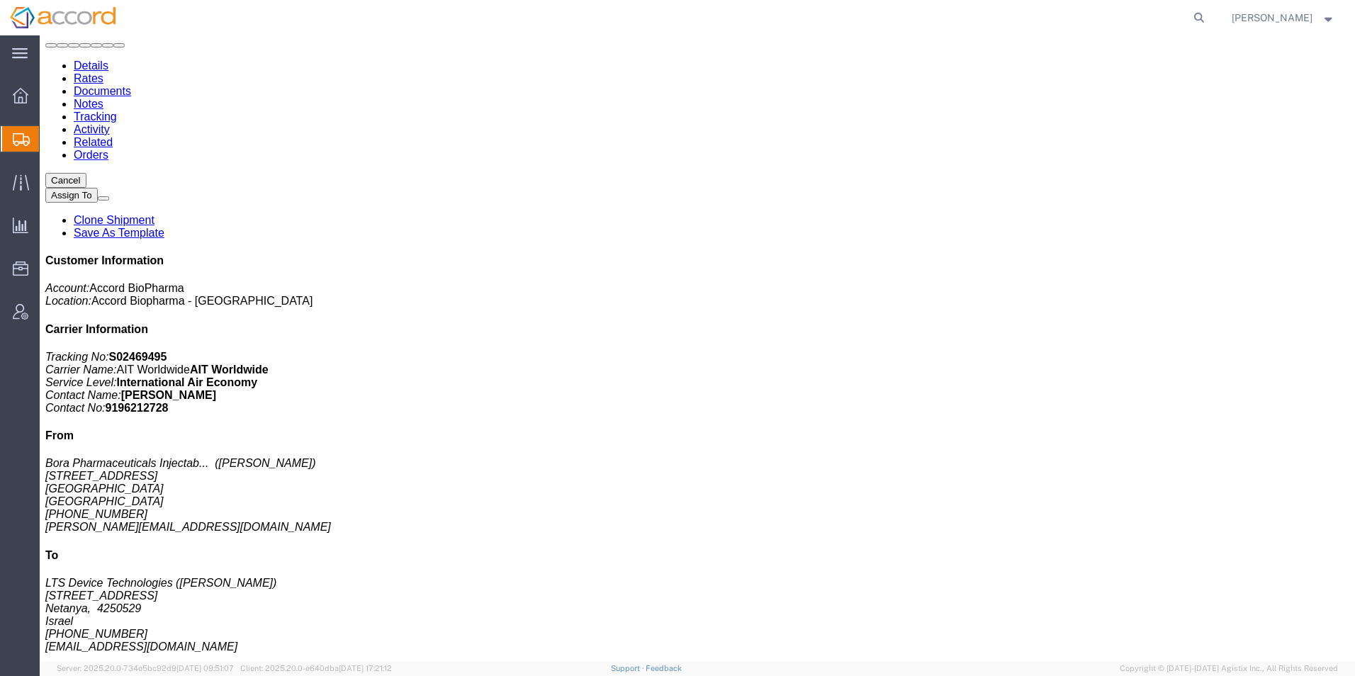
click button "button"
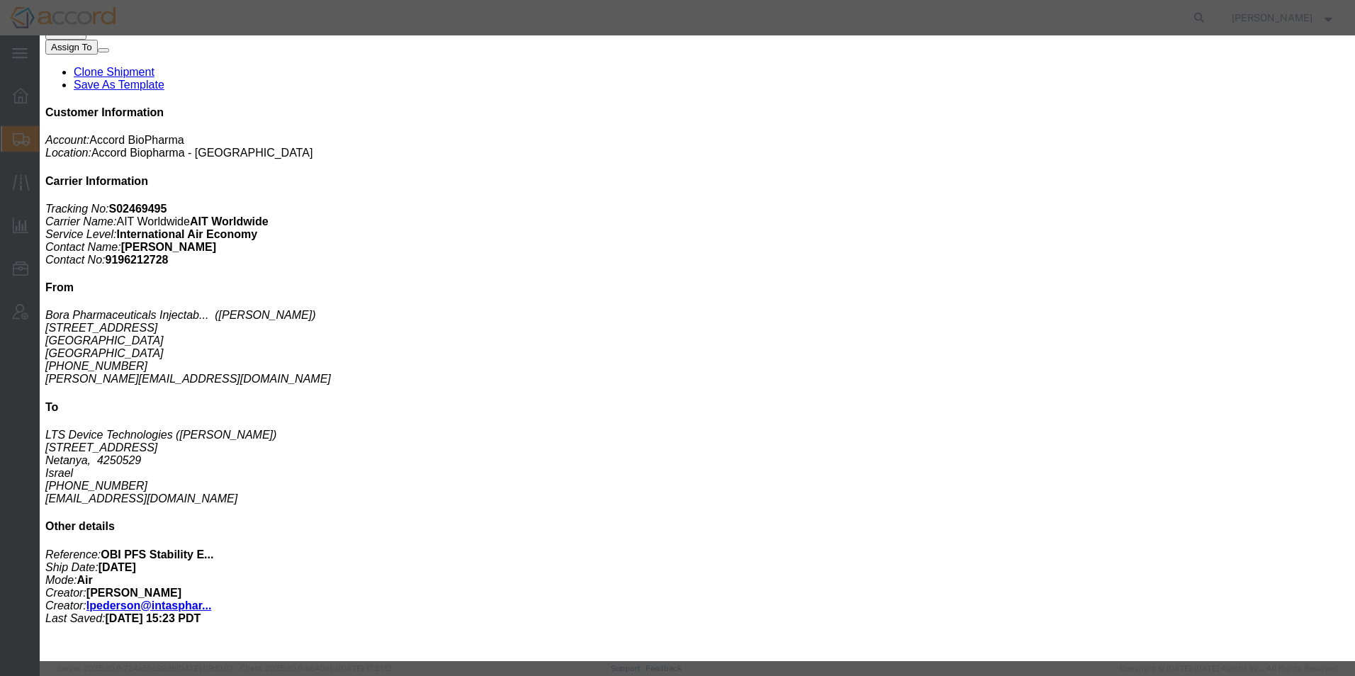
scroll to position [142, 0]
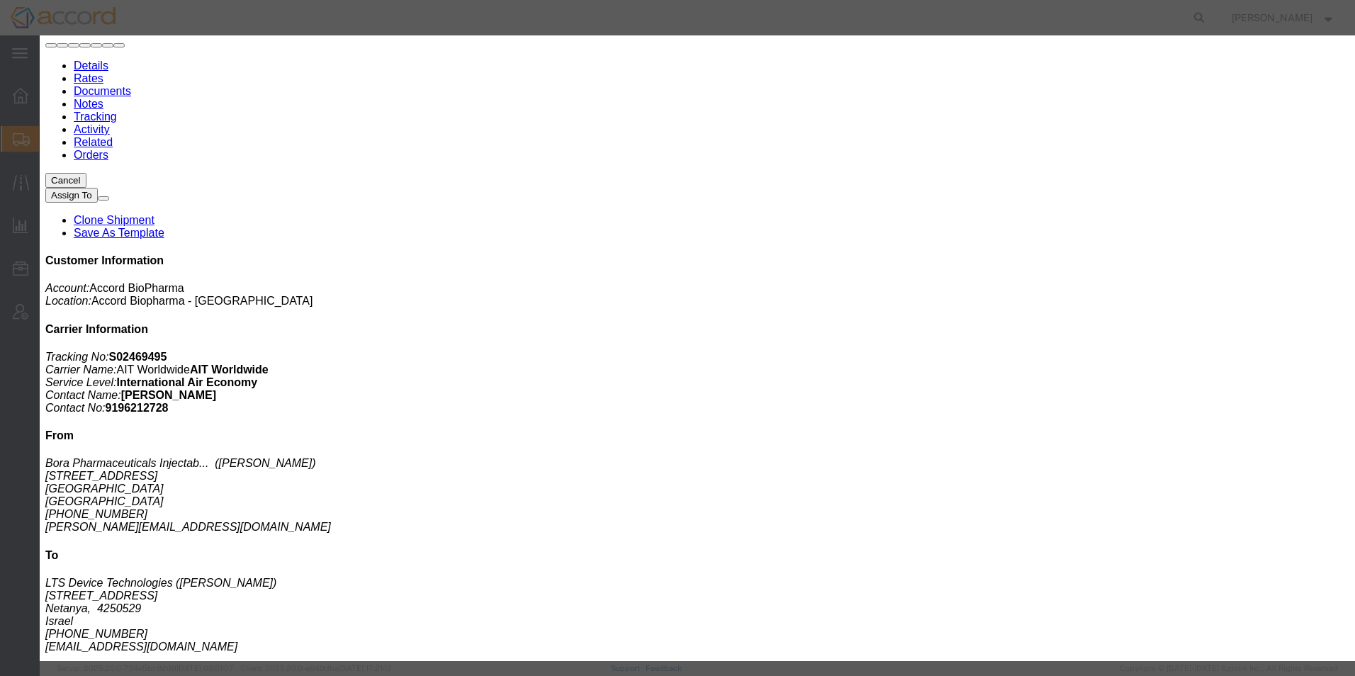
click button "Save & Close"
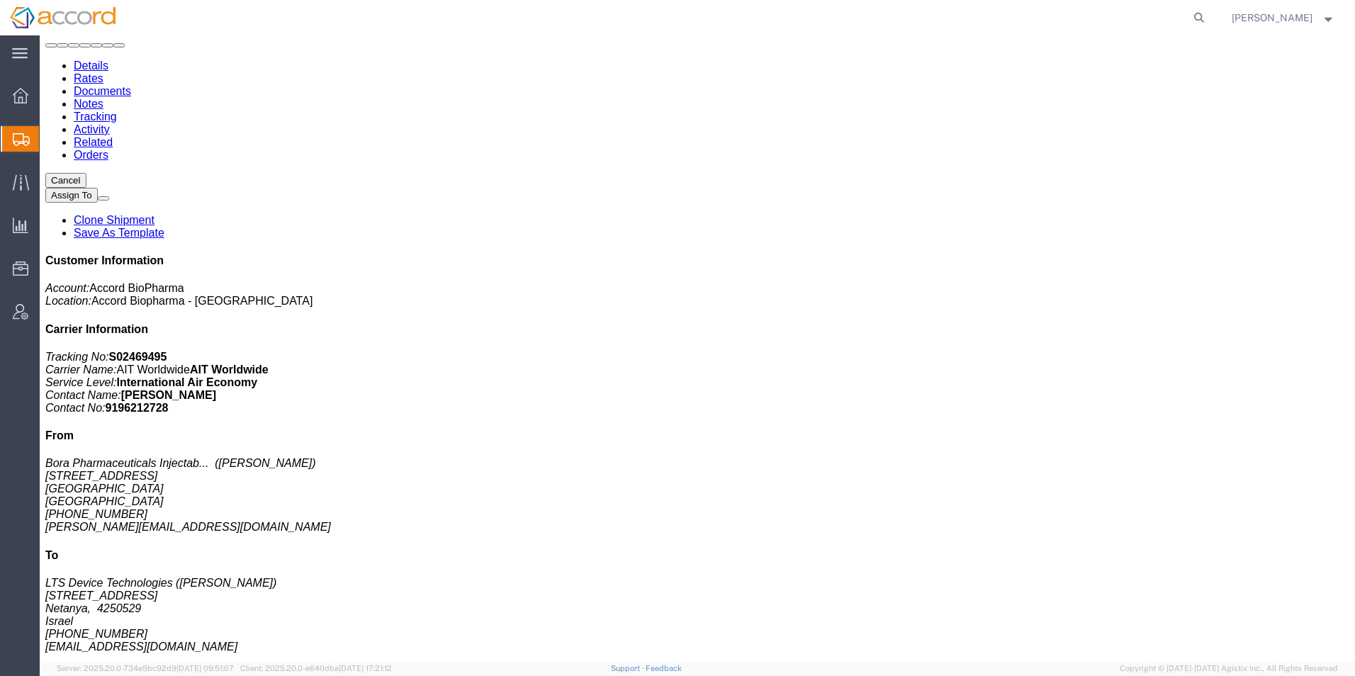
click link "Documents"
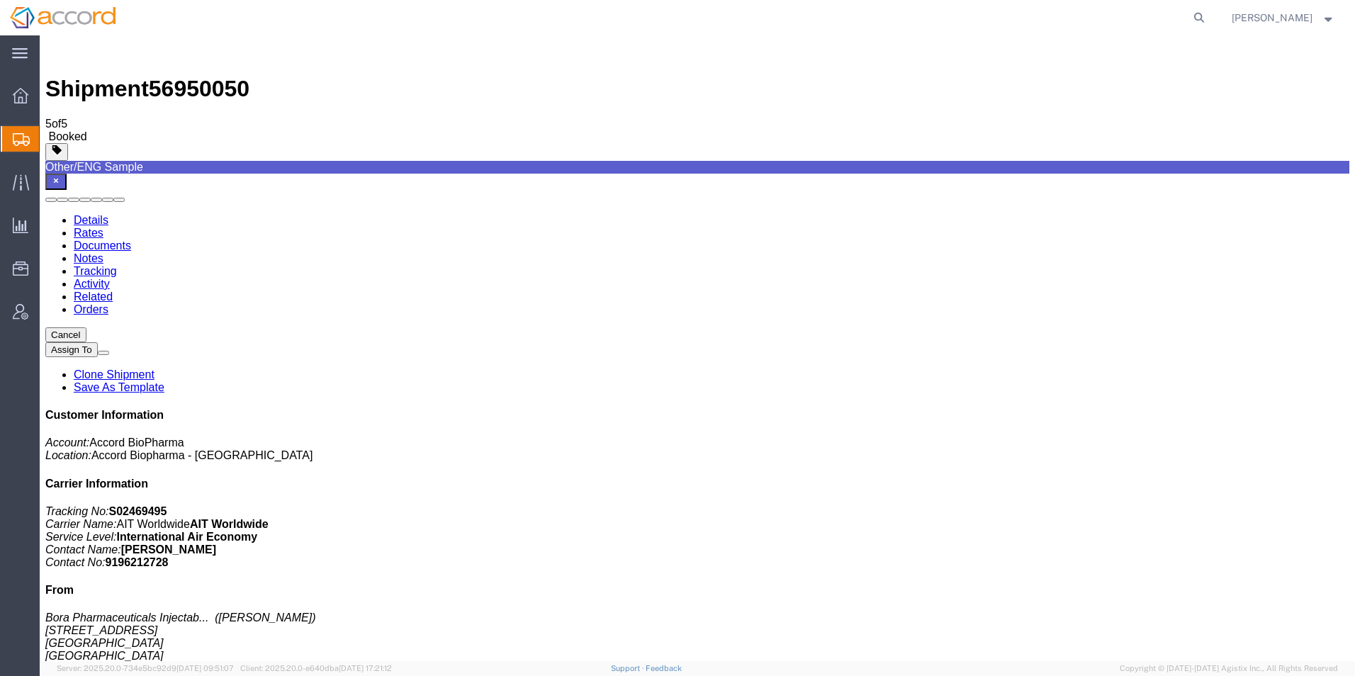
click at [74, 214] on link "Details" at bounding box center [91, 220] width 35 height 12
click span "button"
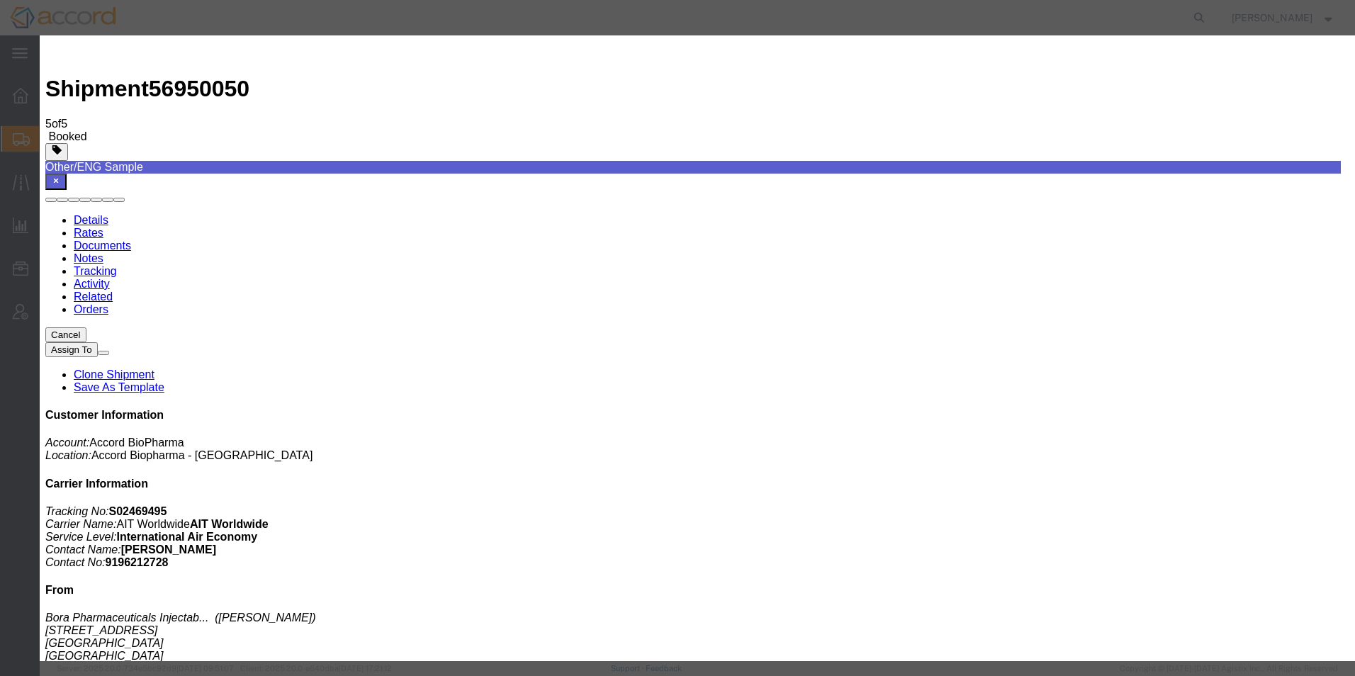
click select "Select Afghanistan Åland Islands Albania Algeria American Samoa Andorra Angola …"
select select "TW"
click select "Select Afghanistan Åland Islands Albania Algeria American Samoa Andorra Angola …"
drag, startPoint x: 882, startPoint y: 171, endPoint x: 890, endPoint y: 174, distance: 8.3
click select "Select Afghanistan Åland Islands Albania Algeria American Samoa Andorra Angola …"
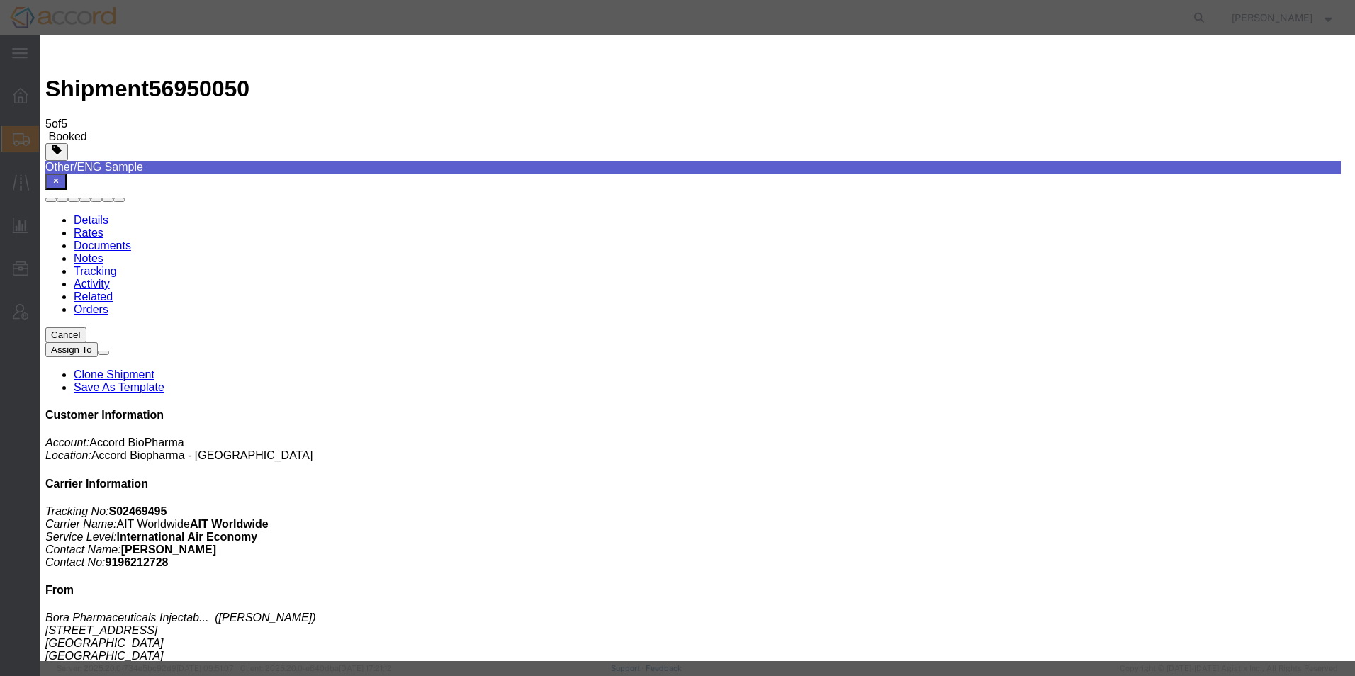
select select
click select "Select Afghanistan Åland Islands Albania Algeria American Samoa Andorra Angola …"
click button "Save & Close"
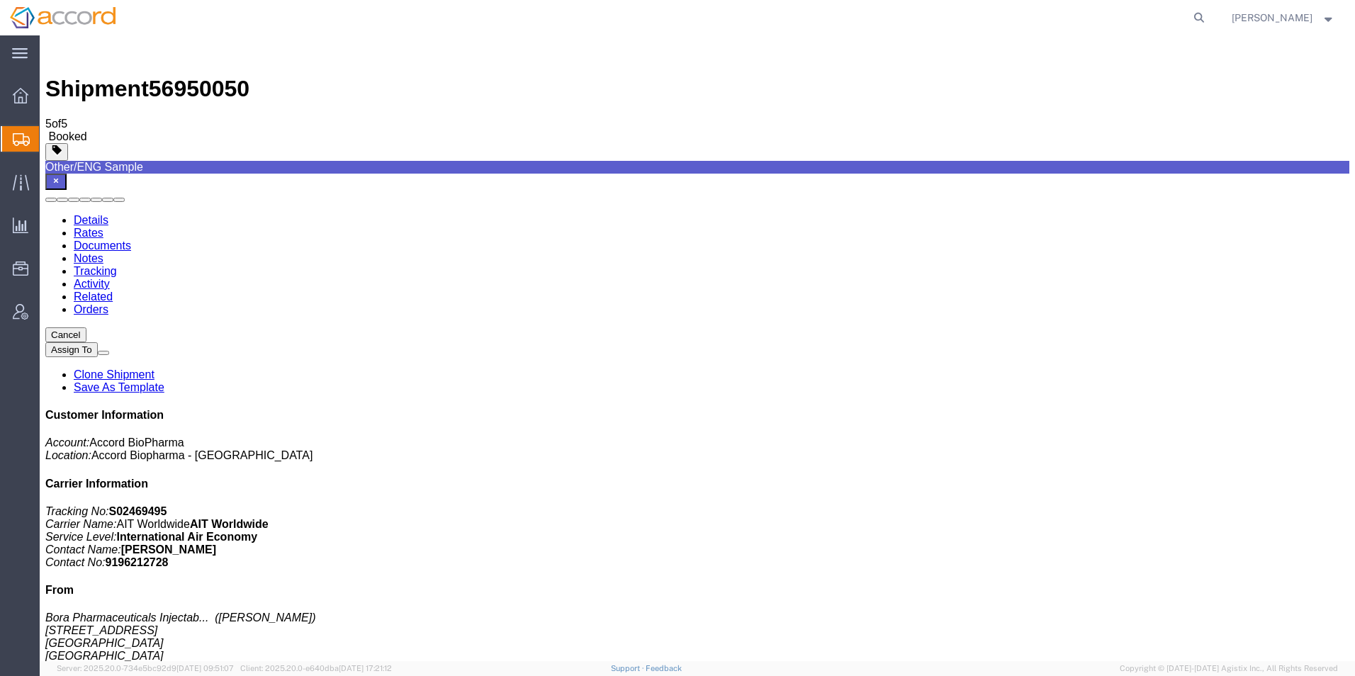
click span "button"
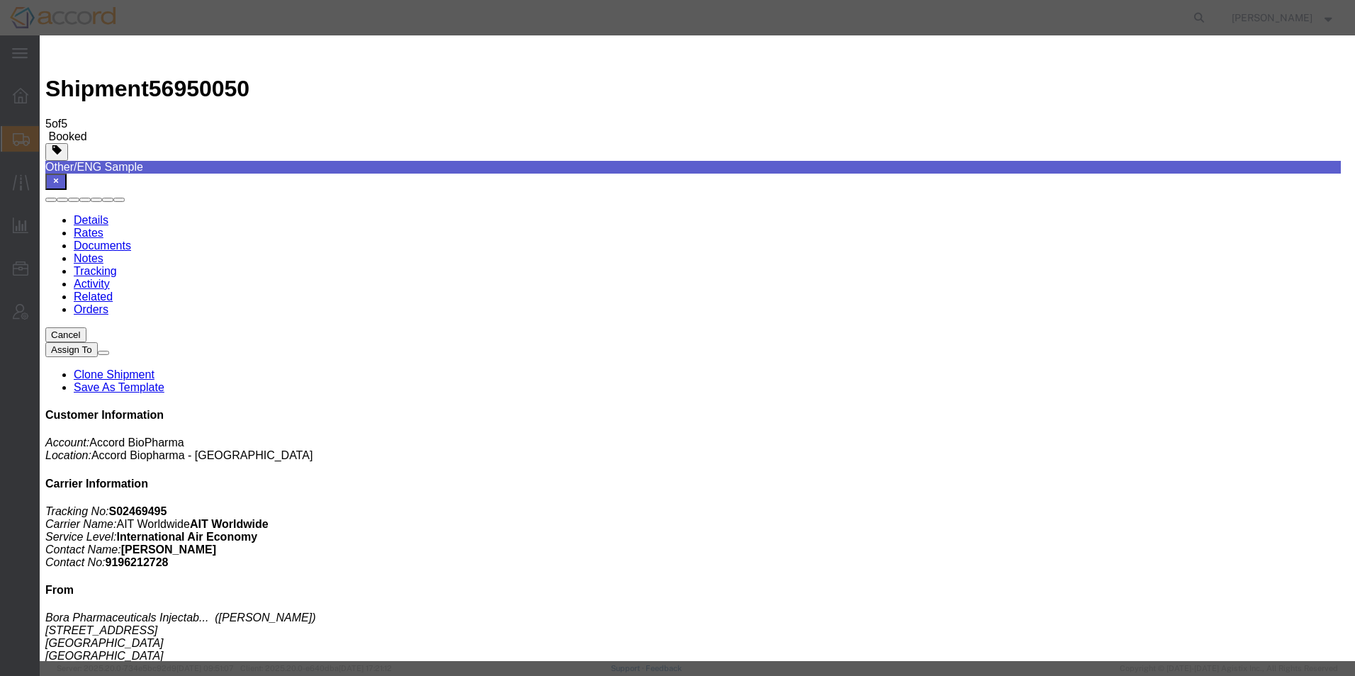
scroll to position [214, 0]
type input "30021500"
click button "Close"
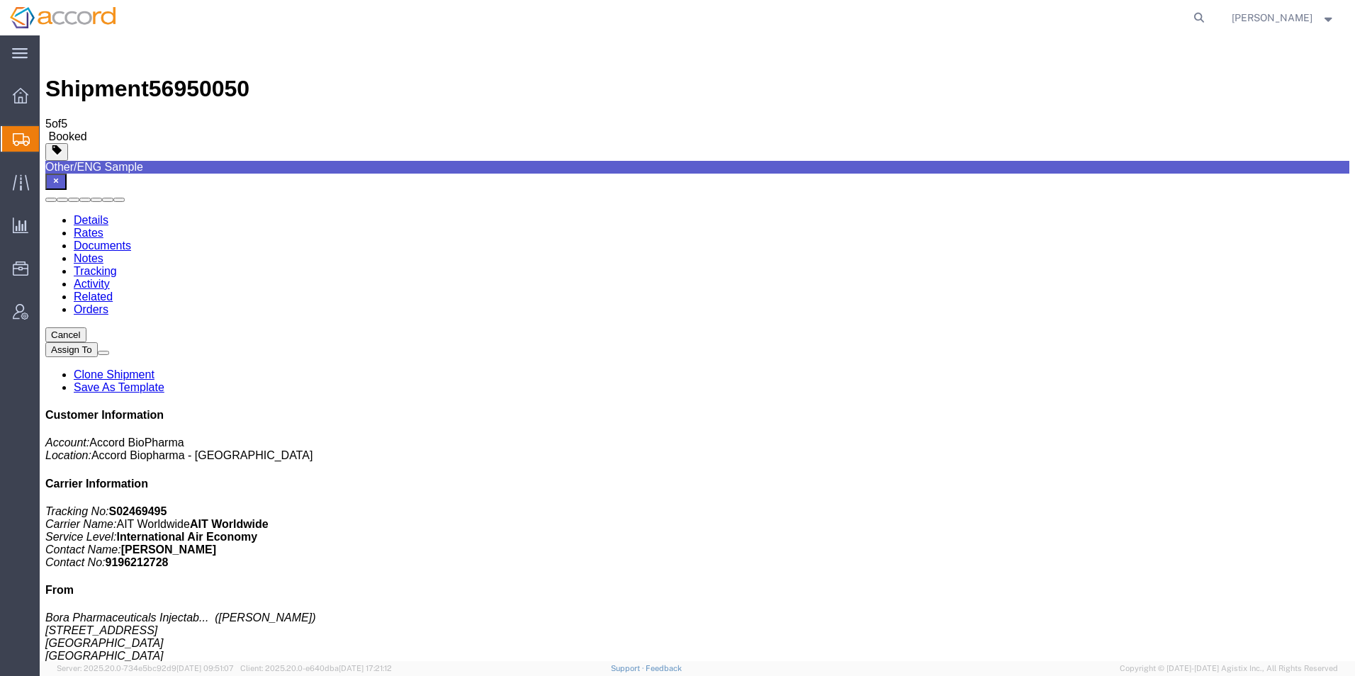
click link "Documents"
drag, startPoint x: 179, startPoint y: 288, endPoint x: 873, endPoint y: 36, distance: 738.0
click at [94, 214] on link "Details" at bounding box center [91, 220] width 35 height 12
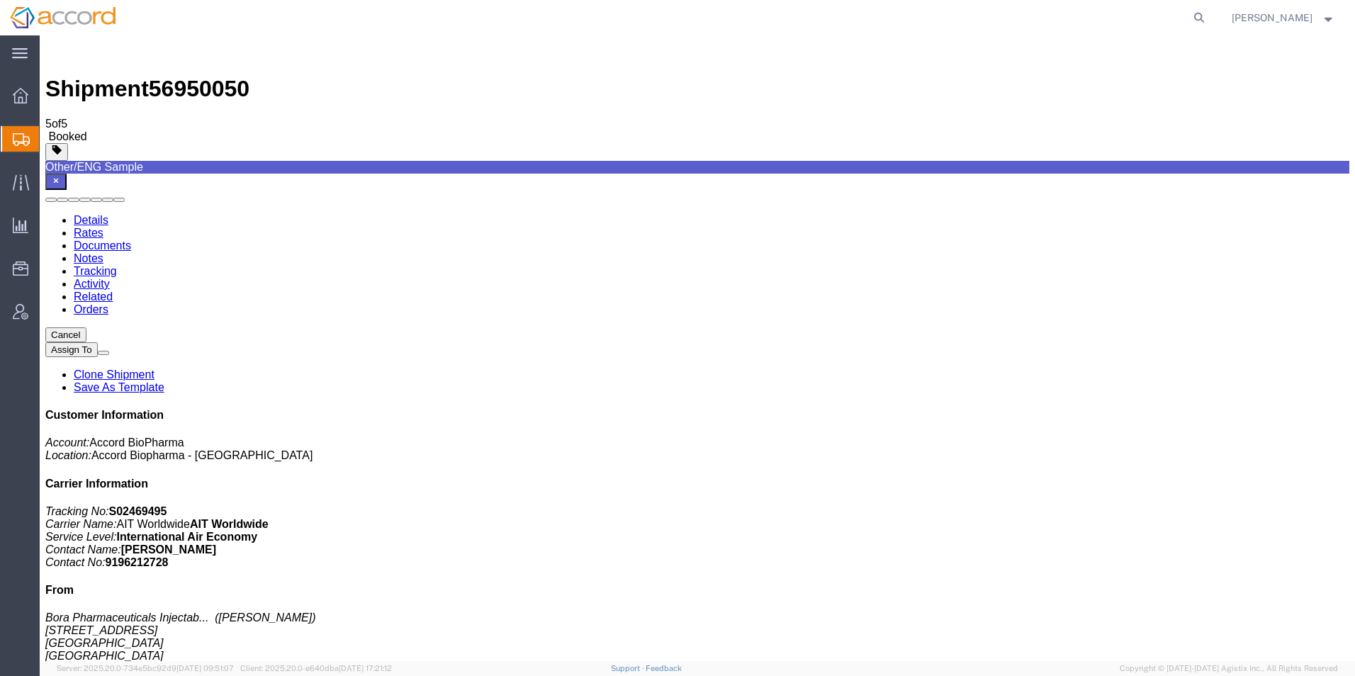
click span "button"
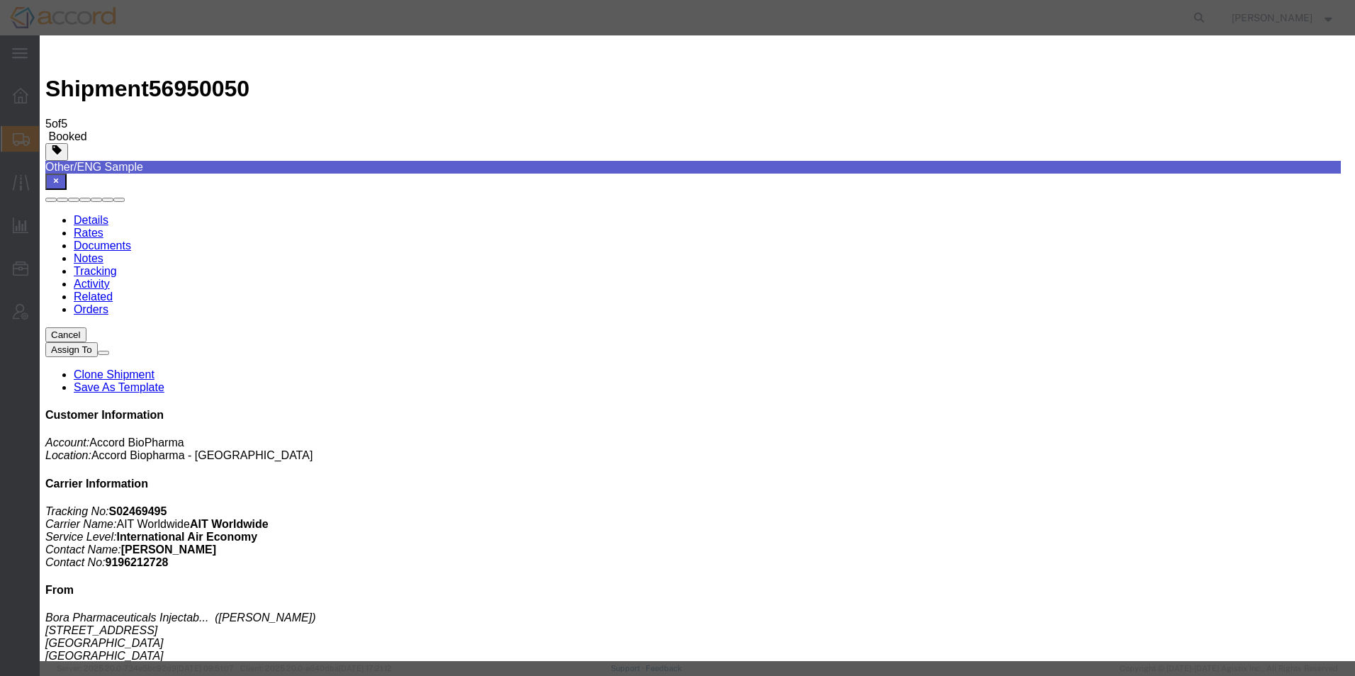
click div "Oct 15 2025 11:00 AM"
click div "Oct 15 2025 1:00 PM"
click button "Save"
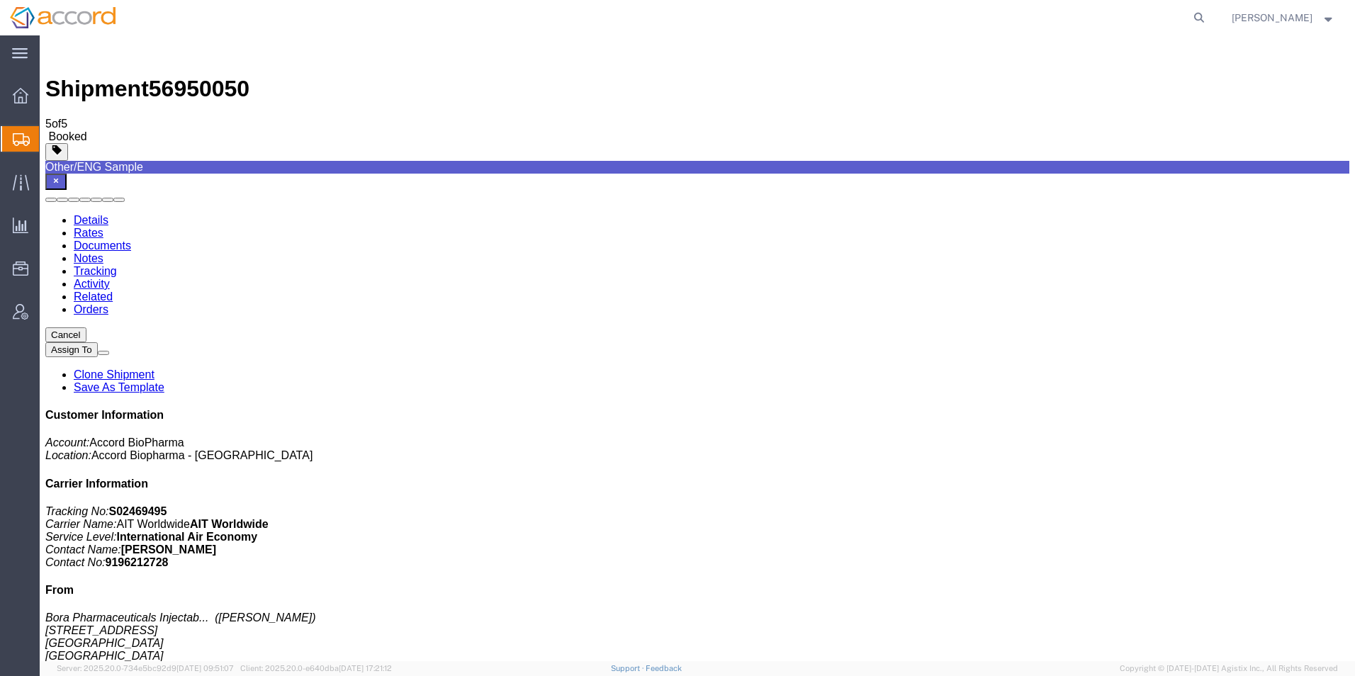
click button "Close"
click link "Documents"
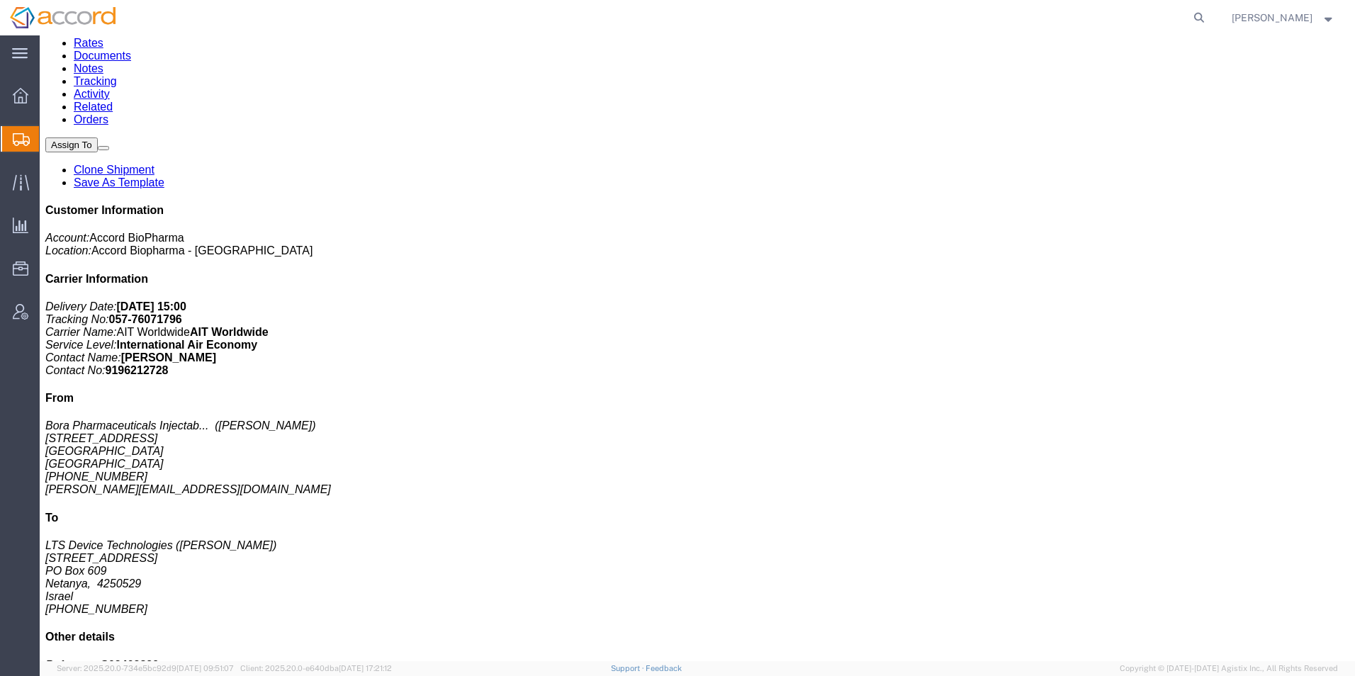
scroll to position [142, 0]
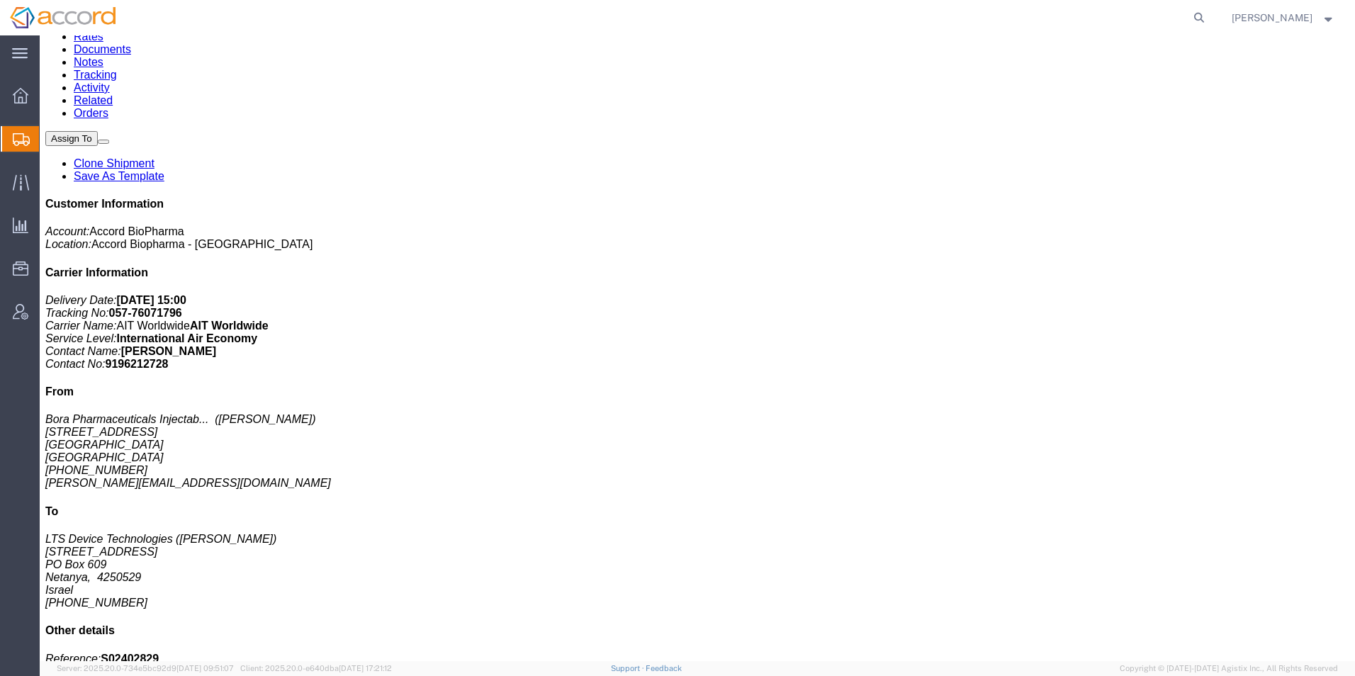
click div "Syringe Hypak SCF1MLL 29G 1/2-5B BD260 Pieces: 640.00 Pieces Total value: 979.2…"
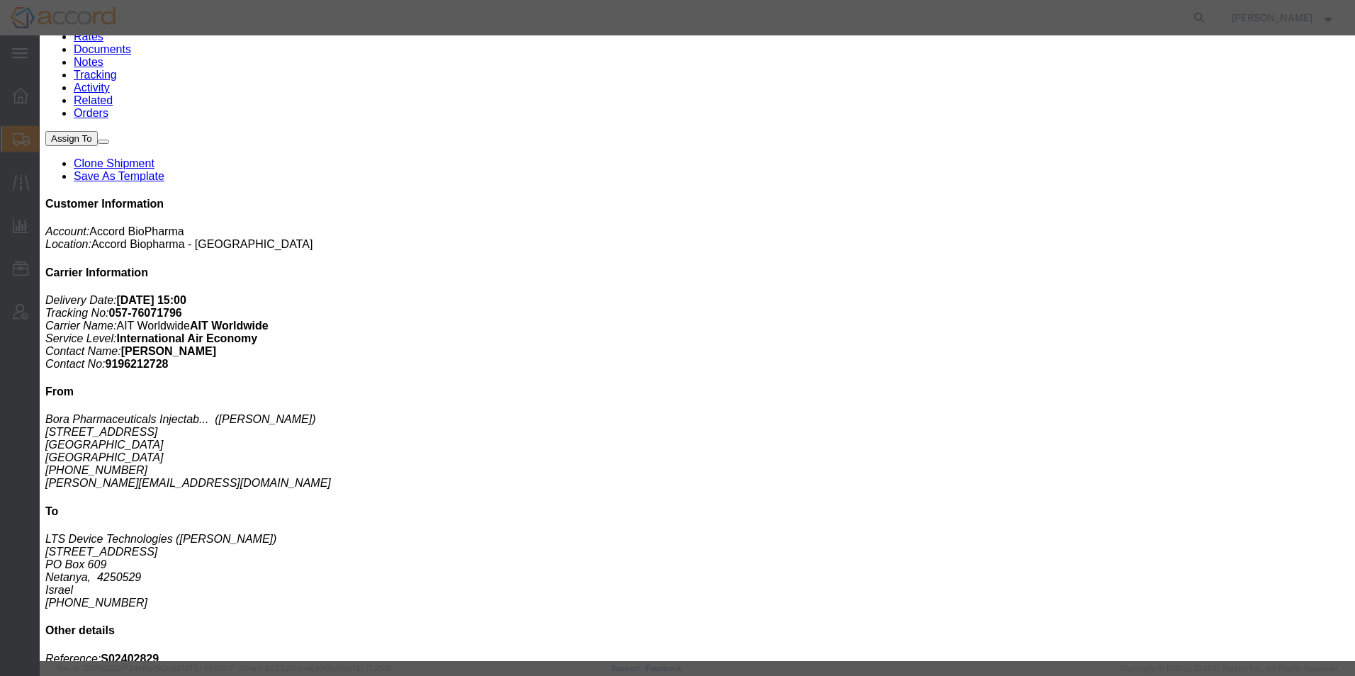
drag, startPoint x: 487, startPoint y: 81, endPoint x: 246, endPoint y: 81, distance: 241.6
click div "Product Name: Syringe Hypak SCF1MLL 29G 1/2-5B BD260 Description: Empty Syringe…"
copy b "Syringe Hypak SCF1MLL 29G 1/2-5B BD260"
drag, startPoint x: 316, startPoint y: 122, endPoint x: 276, endPoint y: 109, distance: 42.3
click div "Product Name: Syringe Hypak SCF1MLL 29G 1/2-5B BD260 Description: Empty Syringe…"
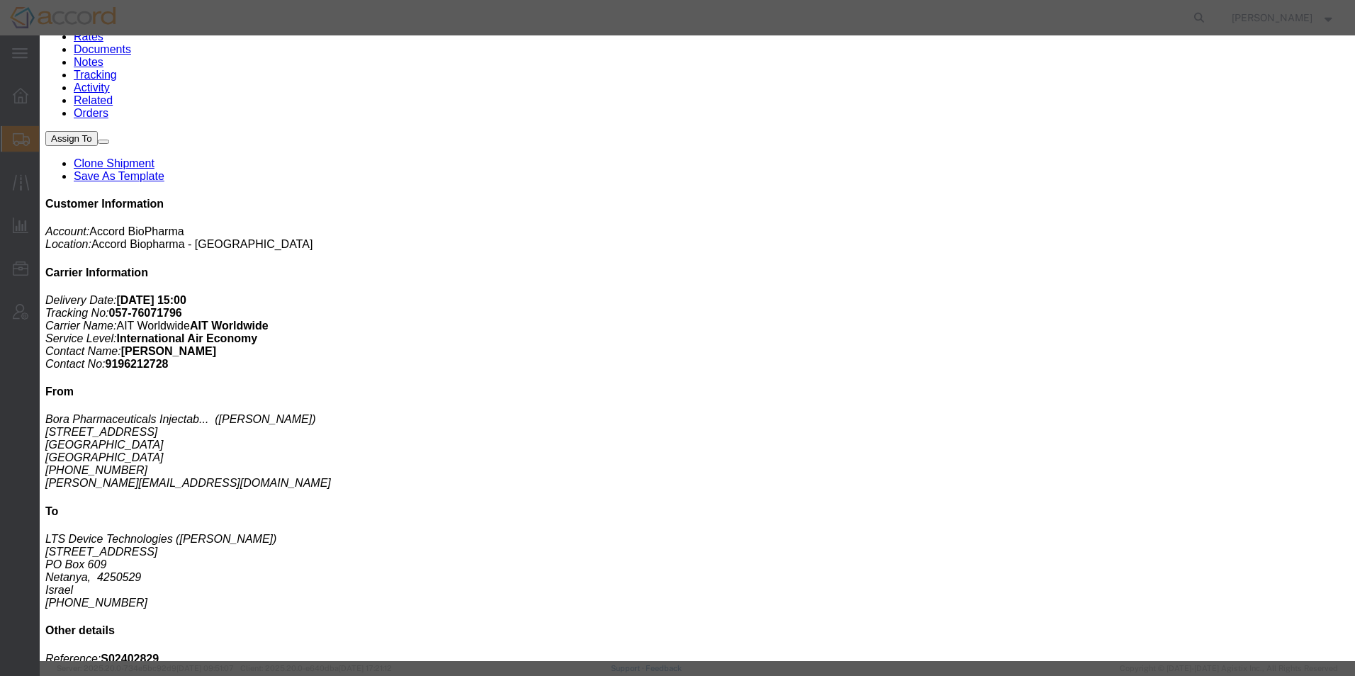
copy b "Empty Syringes for R&D purposes, not for human use"
drag, startPoint x: 679, startPoint y: 198, endPoint x: 614, endPoint y: 198, distance: 65.9
click div "Controlled: Shipment Controlled: HTS/Tariff Code: 9018908000"
copy b "9018908000"
